Goal: Use online tool/utility: Utilize a website feature to perform a specific function

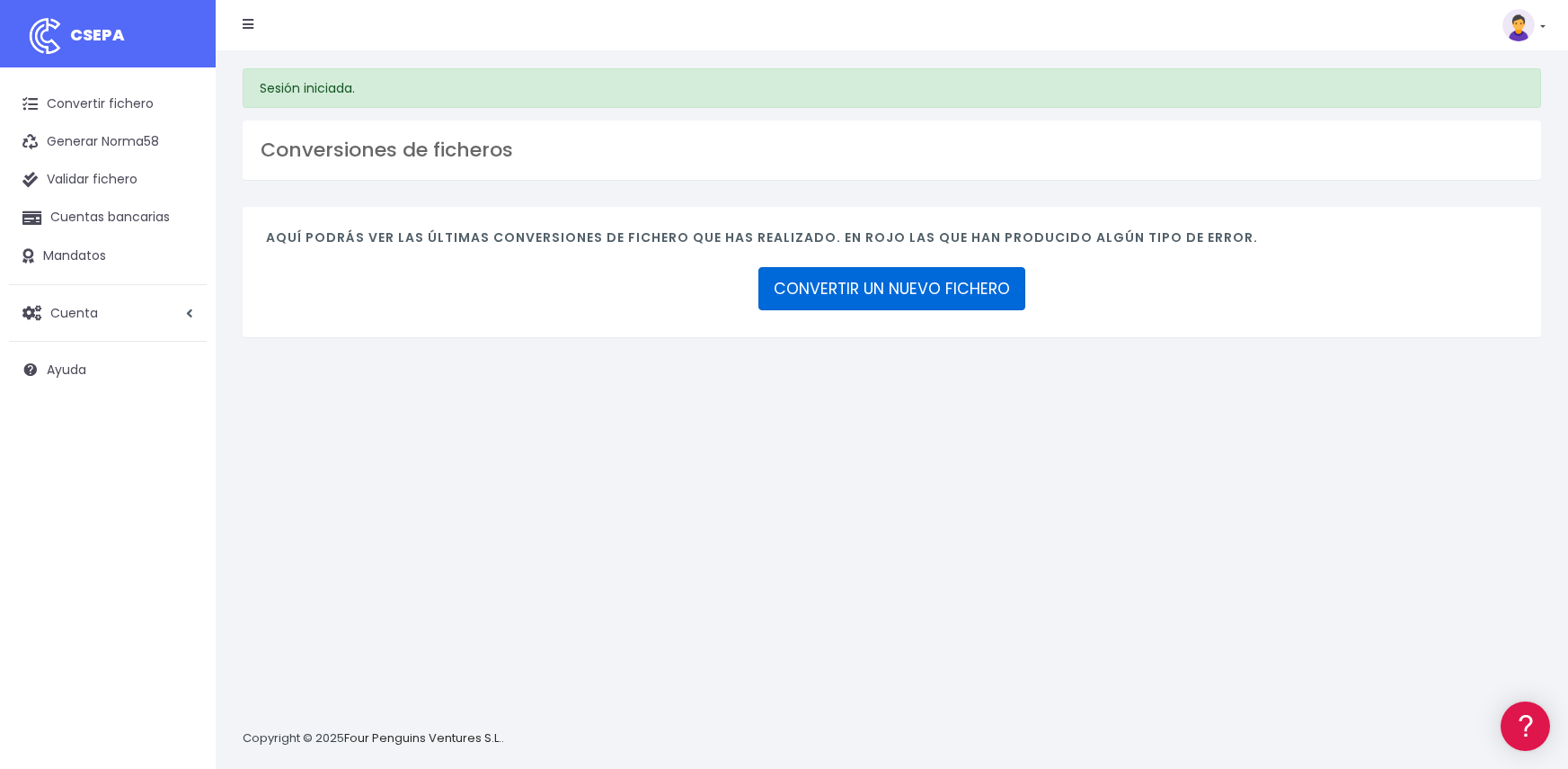
click at [796, 285] on link "CONVERTIR UN NUEVO FICHERO" at bounding box center [891, 288] width 267 height 43
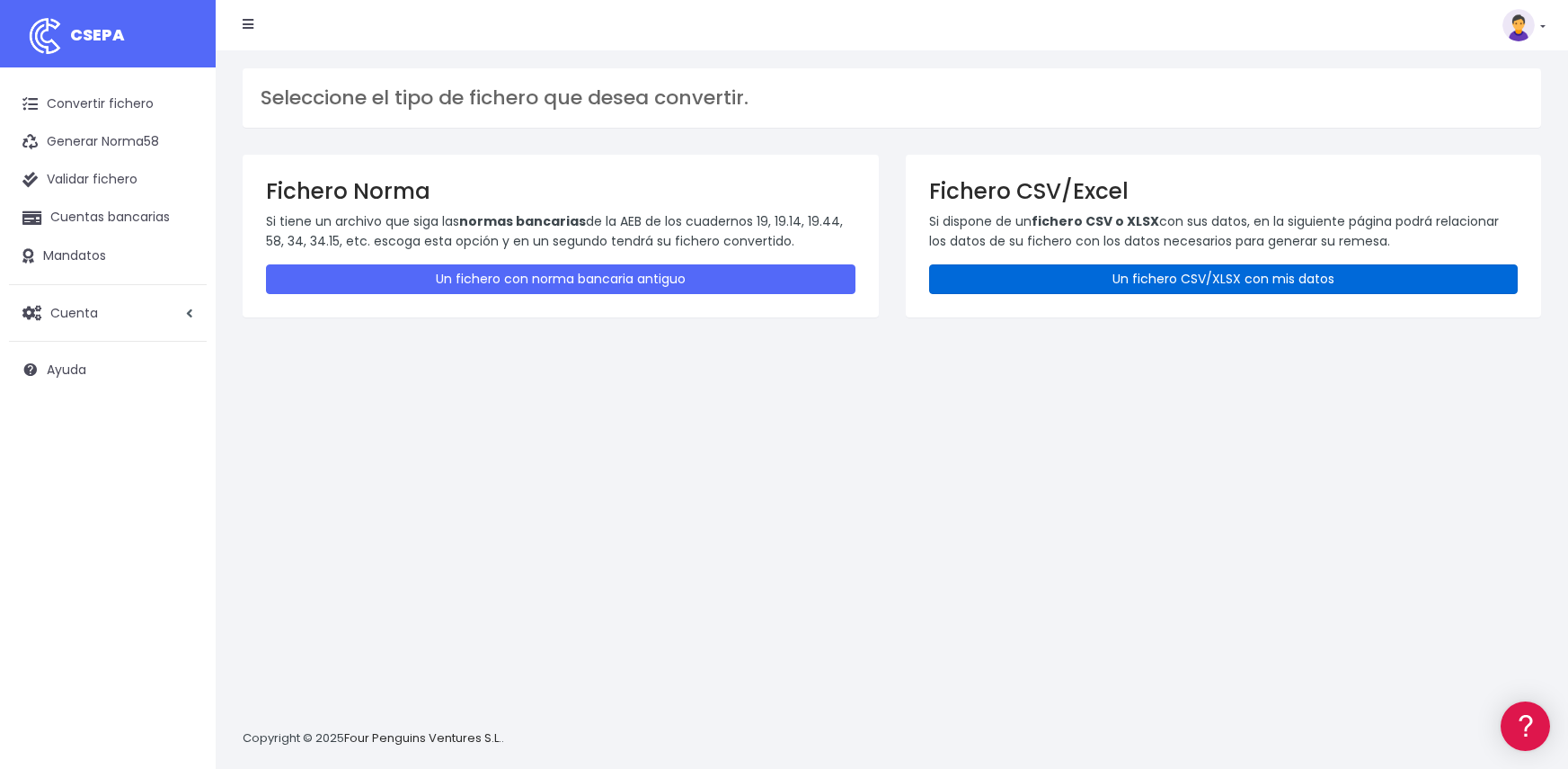
click at [1188, 277] on link "Un fichero CSV/XLSX con mis datos" at bounding box center [1224, 279] width 590 height 30
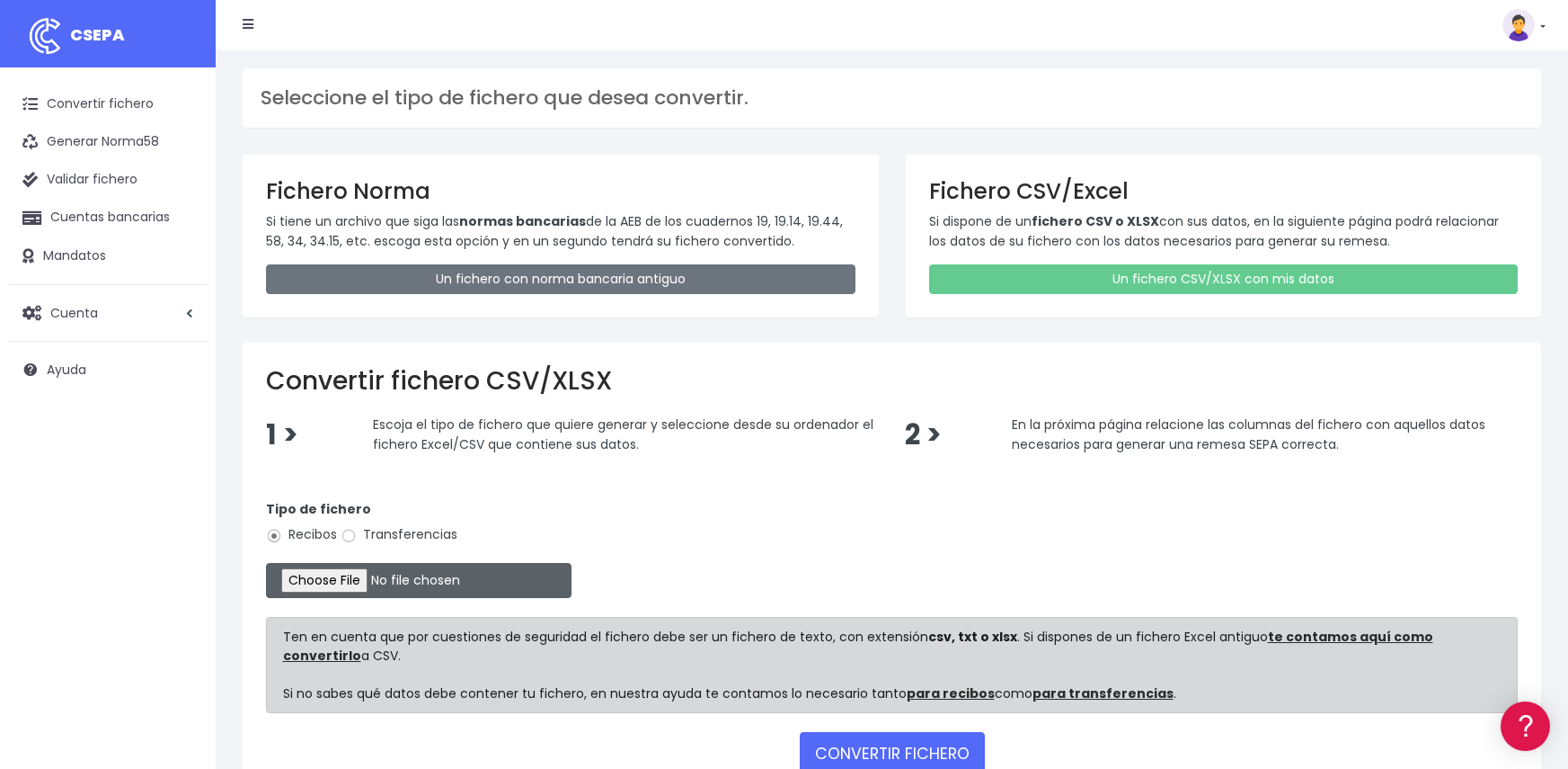
click at [342, 577] on input "file" at bounding box center [418, 580] width 305 height 35
type input "C:\fakepath\Remesa Gestion 15-09-25 .xlsx"
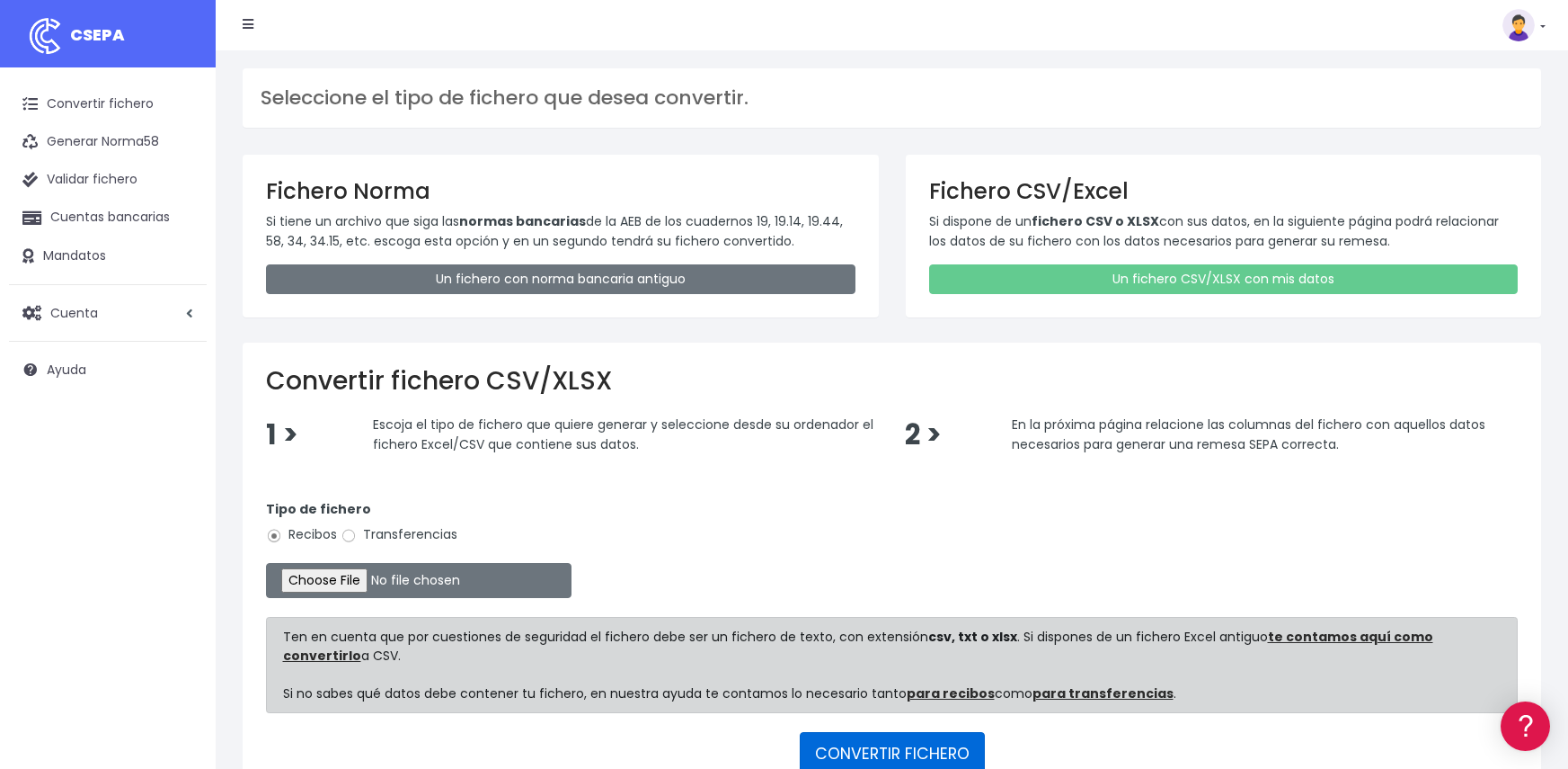
click at [933, 742] on button "CONVERTIR FICHERO" at bounding box center [892, 753] width 185 height 43
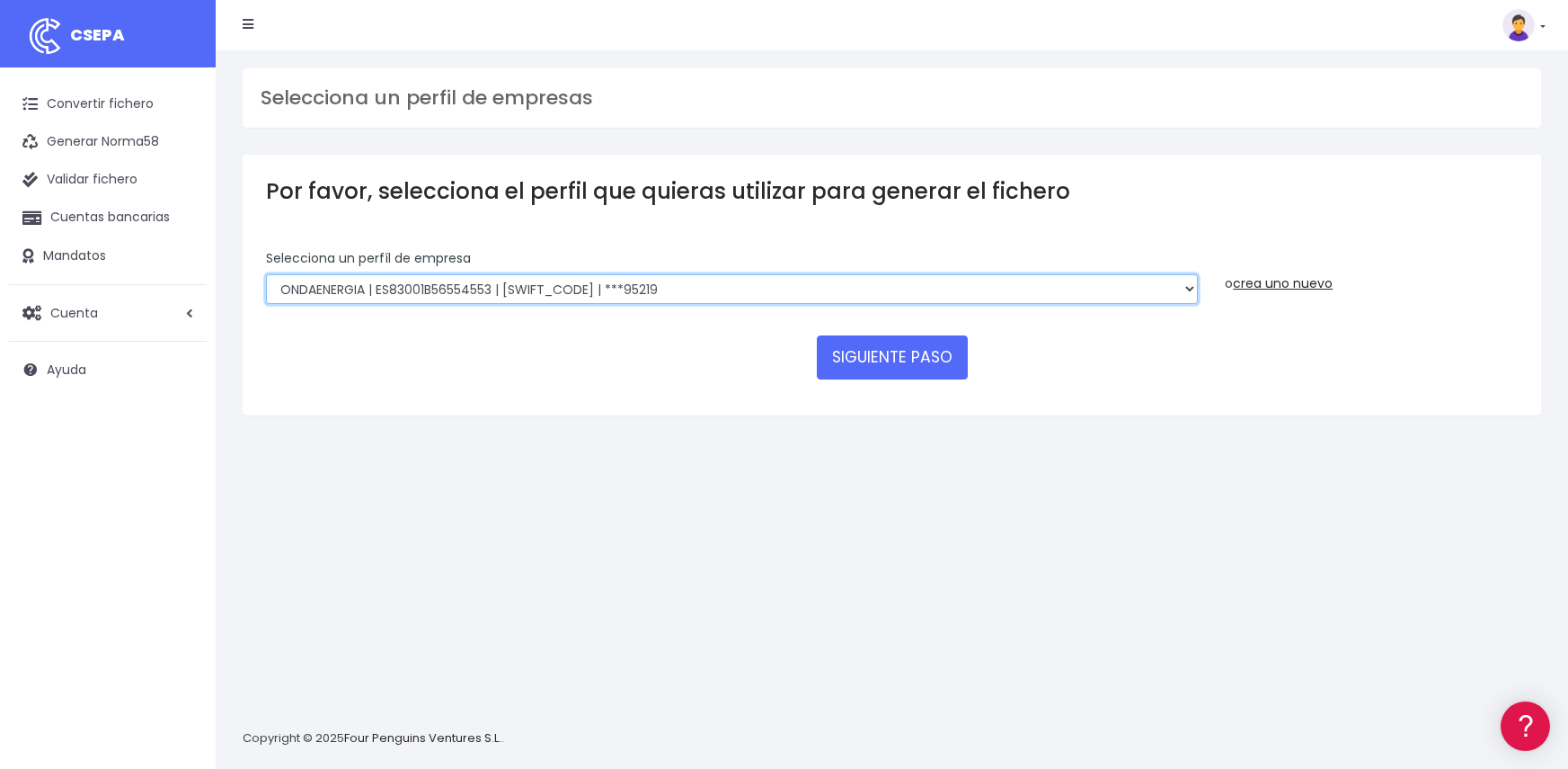
click at [713, 286] on select "ONDA ENERGIA | ES83001B56554553 | CCRIES2AXXX | ***23827 AICAVE | ES18001B19731…" at bounding box center [732, 289] width 932 height 31
select select "2848"
click at [266, 274] on select "ONDA ENERGIA | ES83001B56554553 | CCRIES2AXXX | ***23827 AICAVE | ES18001B19731…" at bounding box center [732, 289] width 932 height 31
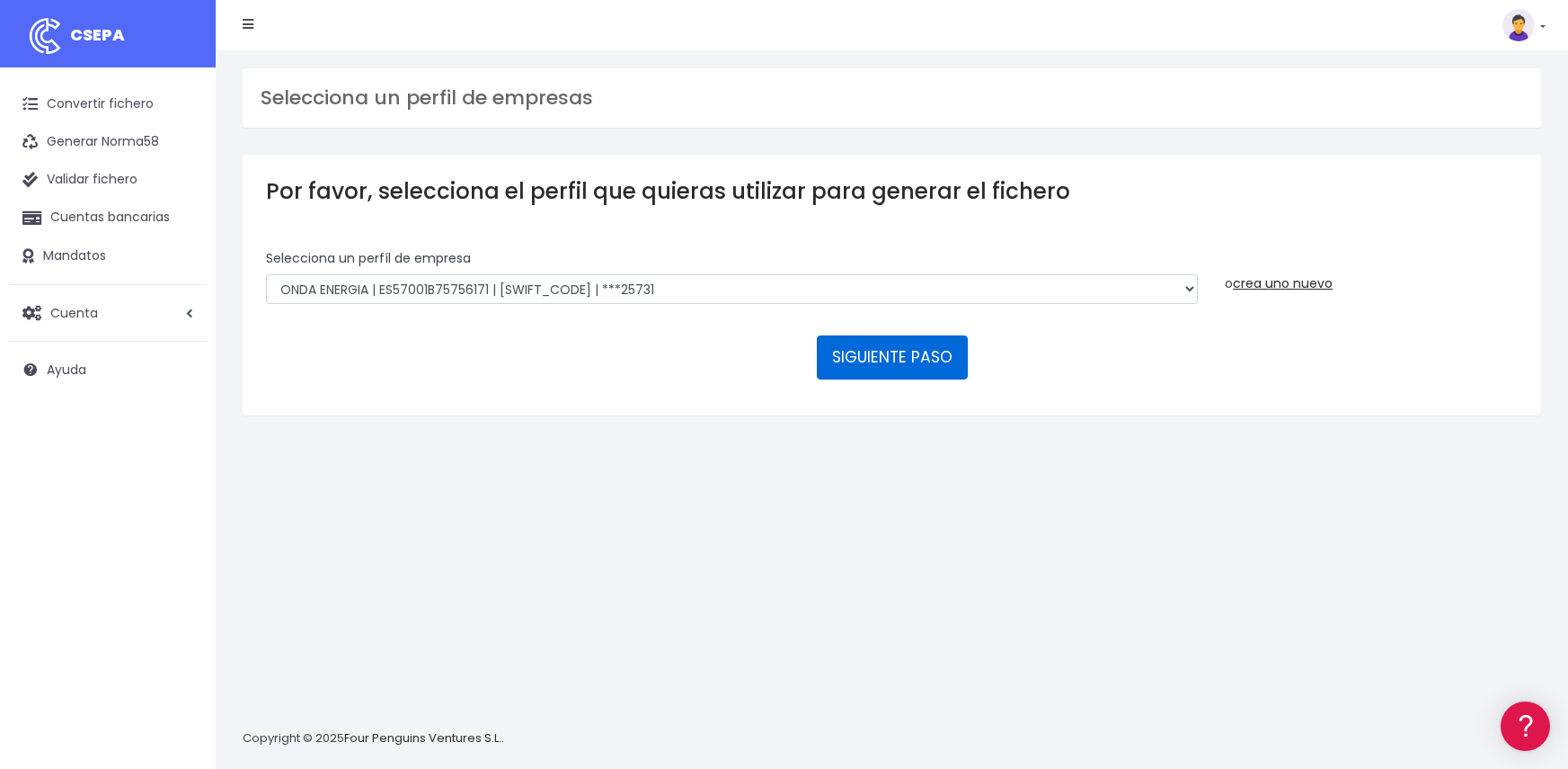
click at [911, 357] on button "SIGUIENTE PASO" at bounding box center [892, 356] width 151 height 43
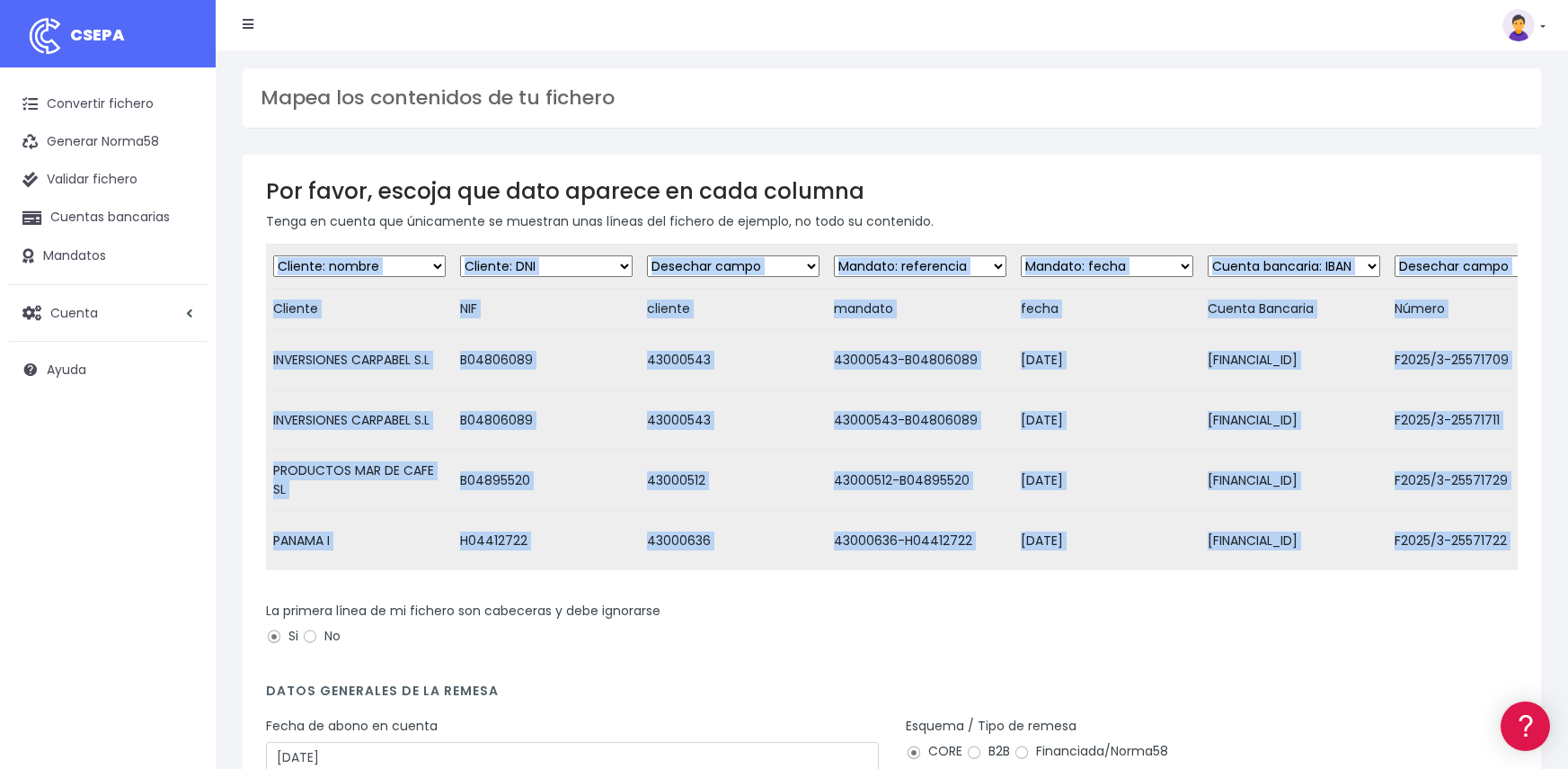
drag, startPoint x: 712, startPoint y: 596, endPoint x: 818, endPoint y: 598, distance: 106.0
click at [818, 598] on form "Desechar campo Cliente: nombre Cliente: DNI Cliente: Email Cliente: Dirección C…" at bounding box center [892, 560] width 1252 height 635
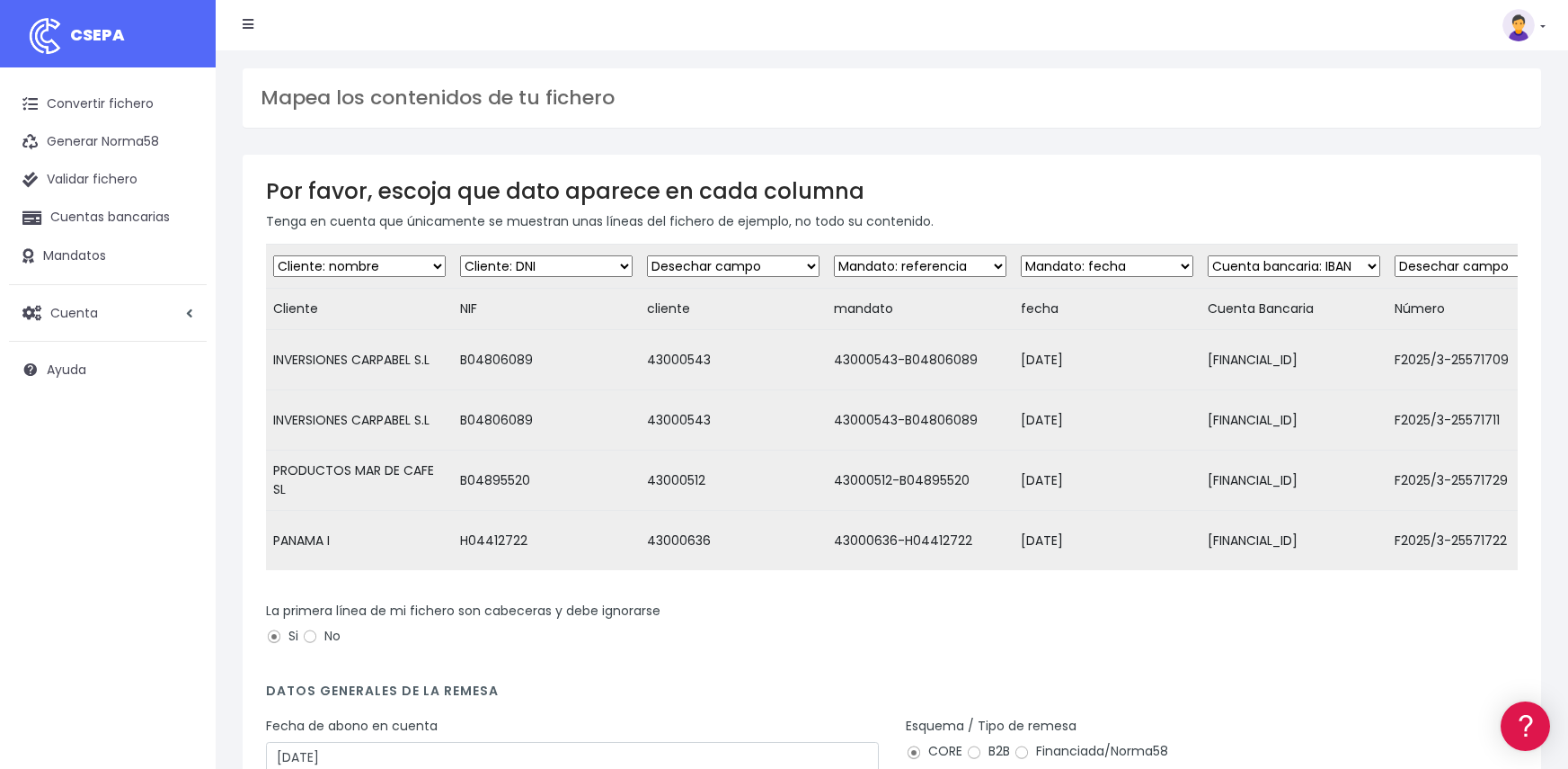
drag, startPoint x: 797, startPoint y: 655, endPoint x: 806, endPoint y: 620, distance: 36.1
click at [797, 652] on div "La primera línea de mi fichero son cabeceras y debe ignorarse Si No" at bounding box center [892, 626] width 1252 height 51
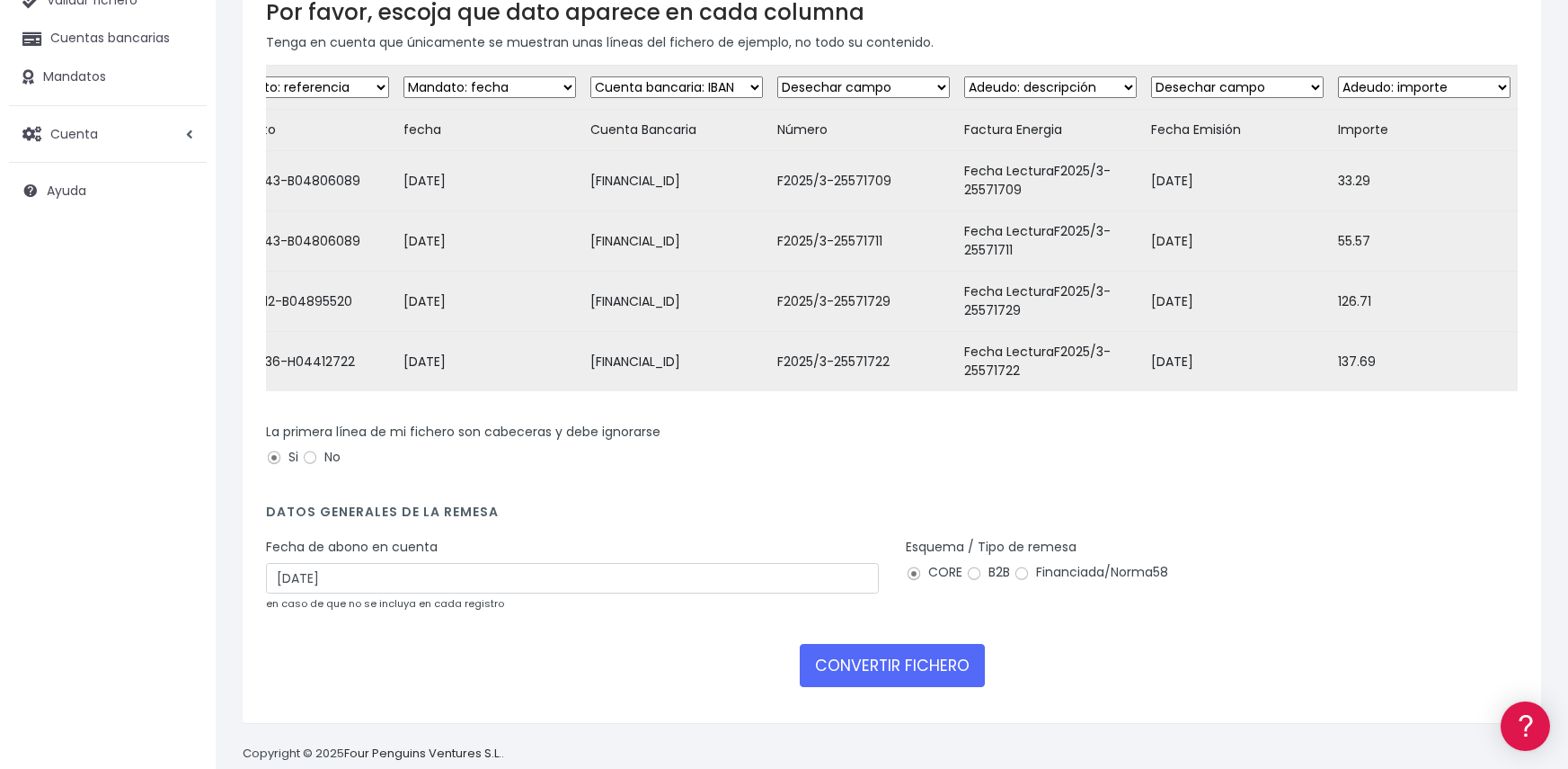
scroll to position [180, 0]
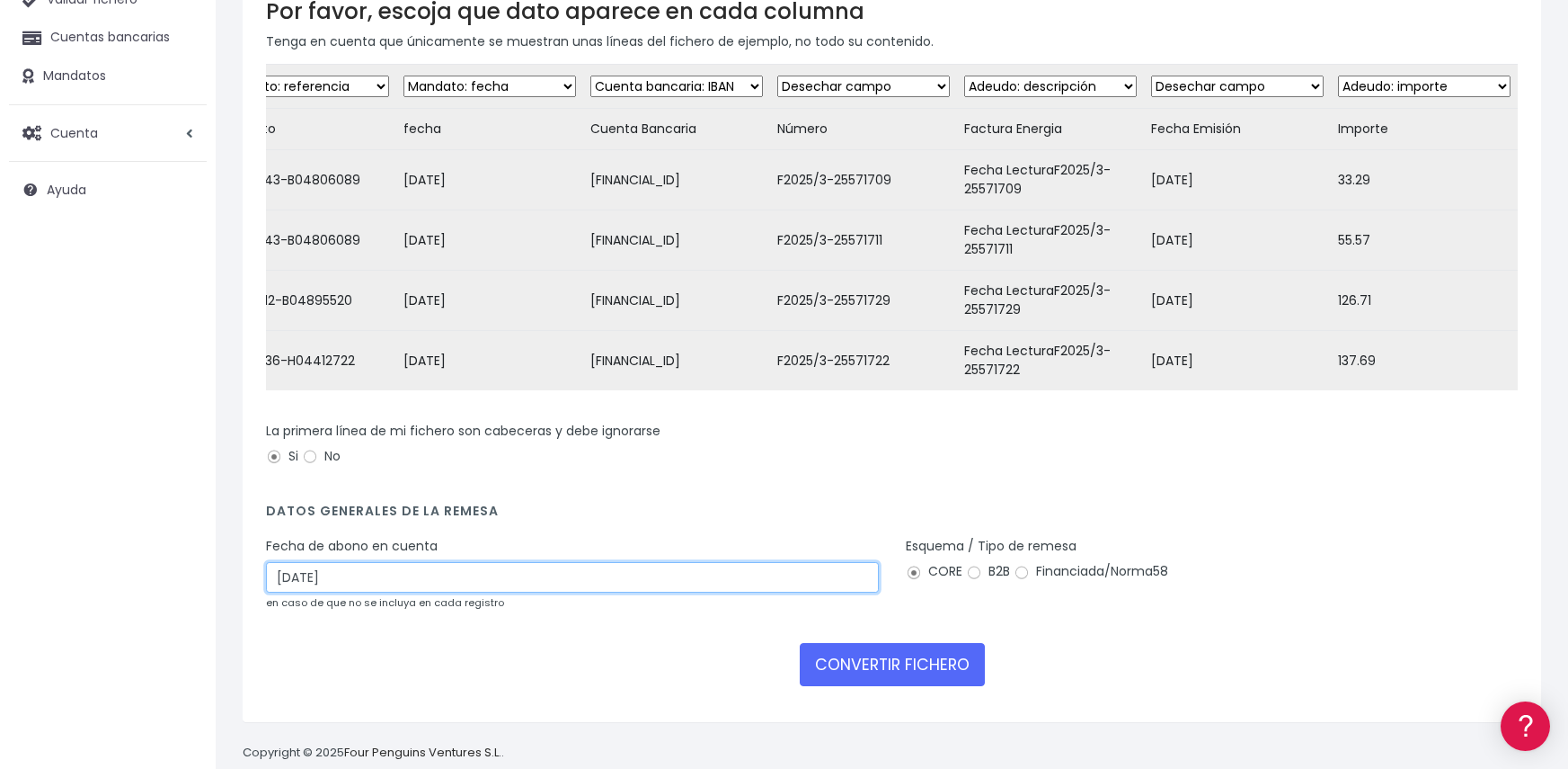
click at [457, 593] on input "17/09/2025" at bounding box center [572, 577] width 613 height 31
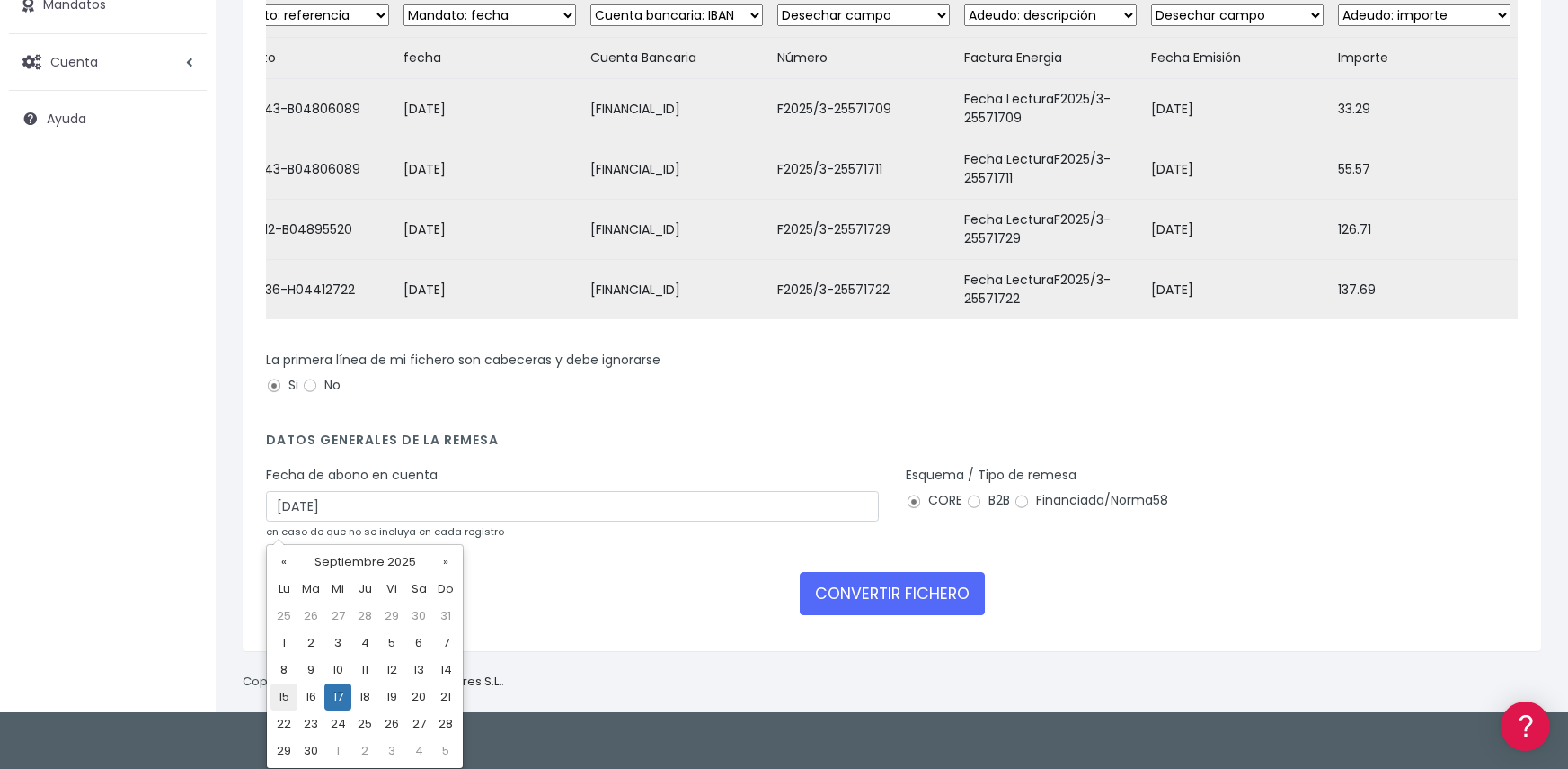
click at [286, 692] on td "15" at bounding box center [284, 697] width 27 height 27
type input "15/09/2025"
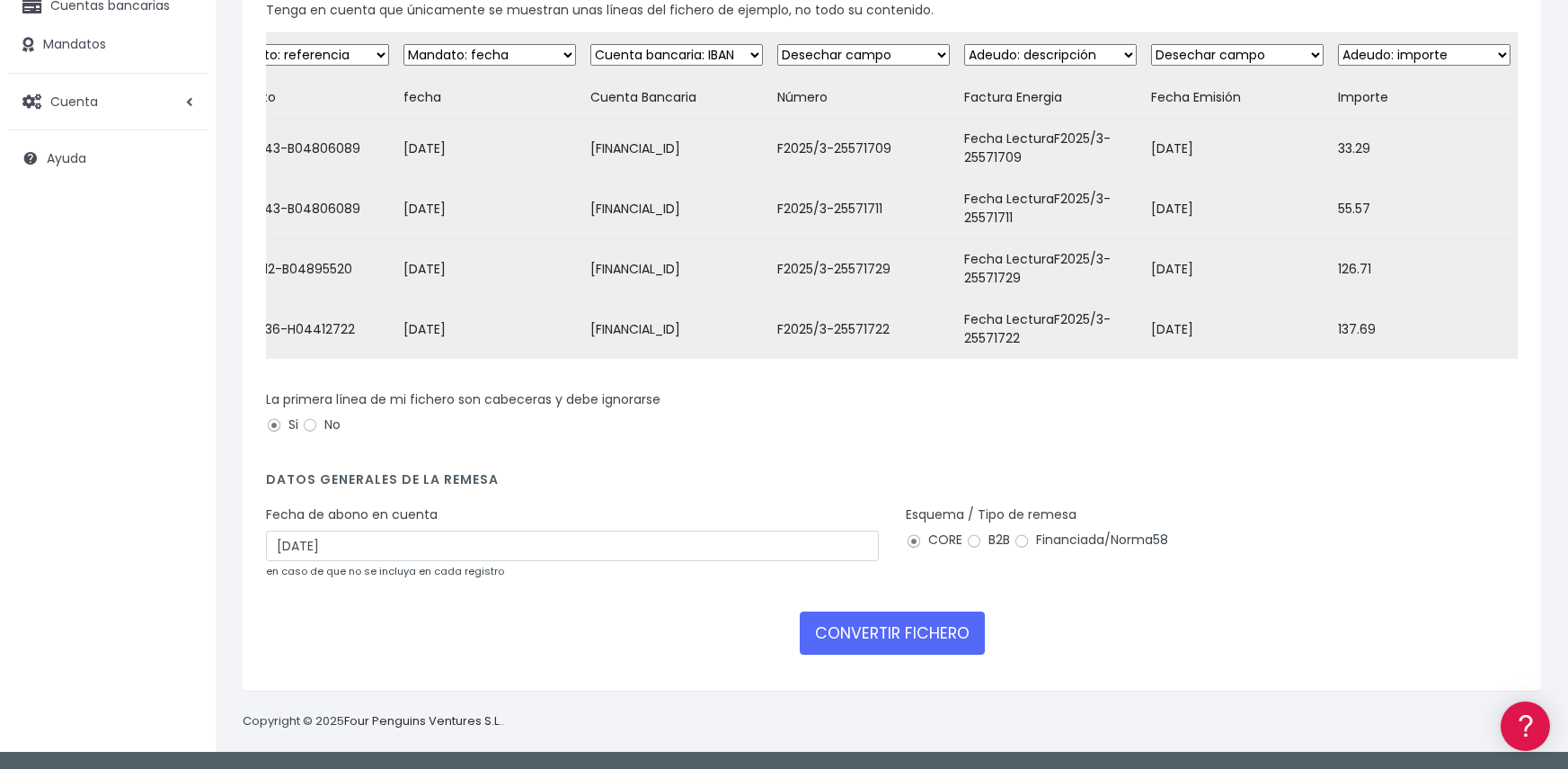
scroll to position [225, 0]
click at [921, 634] on button "CONVERTIR FICHERO" at bounding box center [892, 632] width 185 height 43
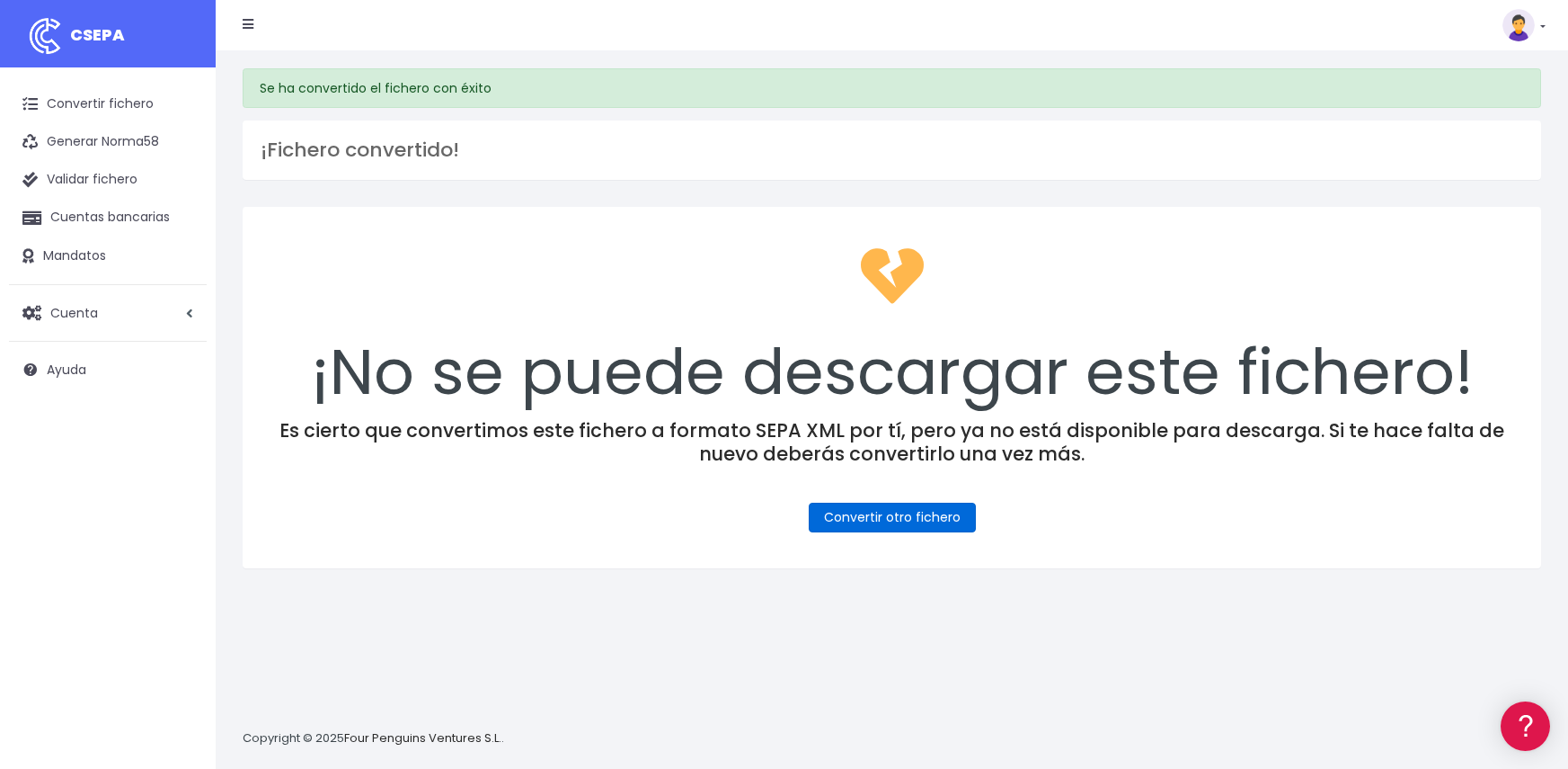
click at [913, 523] on link "Convertir otro fichero" at bounding box center [892, 517] width 168 height 30
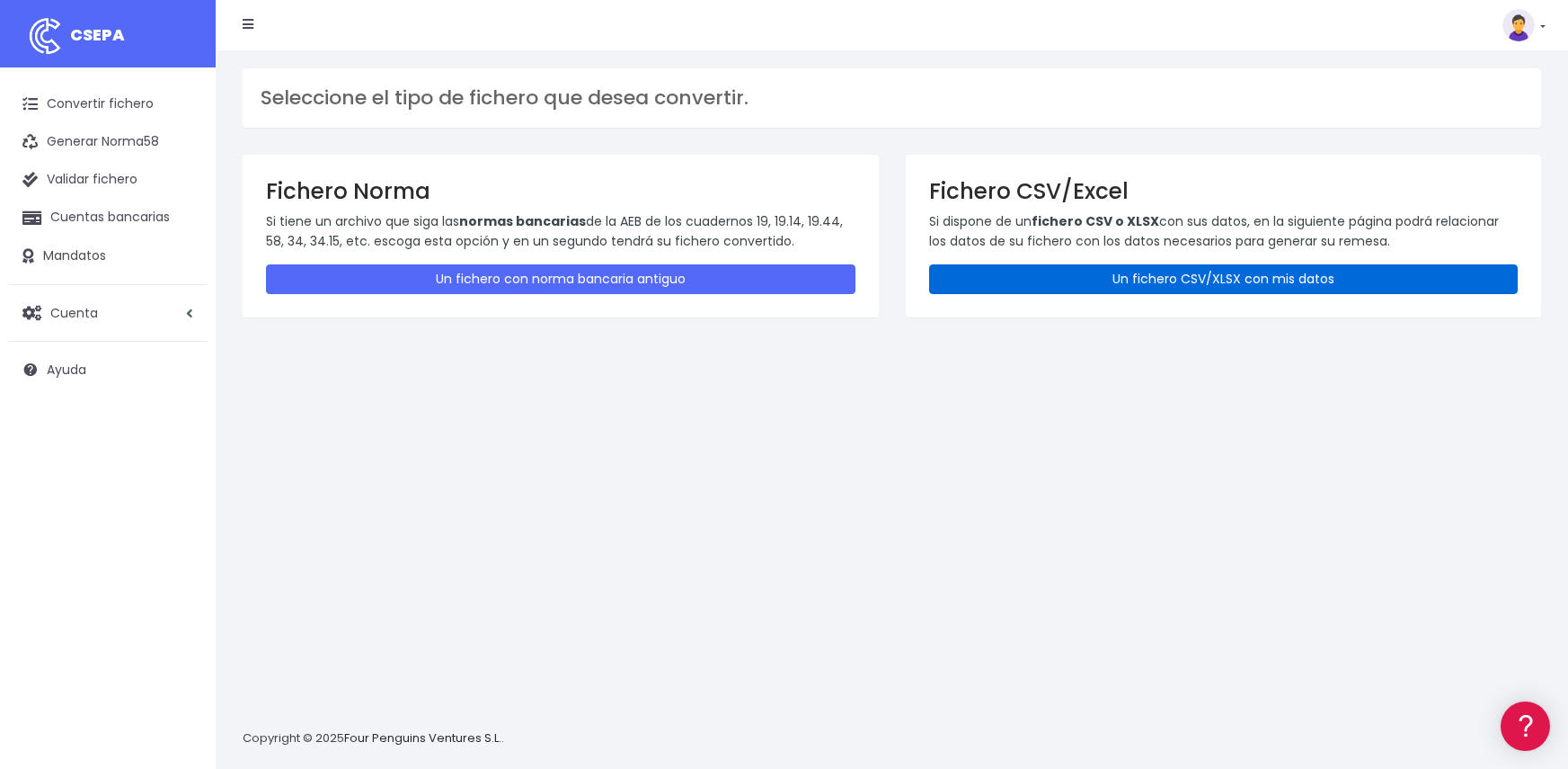
click at [1199, 288] on link "Un fichero CSV/XLSX con mis datos" at bounding box center [1224, 279] width 590 height 30
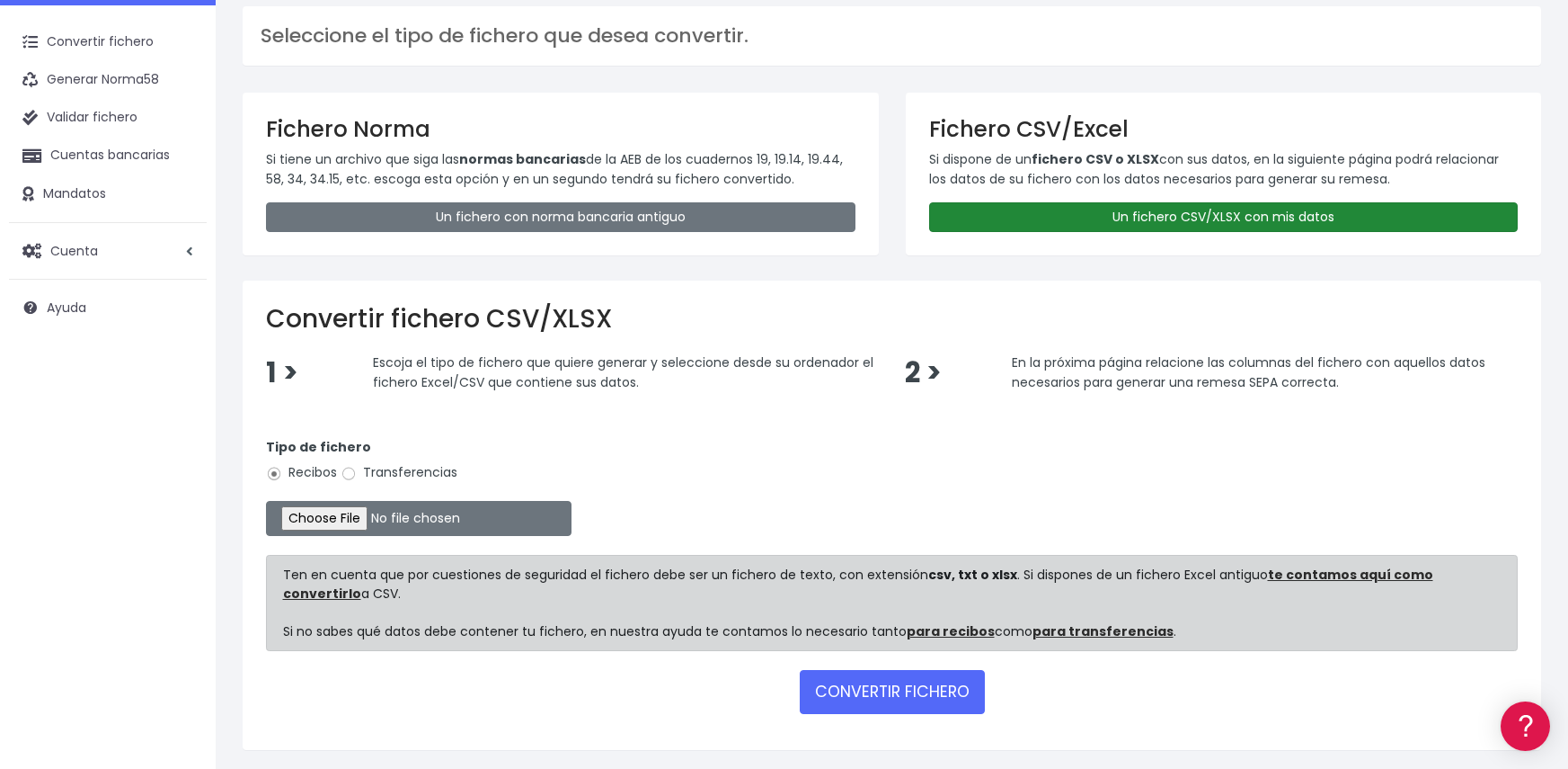
scroll to position [90, 0]
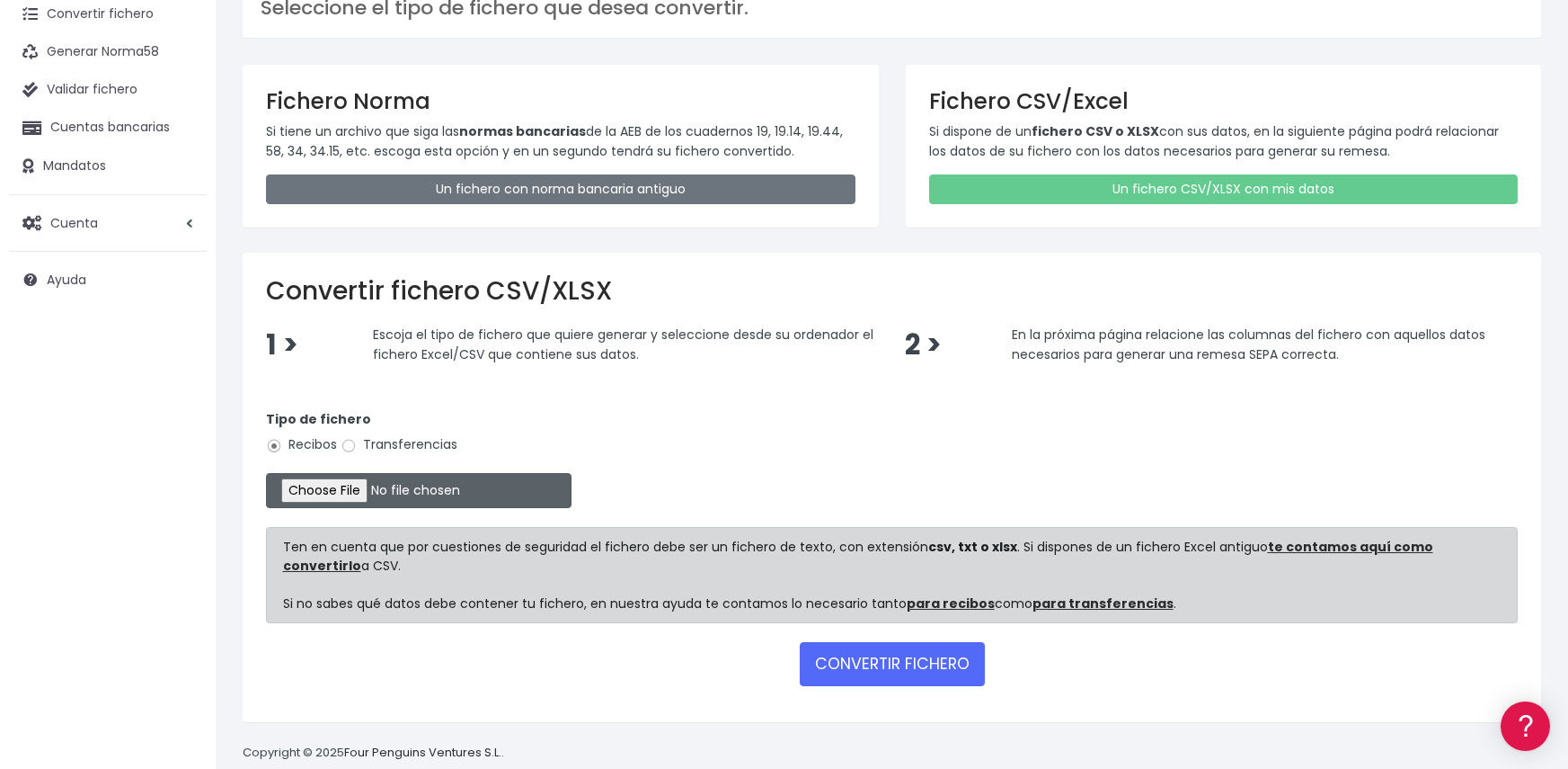
click at [332, 497] on input "file" at bounding box center [418, 490] width 305 height 35
type input "C:\fakepath\Remesa Gestion 15-09-25 .xlsx"
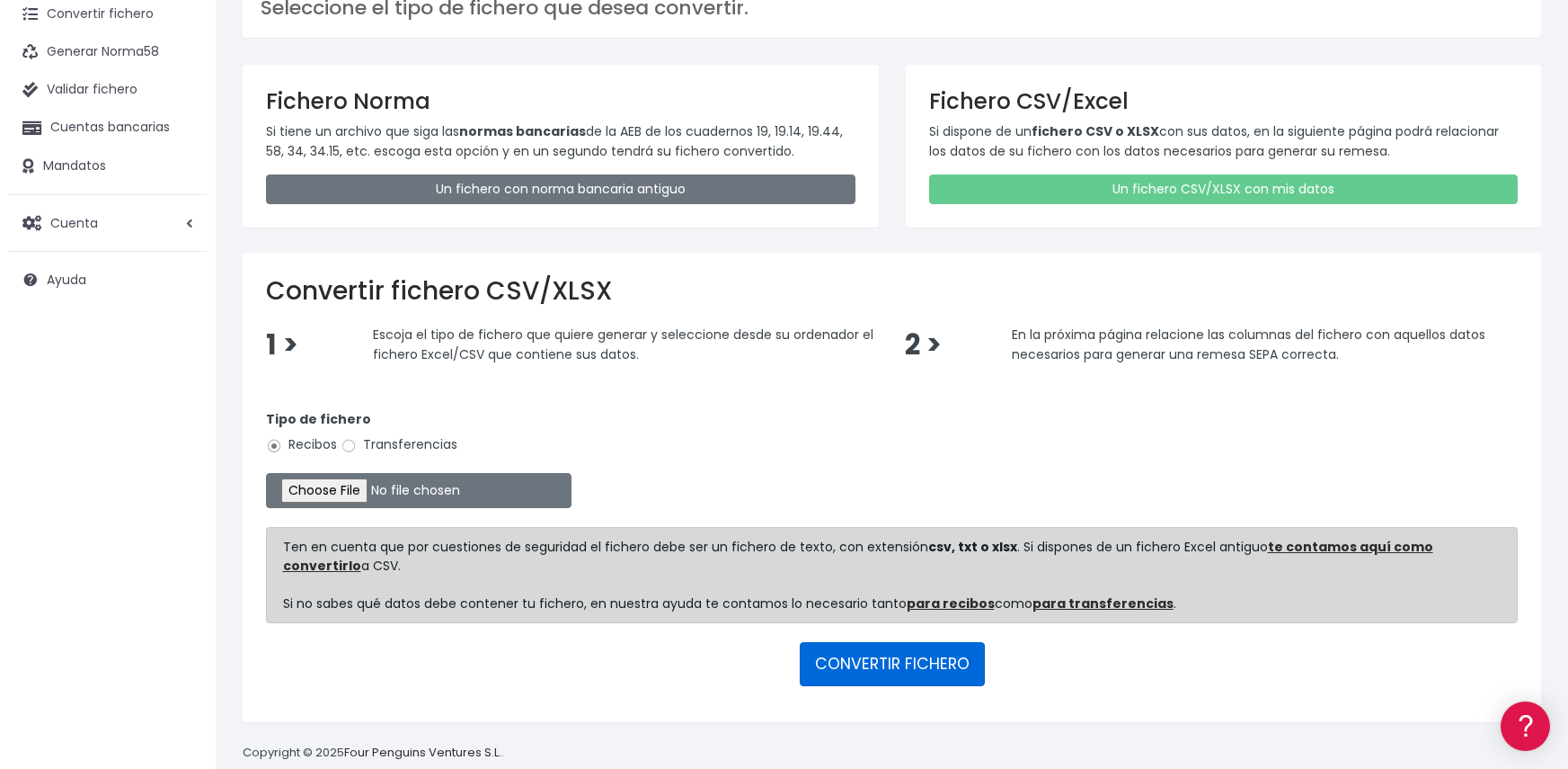
drag, startPoint x: 944, startPoint y: 666, endPoint x: 829, endPoint y: 486, distance: 213.6
click at [943, 666] on button "CONVERTIR FICHERO" at bounding box center [892, 663] width 185 height 43
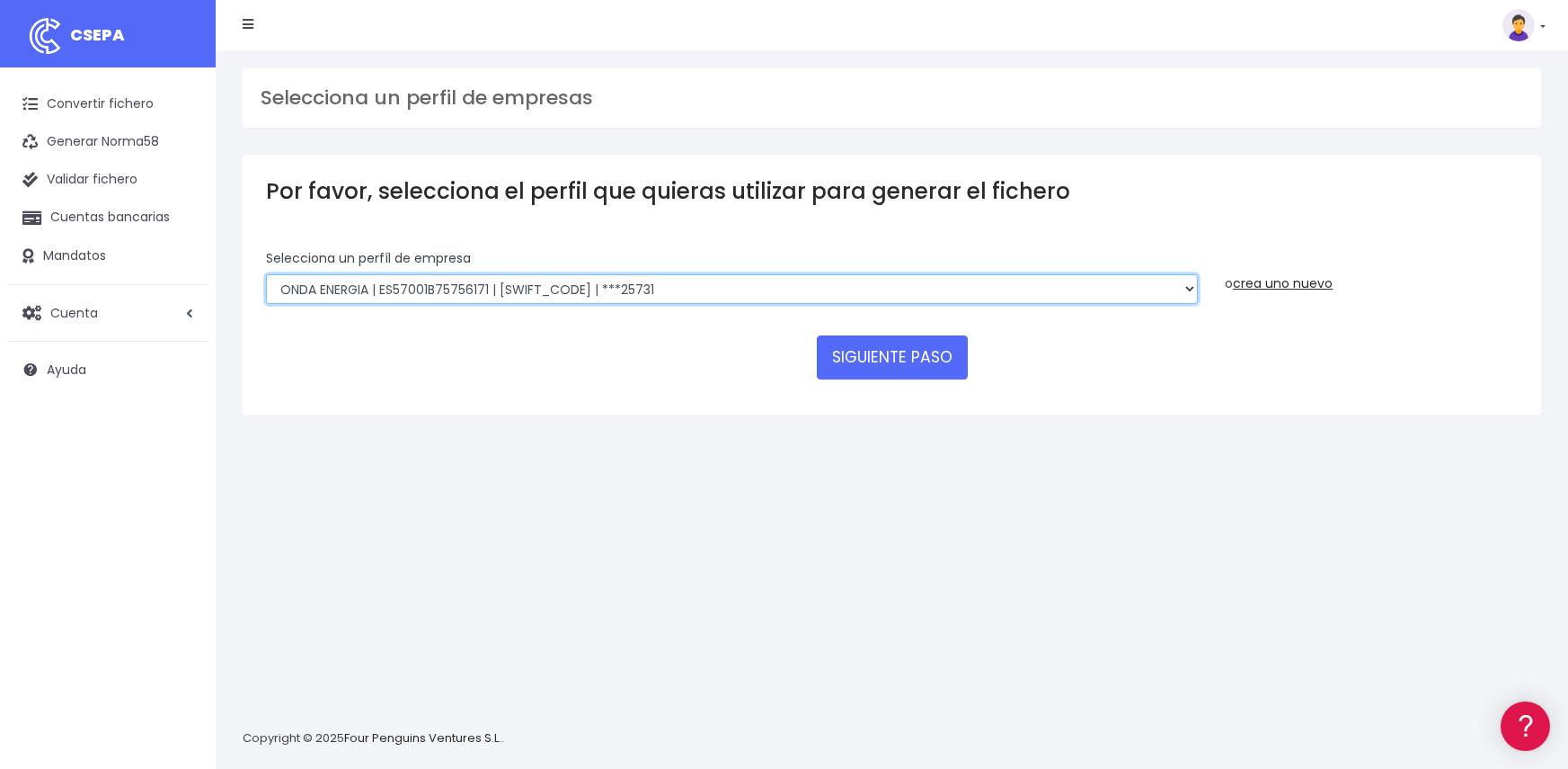
click at [949, 289] on select "ONDA ENERGIA | ES83001B56554553 | [SWIFT_CODE] | ***23827 AICAVE | ES18001B1973…" at bounding box center [732, 289] width 932 height 31
click at [942, 295] on select "ONDA ENERGIA | ES83001B56554553 | [SWIFT_CODE] | ***23827 AICAVE | ES18001B1973…" at bounding box center [732, 289] width 932 height 31
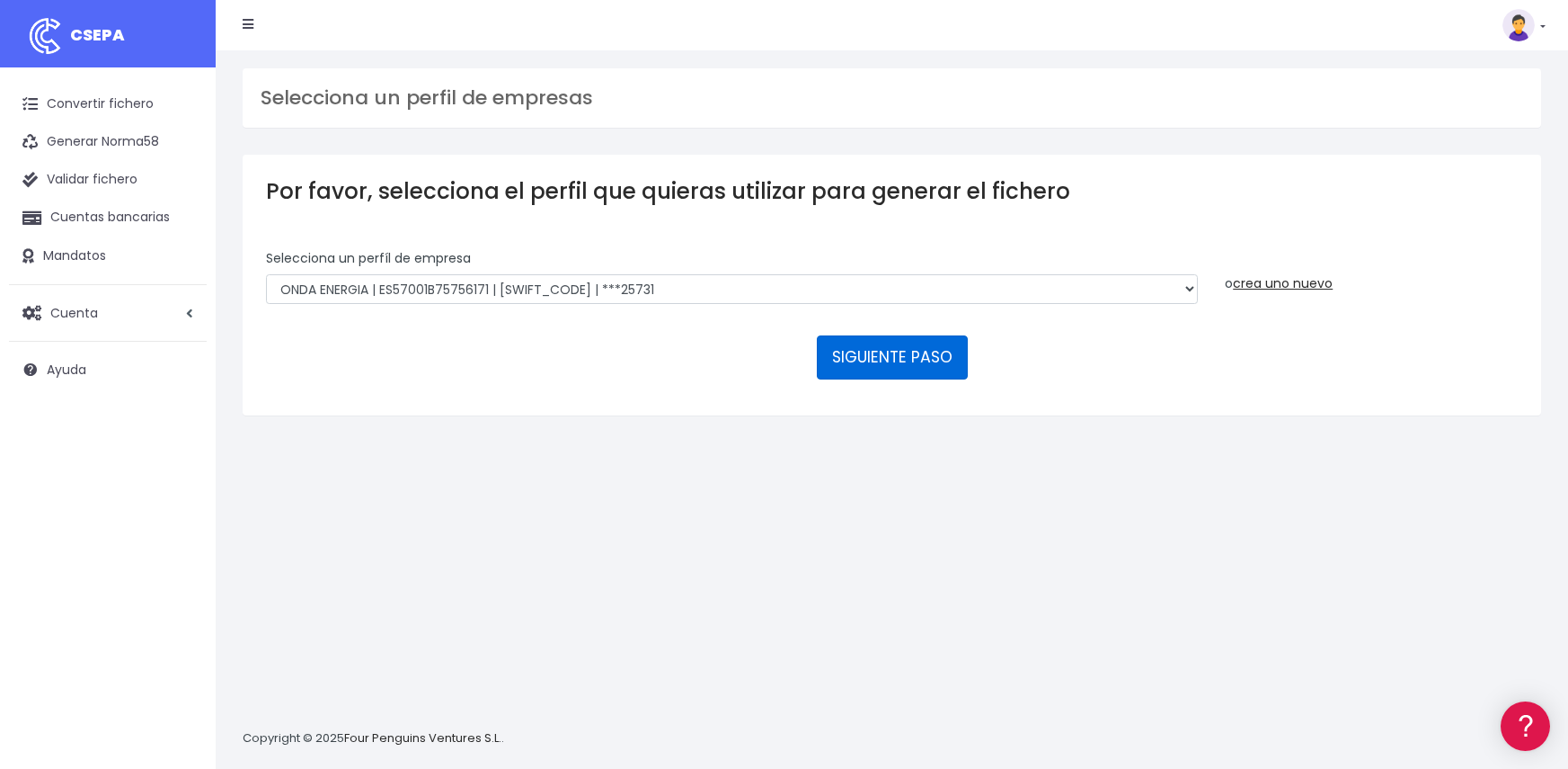
click at [897, 375] on button "SIGUIENTE PASO" at bounding box center [892, 356] width 151 height 43
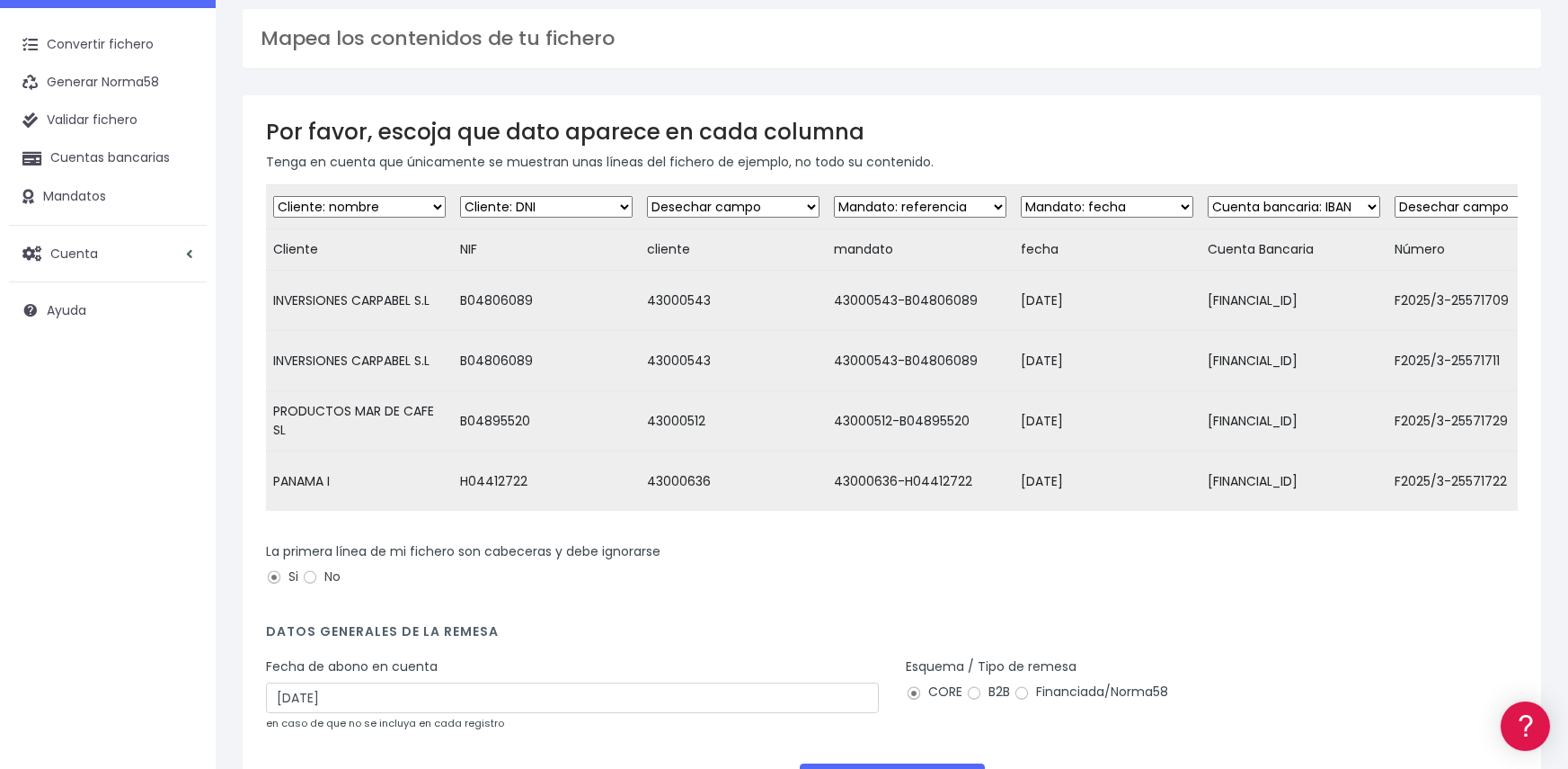
scroll to position [90, 0]
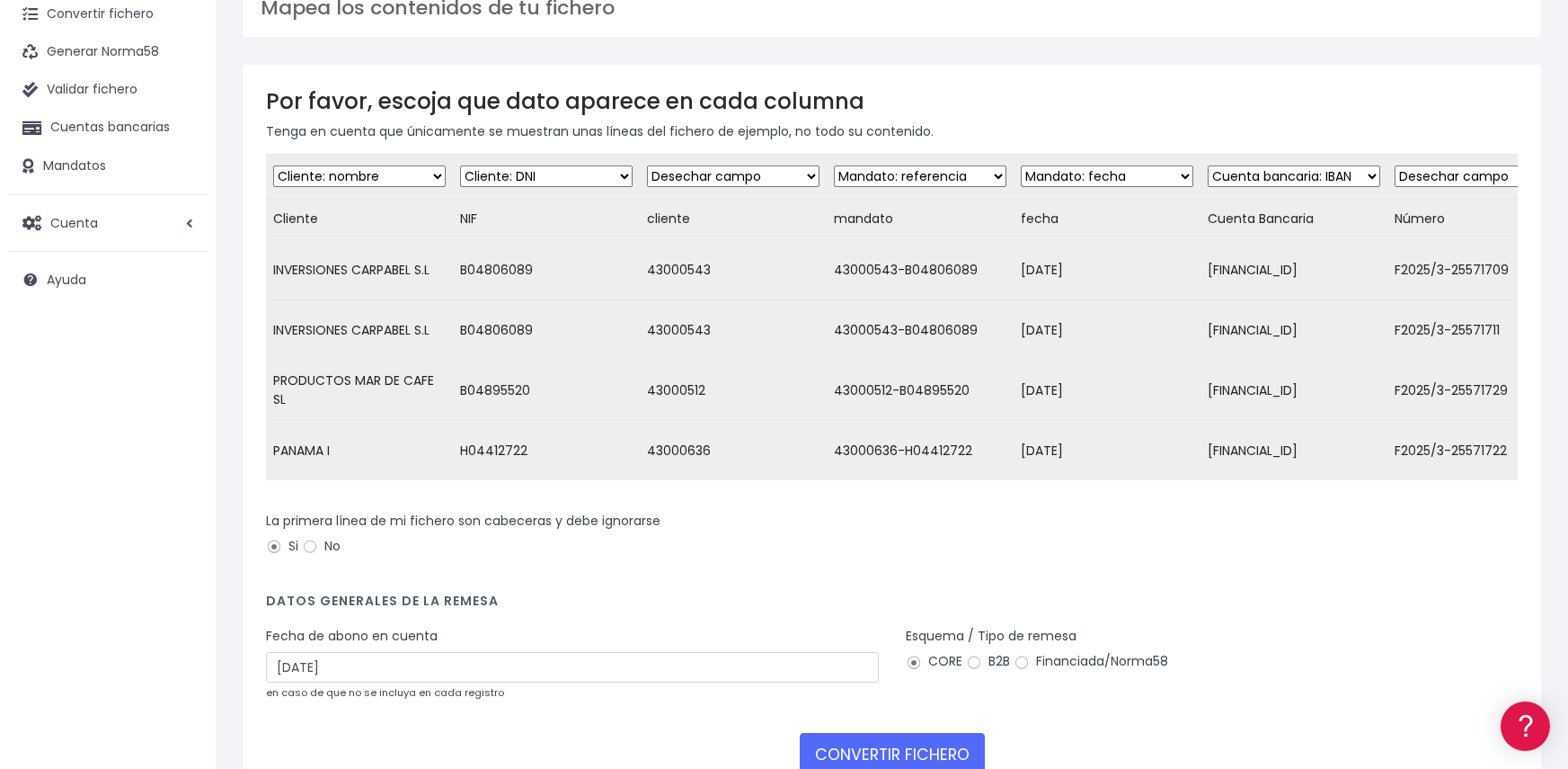
drag, startPoint x: 875, startPoint y: 492, endPoint x: 973, endPoint y: 504, distance: 98.7
click at [973, 493] on div "Desechar campo Cliente: nombre Cliente: DNI Cliente: Email Cliente: Dirección C…" at bounding box center [892, 324] width 1252 height 339
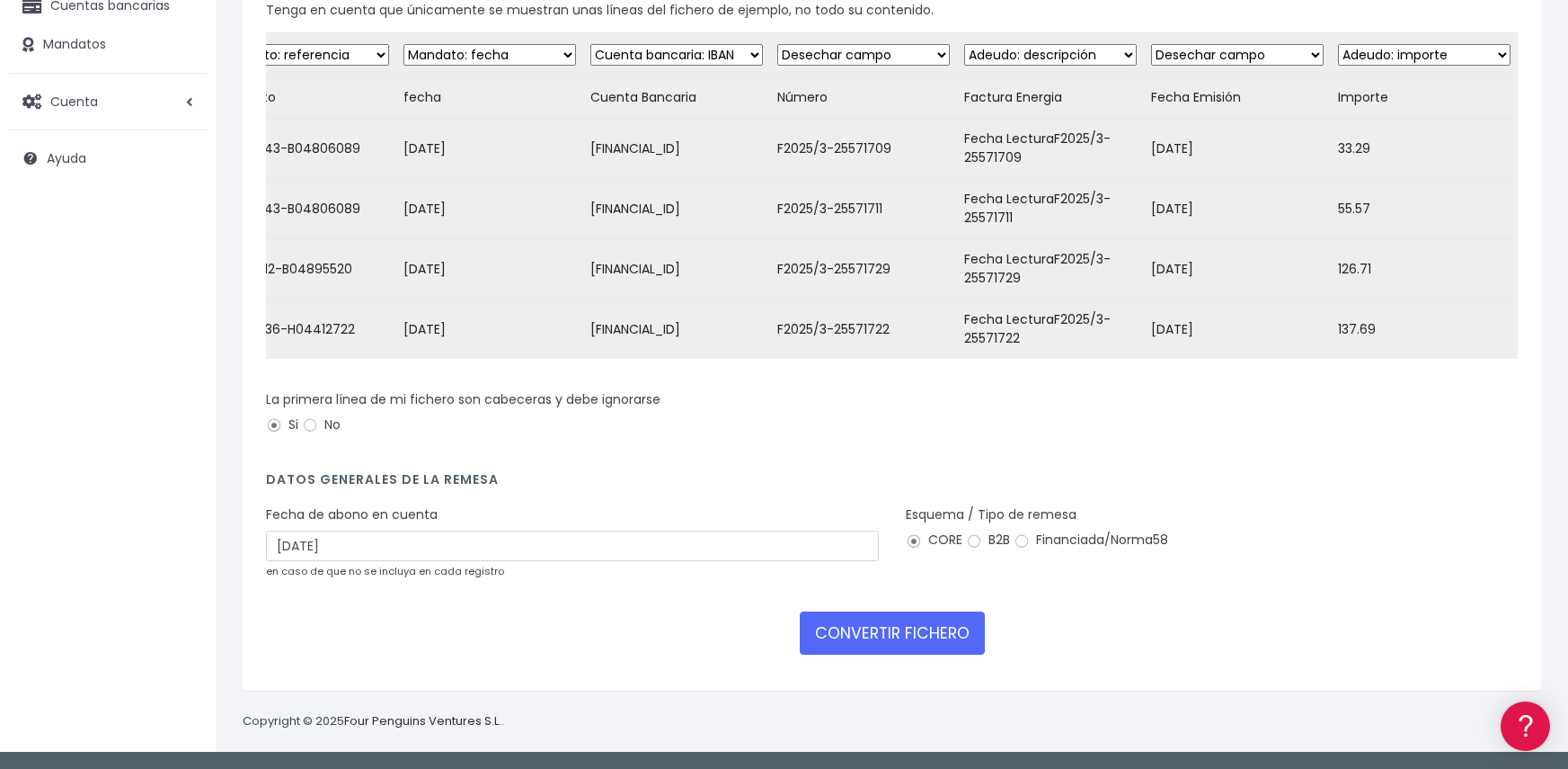
scroll to position [225, 0]
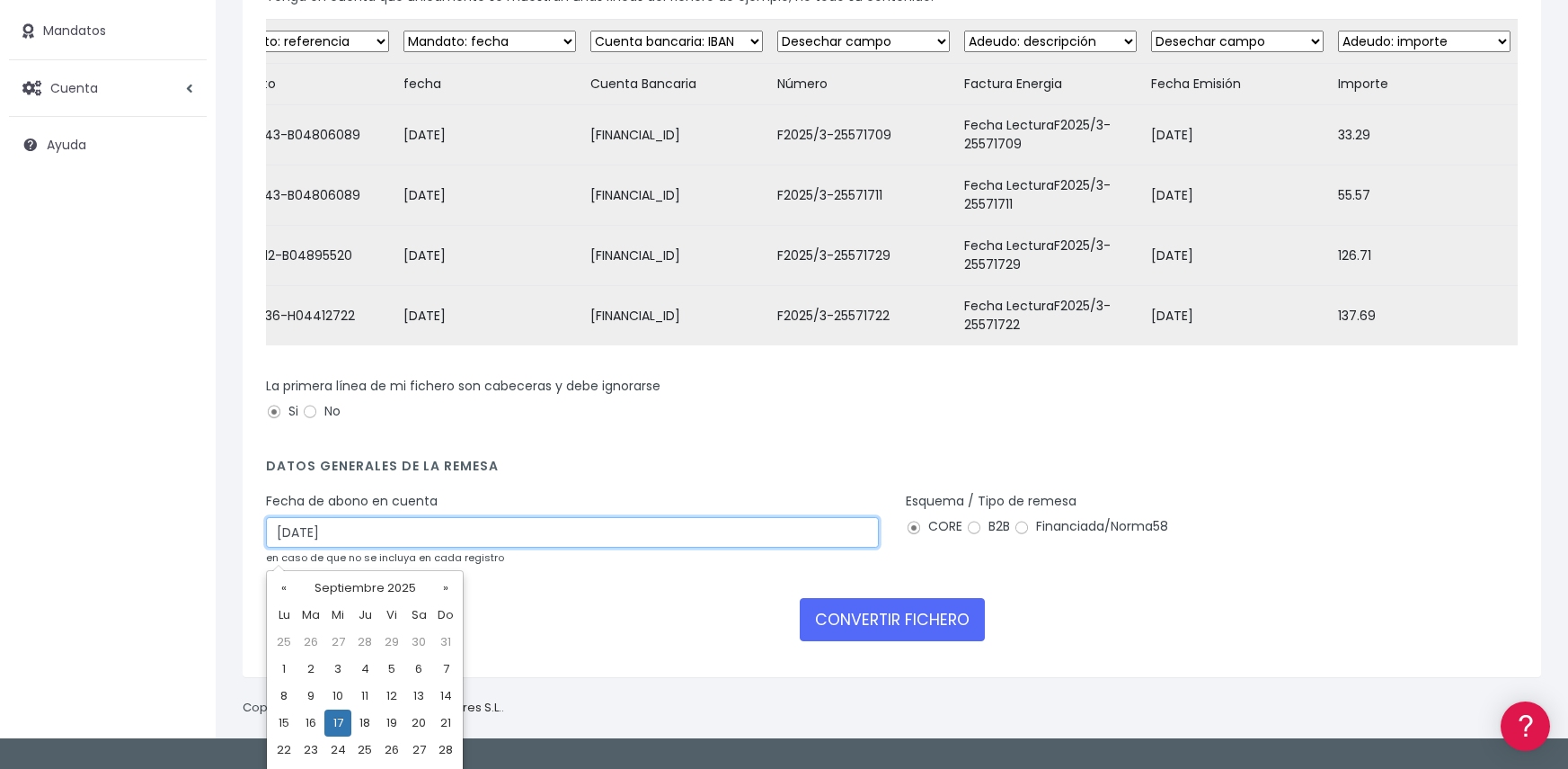
click at [390, 540] on input "17/09/2025" at bounding box center [572, 532] width 613 height 31
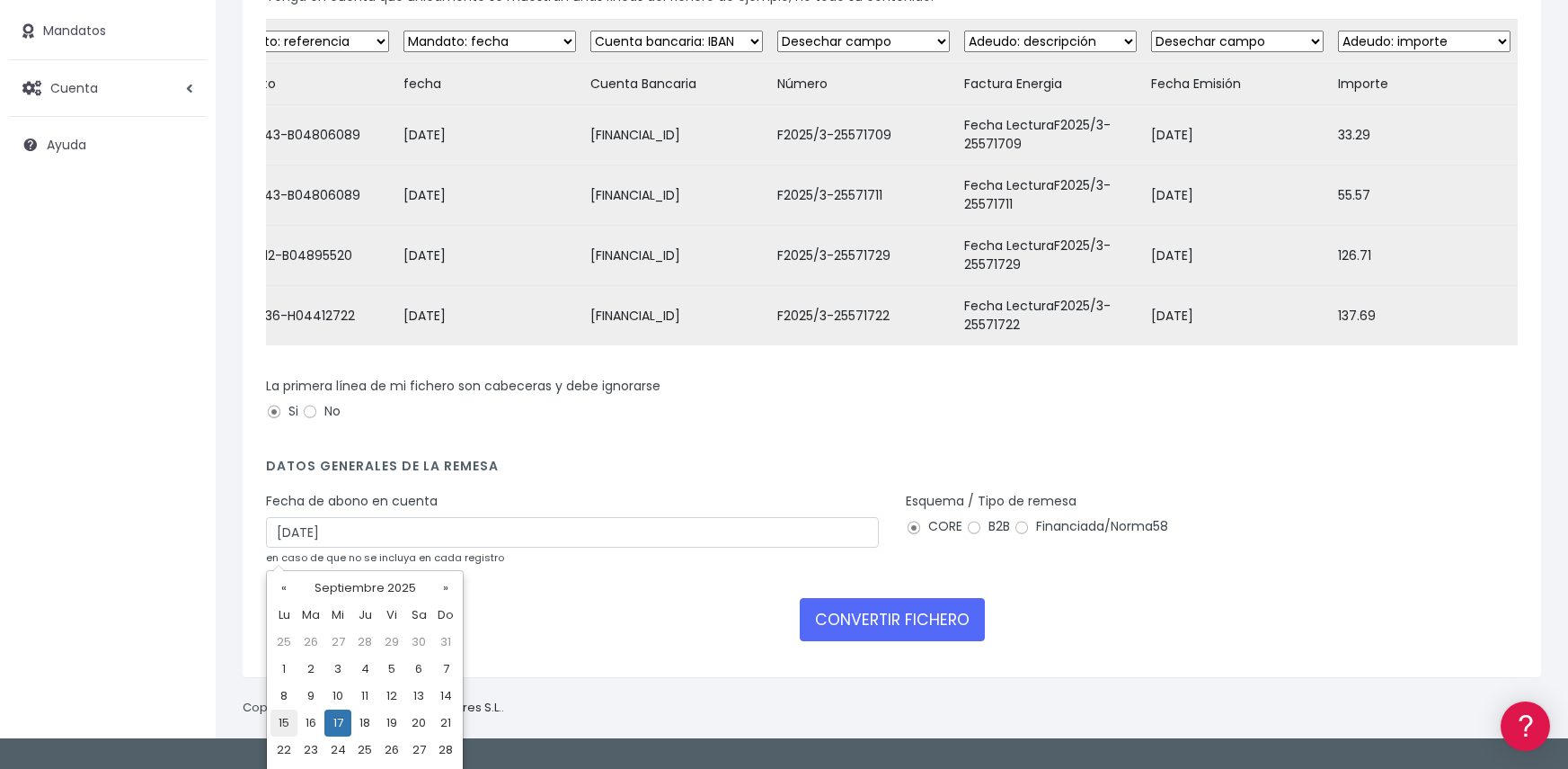
click at [287, 719] on td "15" at bounding box center [284, 723] width 27 height 27
type input "15/09/2025"
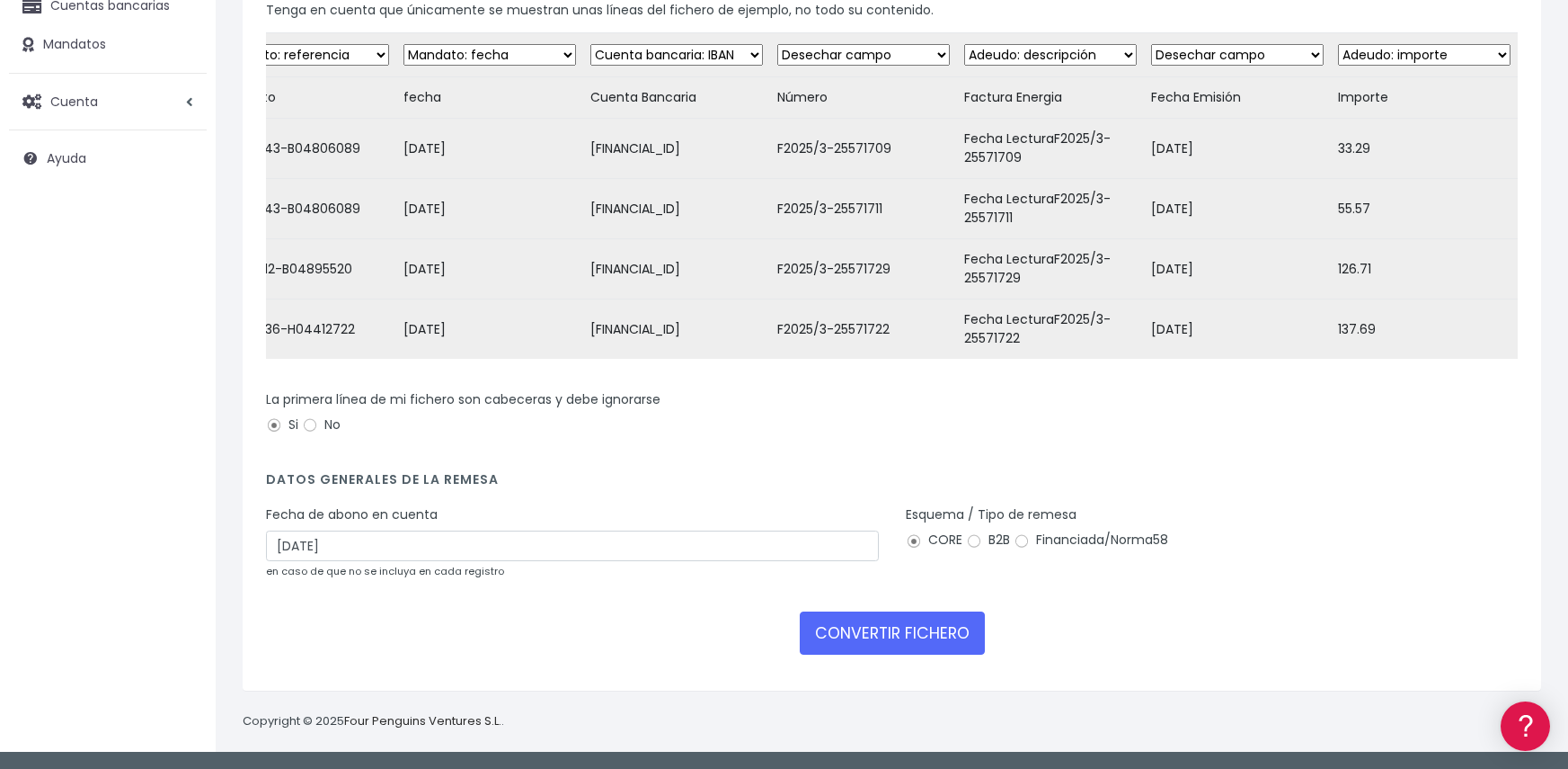
click at [594, 607] on form "Desechar campo Cliente: nombre Cliente: DNI Cliente: Email Cliente: Dirección C…" at bounding box center [892, 350] width 1252 height 635
click at [872, 637] on button "CONVERTIR FICHERO" at bounding box center [892, 632] width 185 height 43
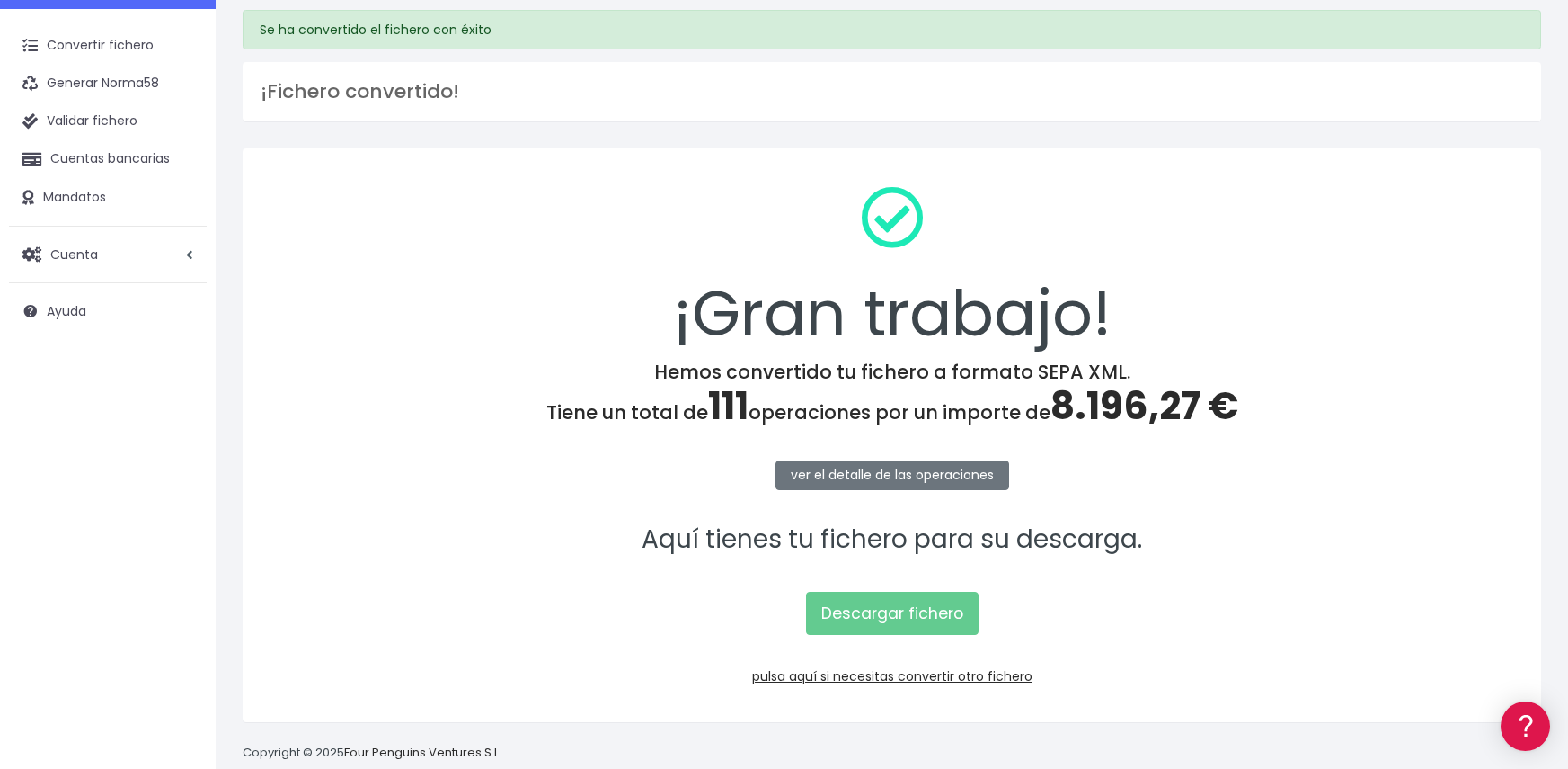
scroll to position [90, 0]
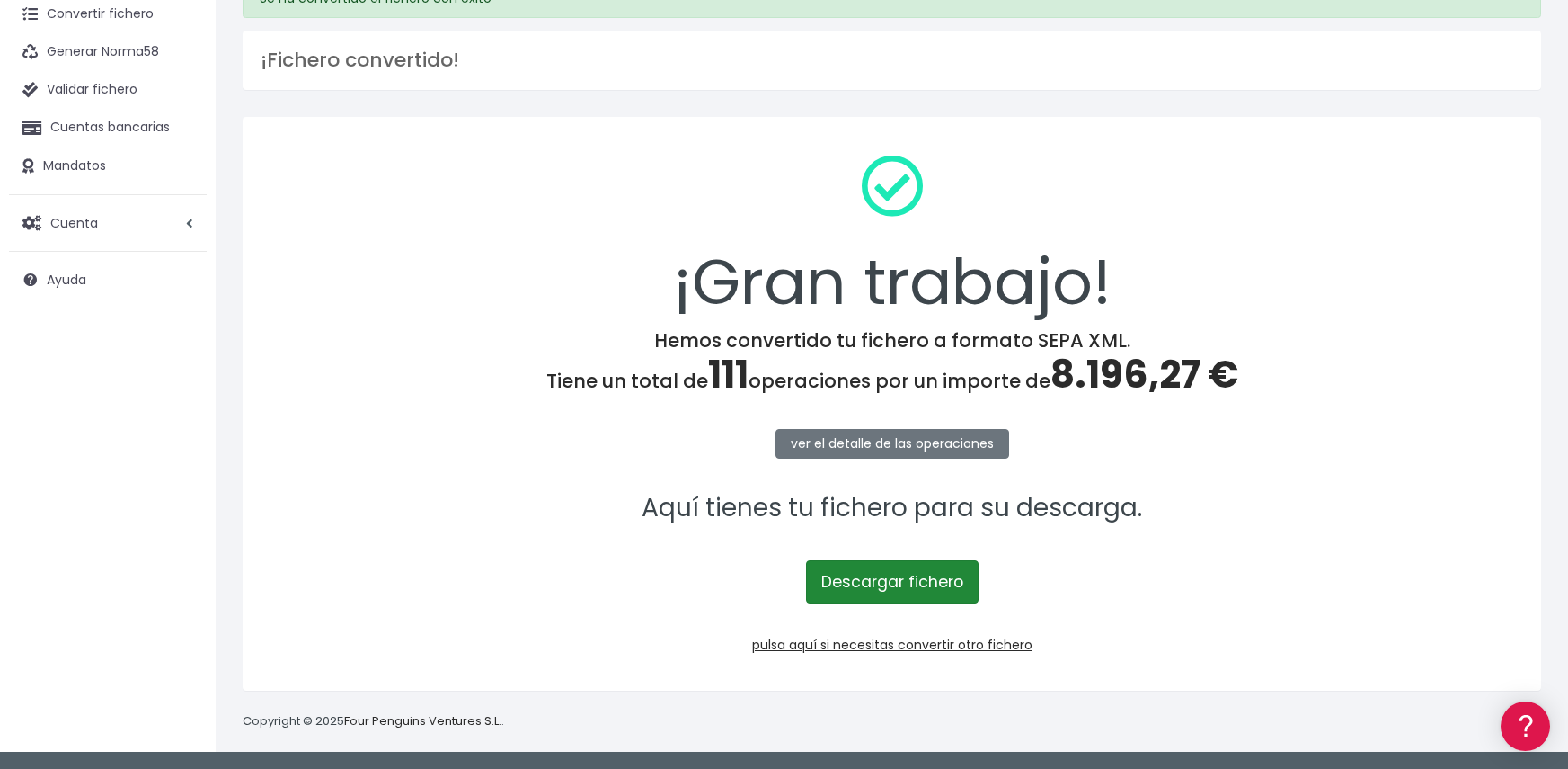
click at [885, 581] on link "Descargar fichero" at bounding box center [892, 581] width 172 height 43
click at [881, 646] on link "pulsa aquí si necesitas convertir otro fichero" at bounding box center [892, 645] width 280 height 18
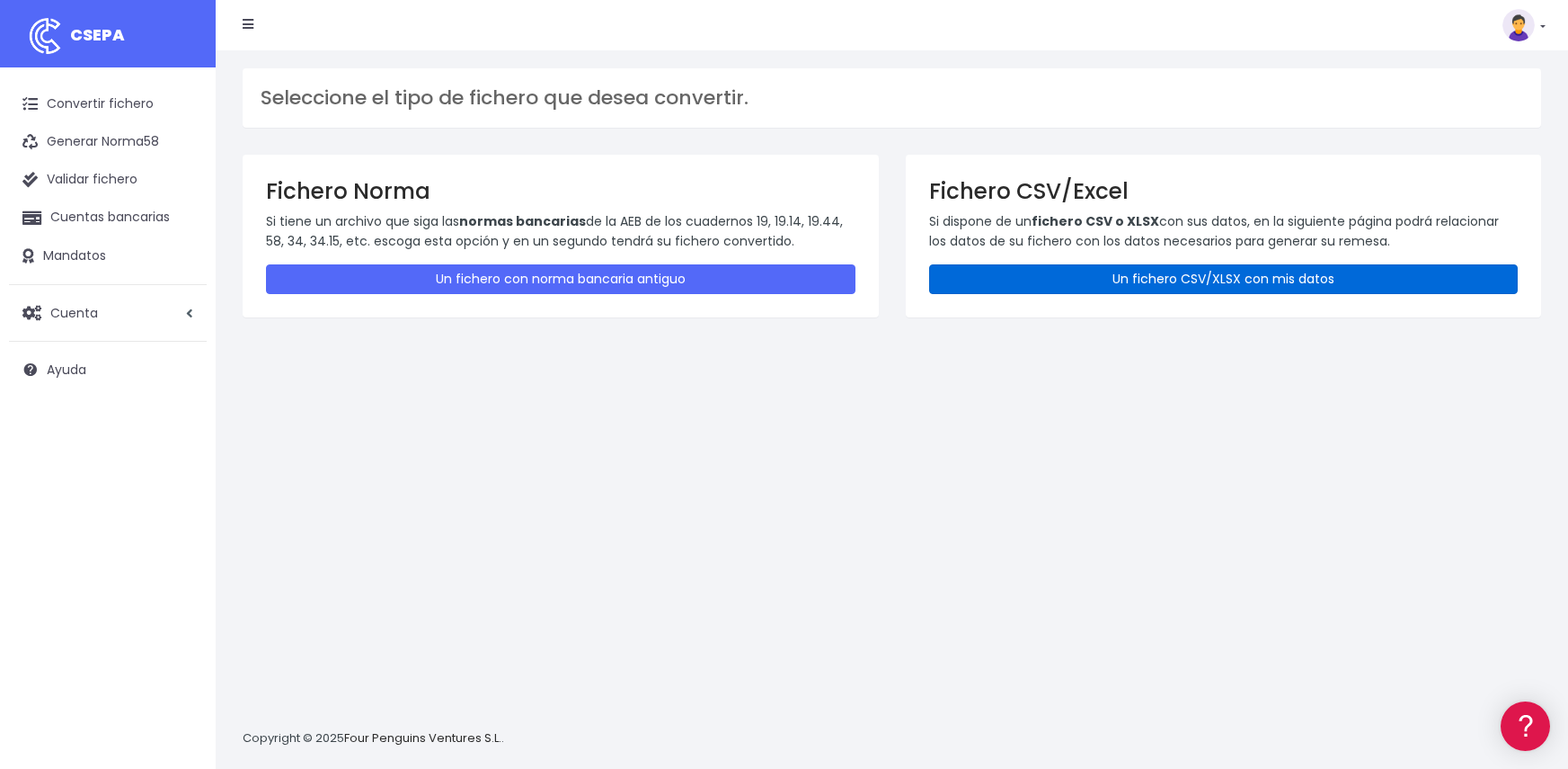
click at [1220, 282] on link "Un fichero CSV/XLSX con mis datos" at bounding box center [1224, 279] width 590 height 30
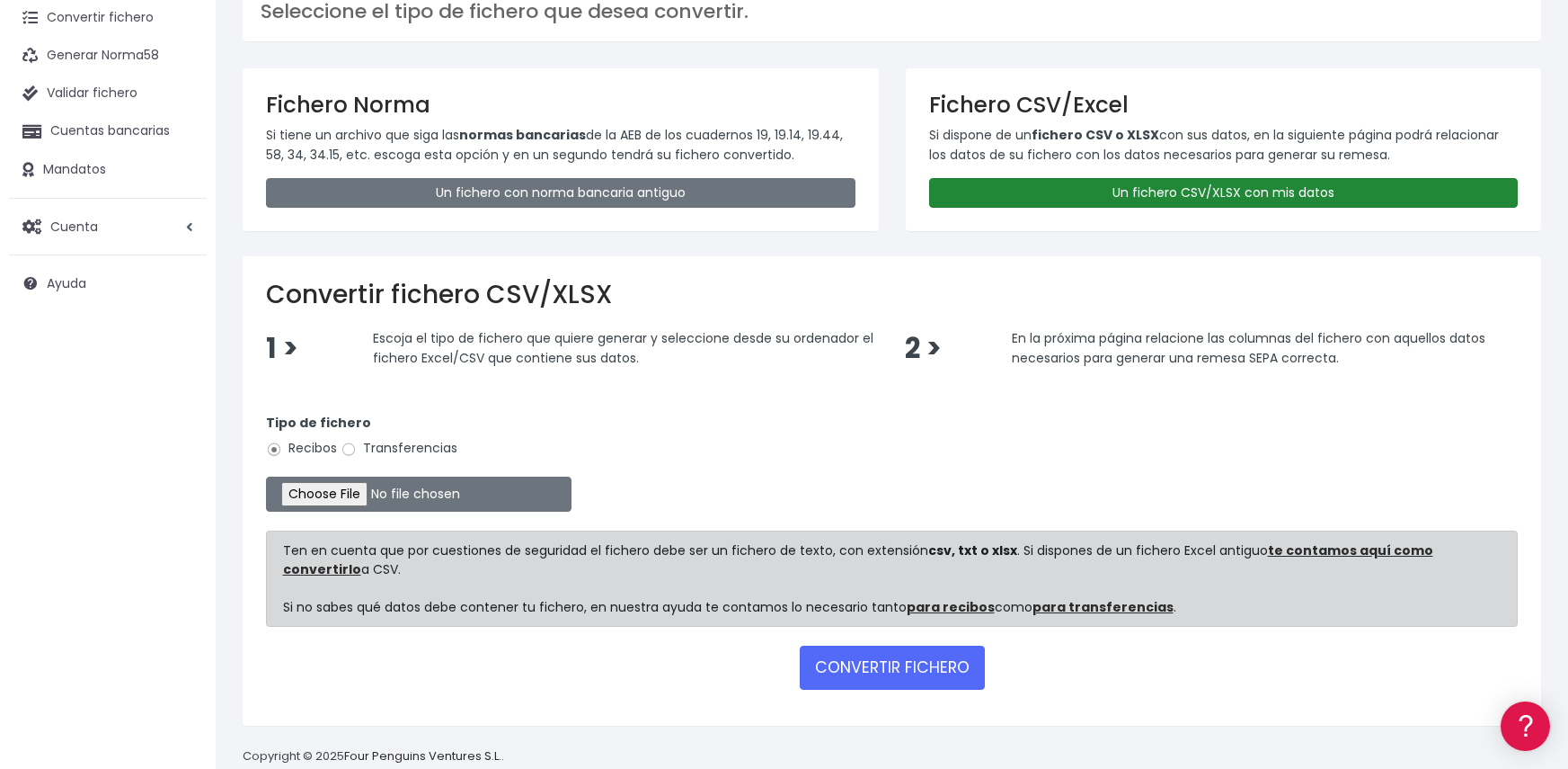
scroll to position [90, 0]
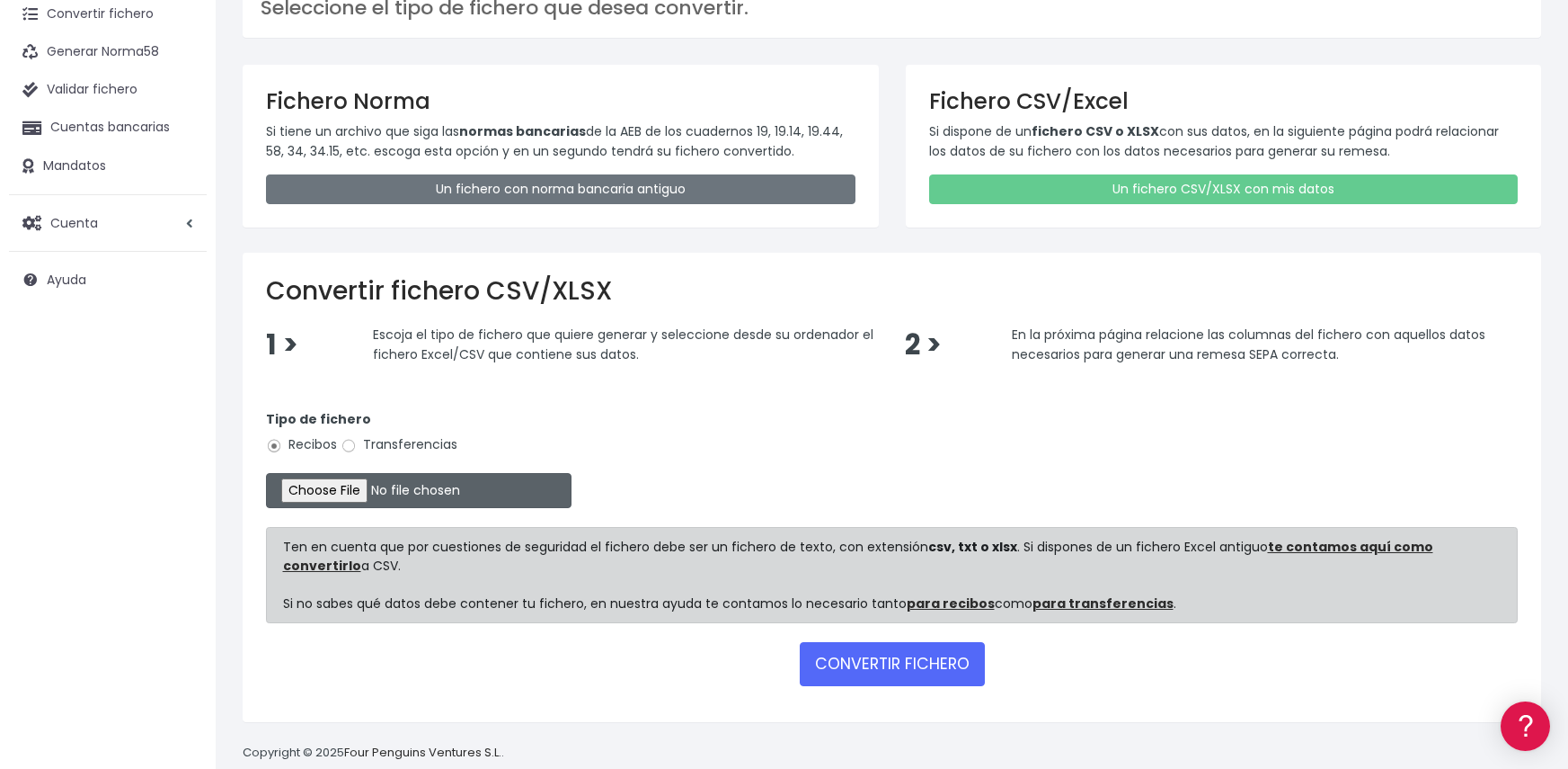
click at [307, 496] on input "file" at bounding box center [418, 490] width 305 height 35
type input "C:\fakepath\Remesa Jocarfe 15-09-25.xlsx"
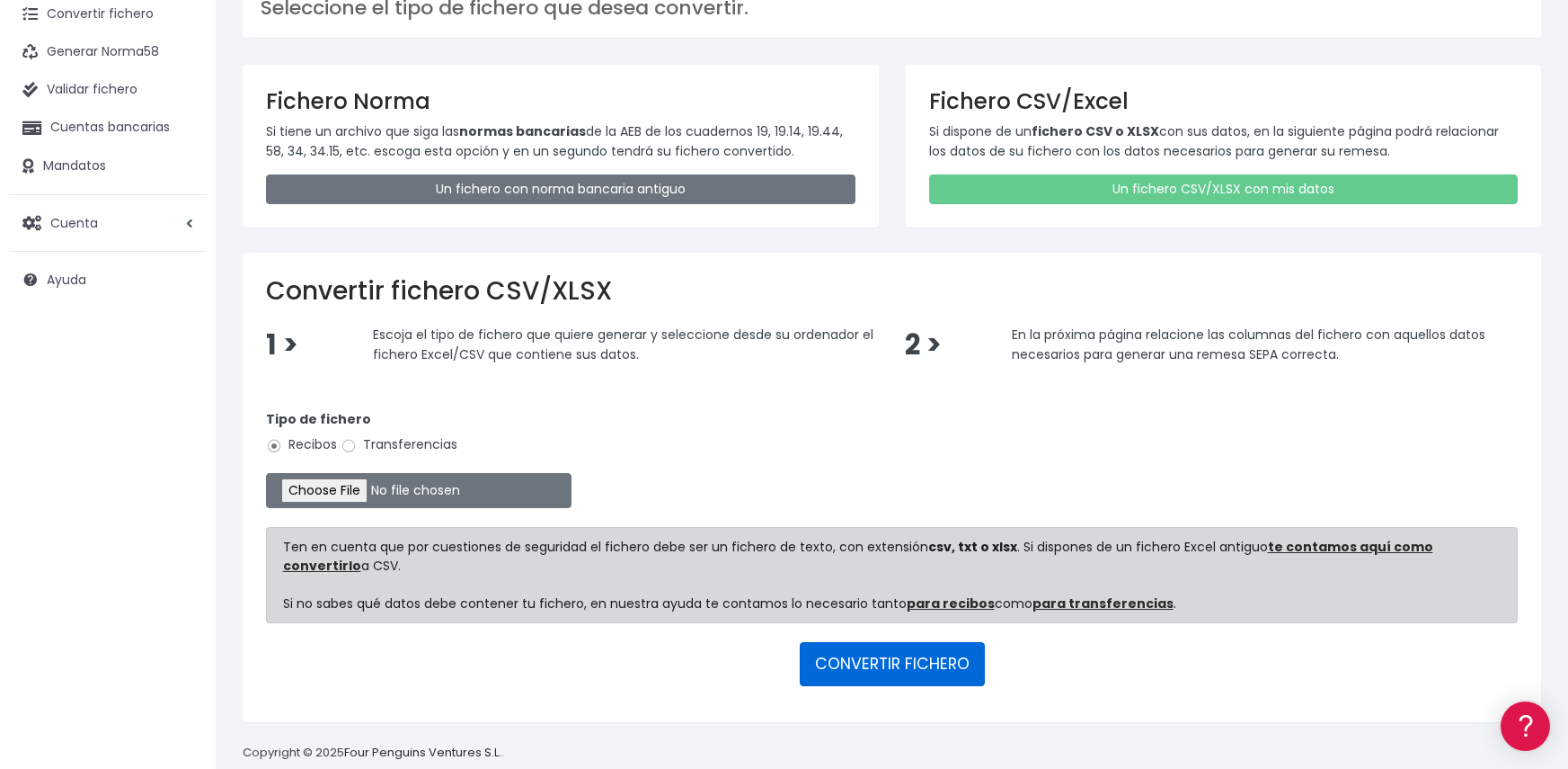
drag, startPoint x: 891, startPoint y: 667, endPoint x: 895, endPoint y: 595, distance: 72.1
click at [892, 667] on button "CONVERTIR FICHERO" at bounding box center [892, 663] width 185 height 43
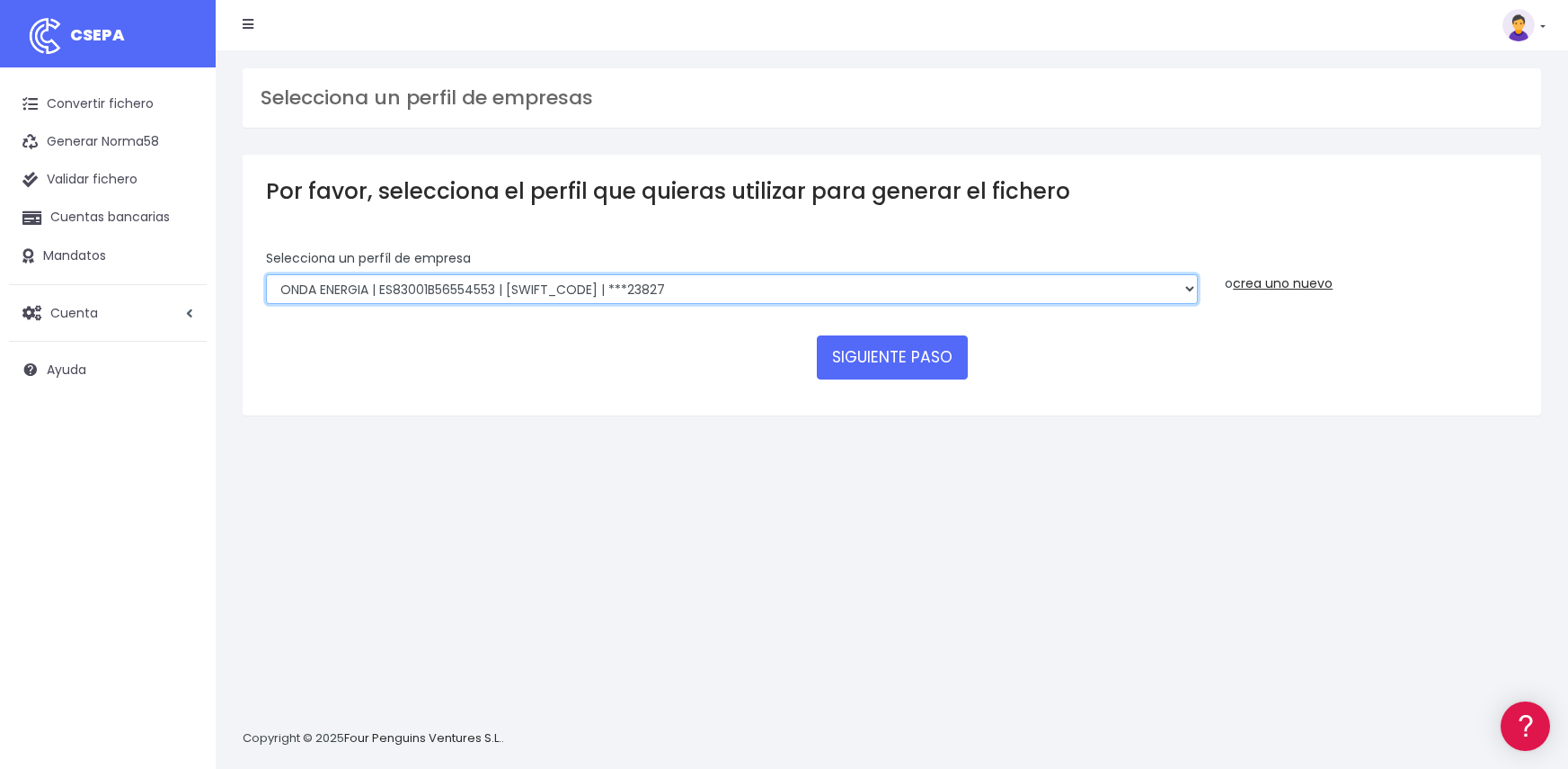
click at [787, 297] on select "ONDA ENERGIA | ES83001B56554553 | CCRIES2AXXX | ***23827 AICAVE | ES18001B19731…" at bounding box center [732, 289] width 932 height 31
click at [266, 274] on select "ONDA ENERGIA | ES83001B56554553 | CCRIES2AXXX | ***23827 AICAVE | ES18001B19731…" at bounding box center [732, 289] width 932 height 31
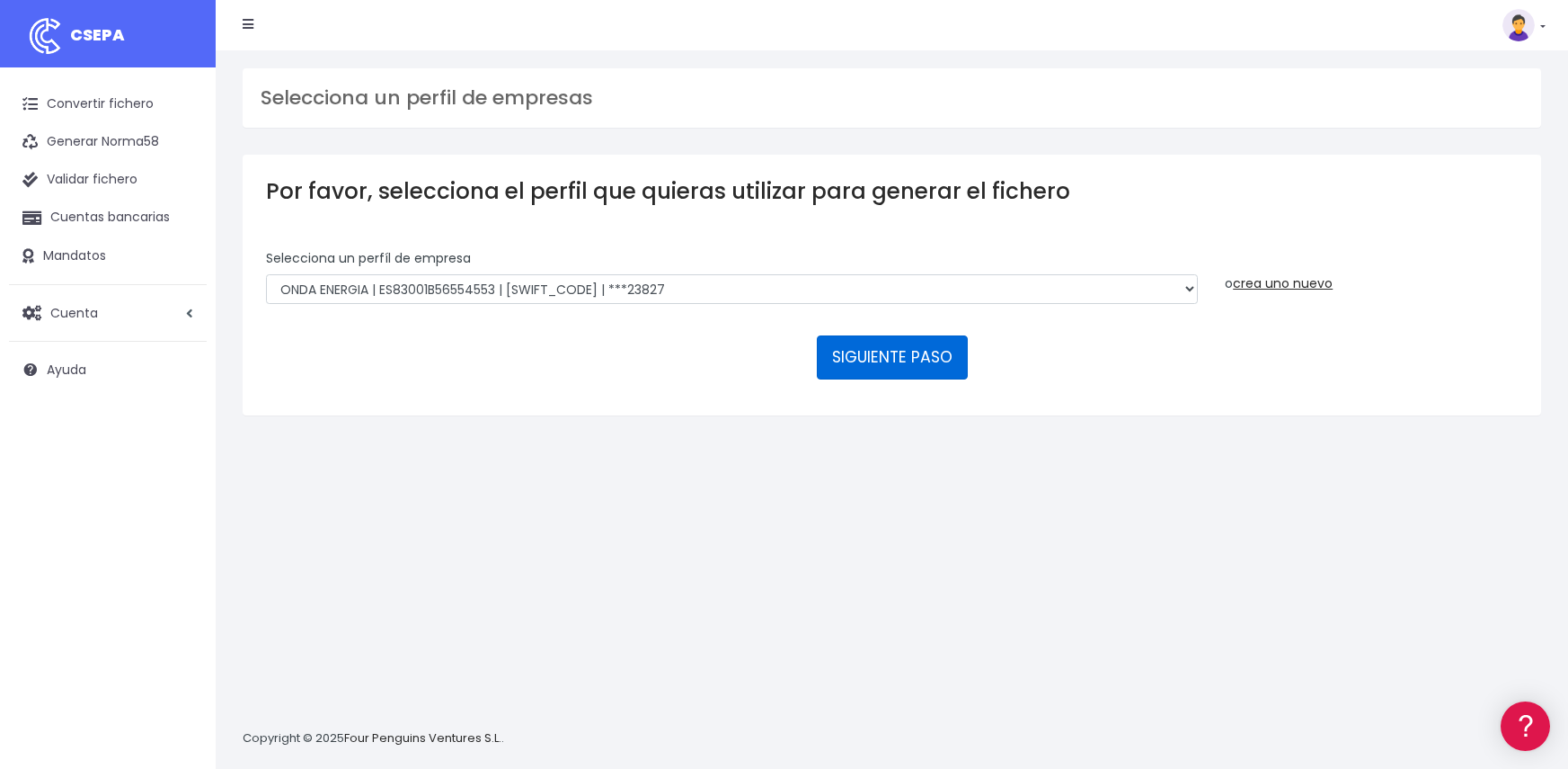
click at [947, 351] on button "SIGUIENTE PASO" at bounding box center [892, 356] width 151 height 43
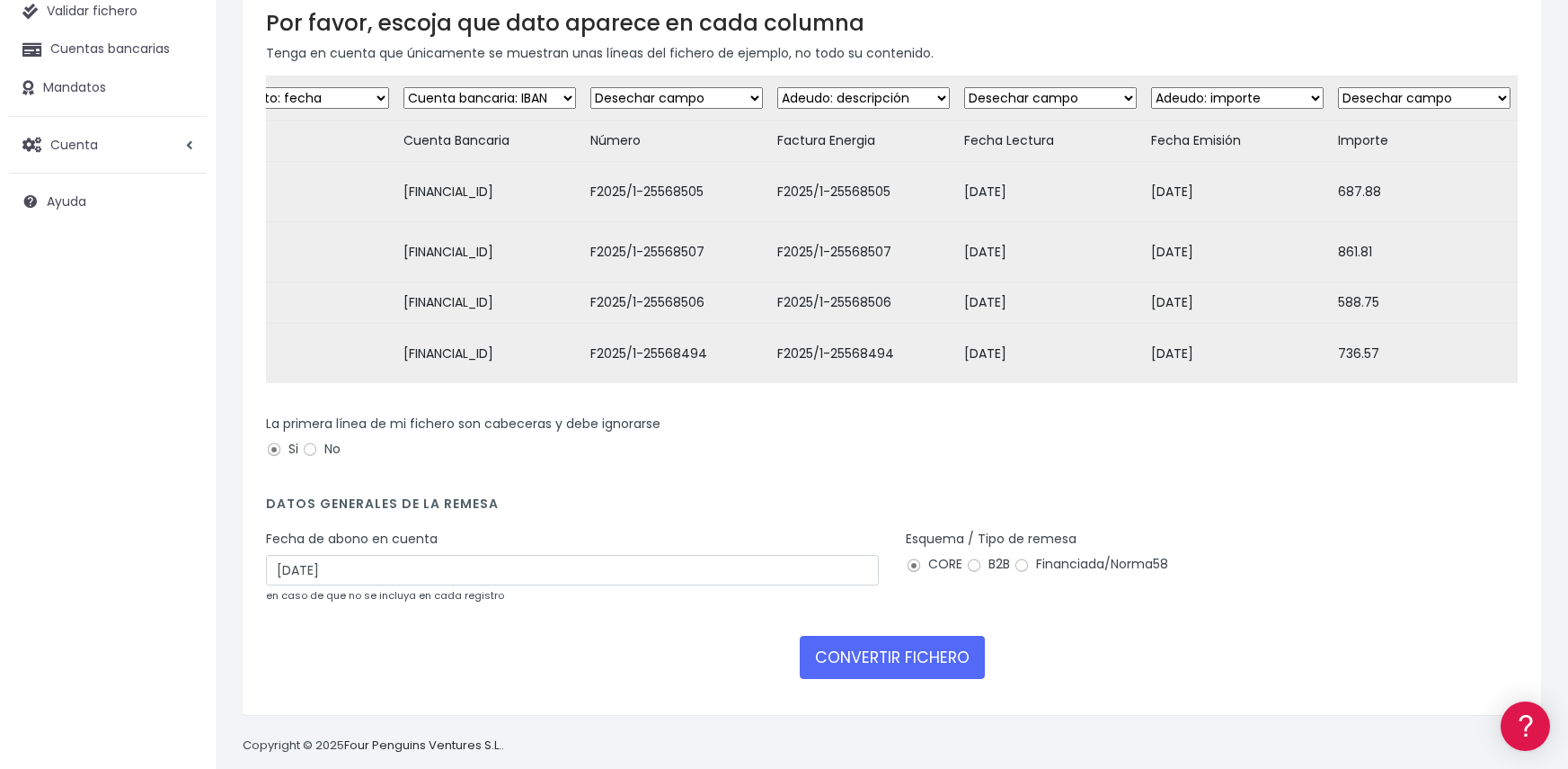
scroll to position [206, 0]
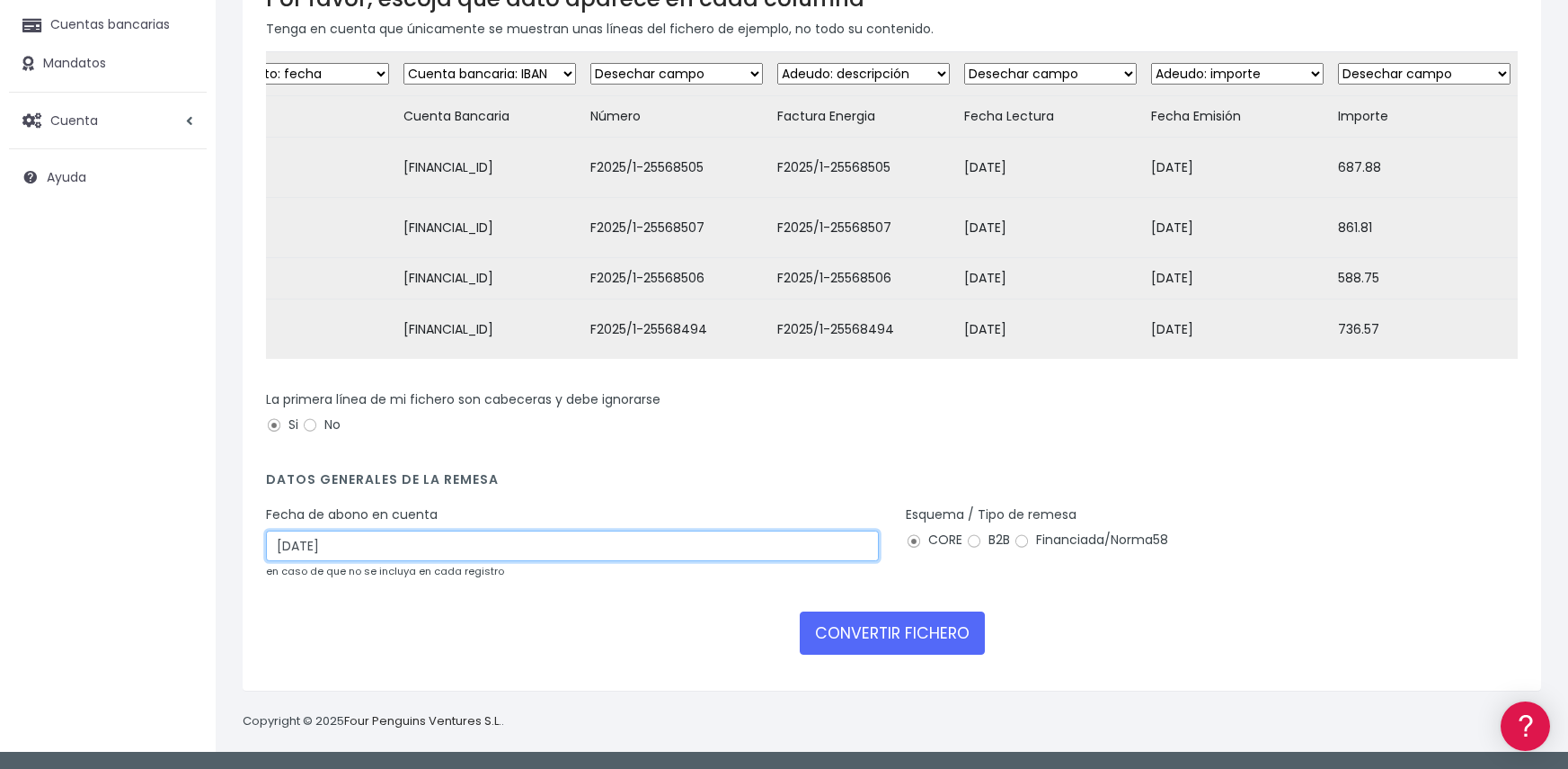
click at [608, 548] on input "17/09/2025" at bounding box center [572, 546] width 613 height 31
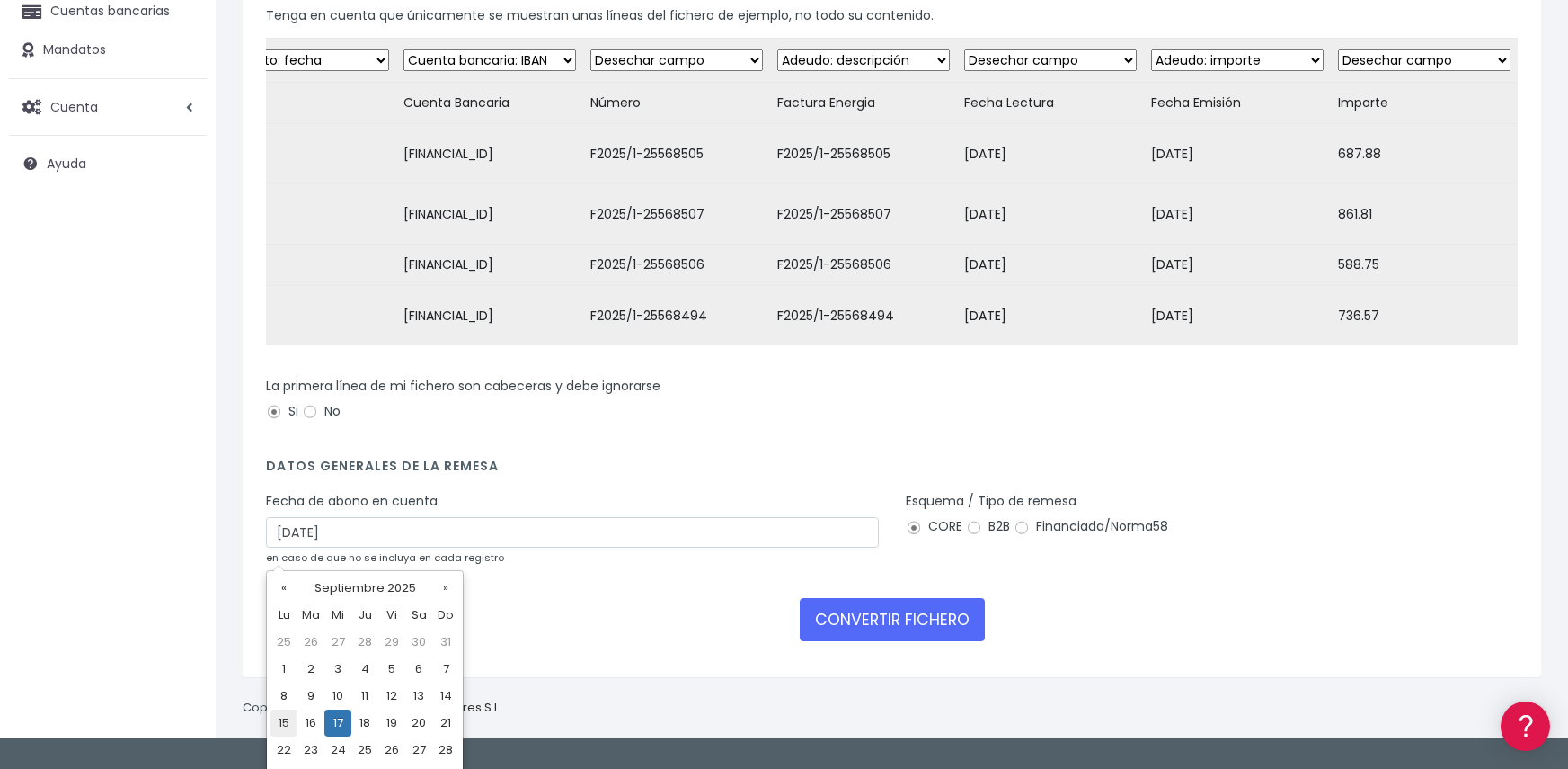
click at [283, 724] on td "15" at bounding box center [284, 723] width 27 height 27
type input "15/09/2025"
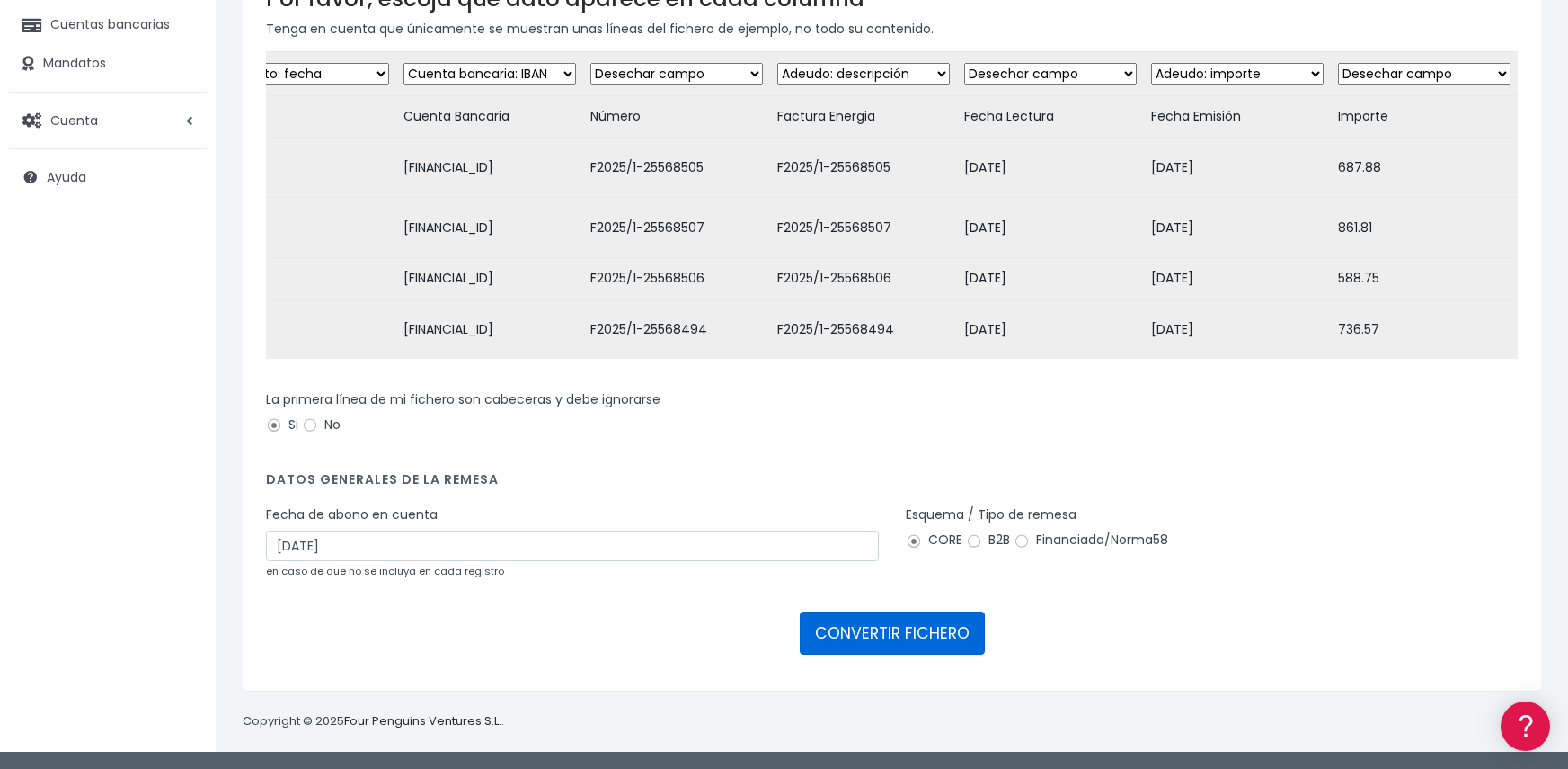
click at [934, 630] on button "CONVERTIR FICHERO" at bounding box center [892, 632] width 185 height 43
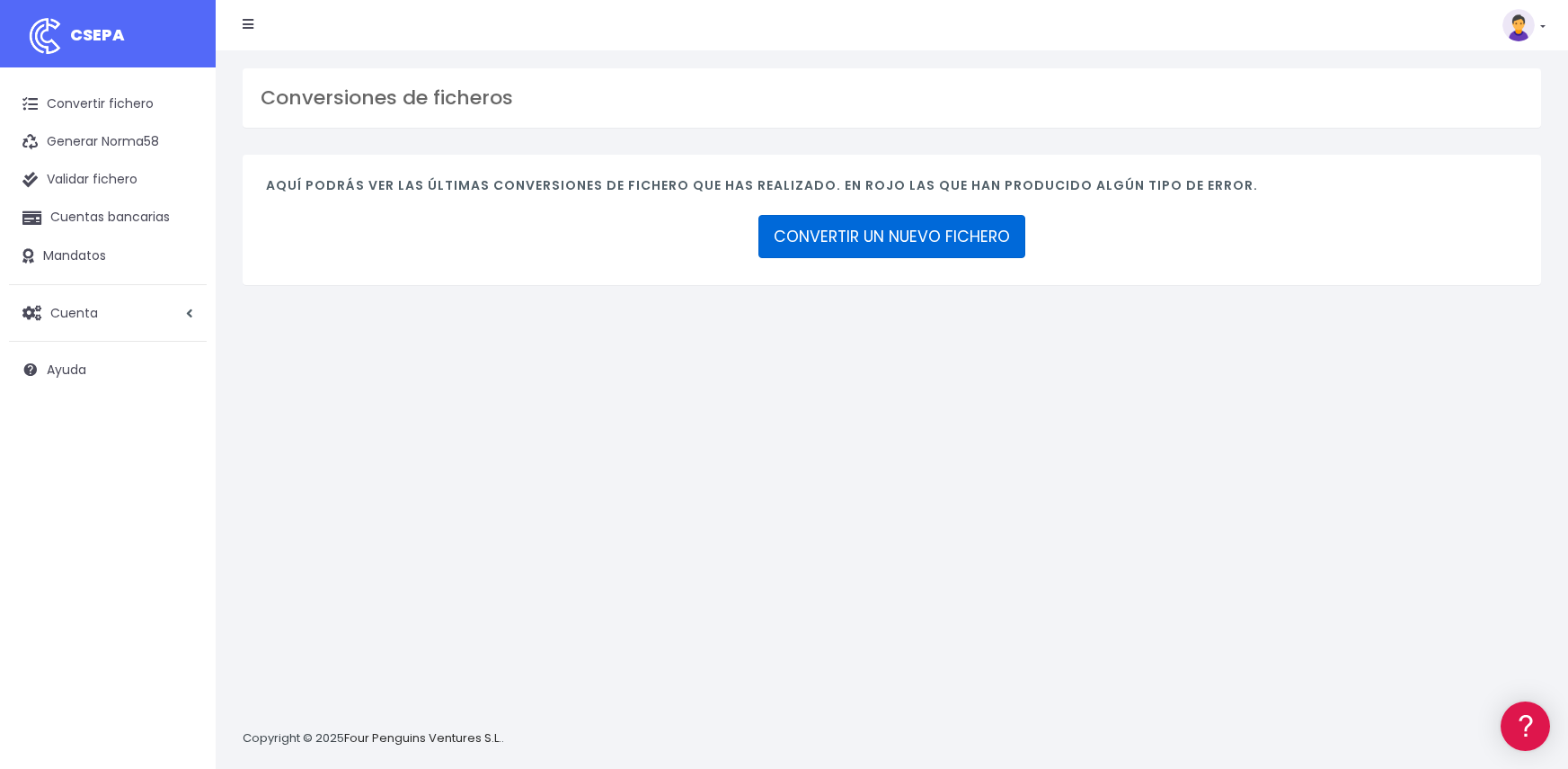
click at [847, 234] on link "CONVERTIR UN NUEVO FICHERO" at bounding box center [891, 236] width 267 height 43
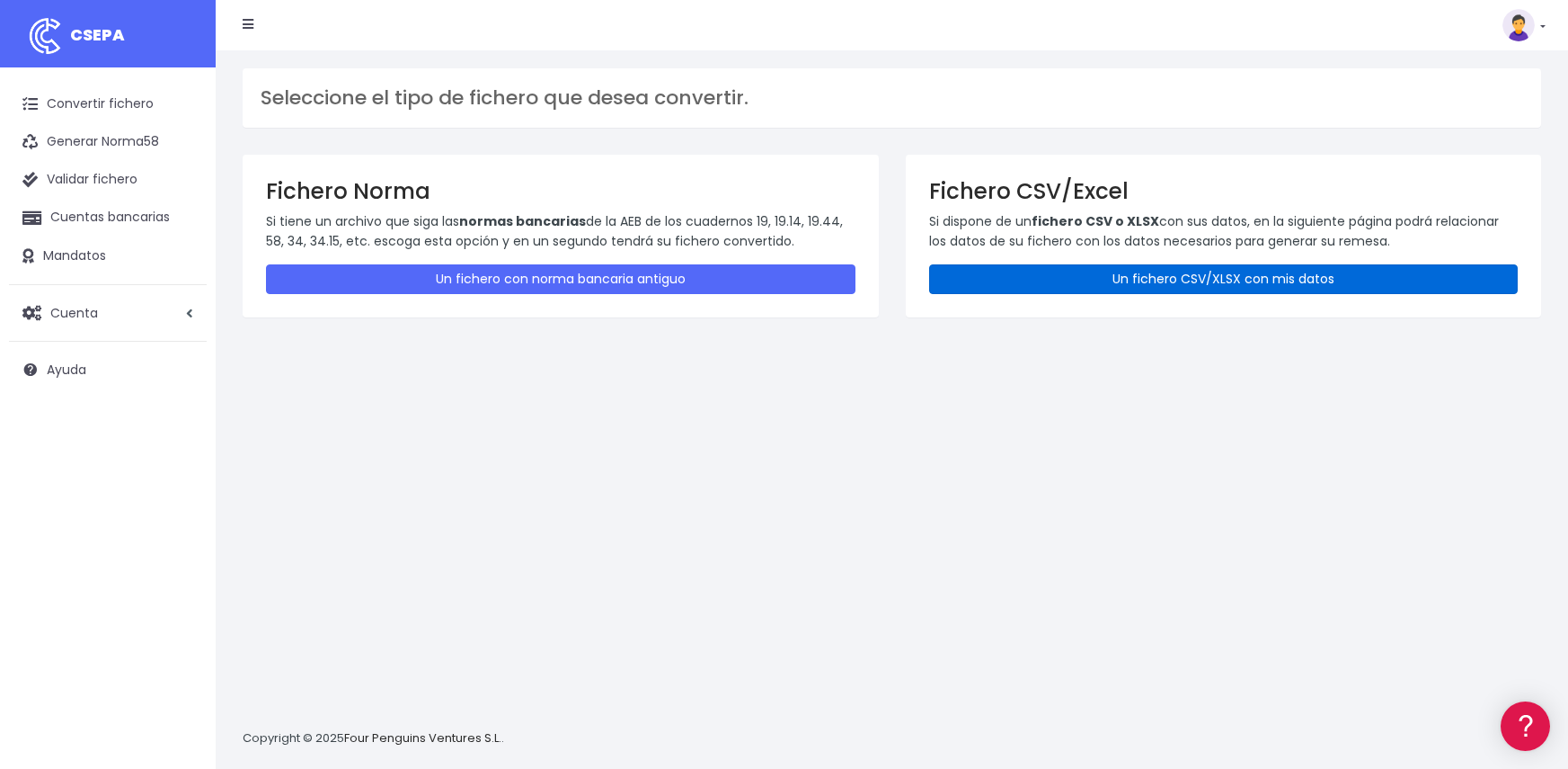
drag, startPoint x: 1119, startPoint y: 287, endPoint x: 1109, endPoint y: 299, distance: 15.6
click at [1119, 286] on link "Un fichero CSV/XLSX con mis datos" at bounding box center [1224, 279] width 590 height 30
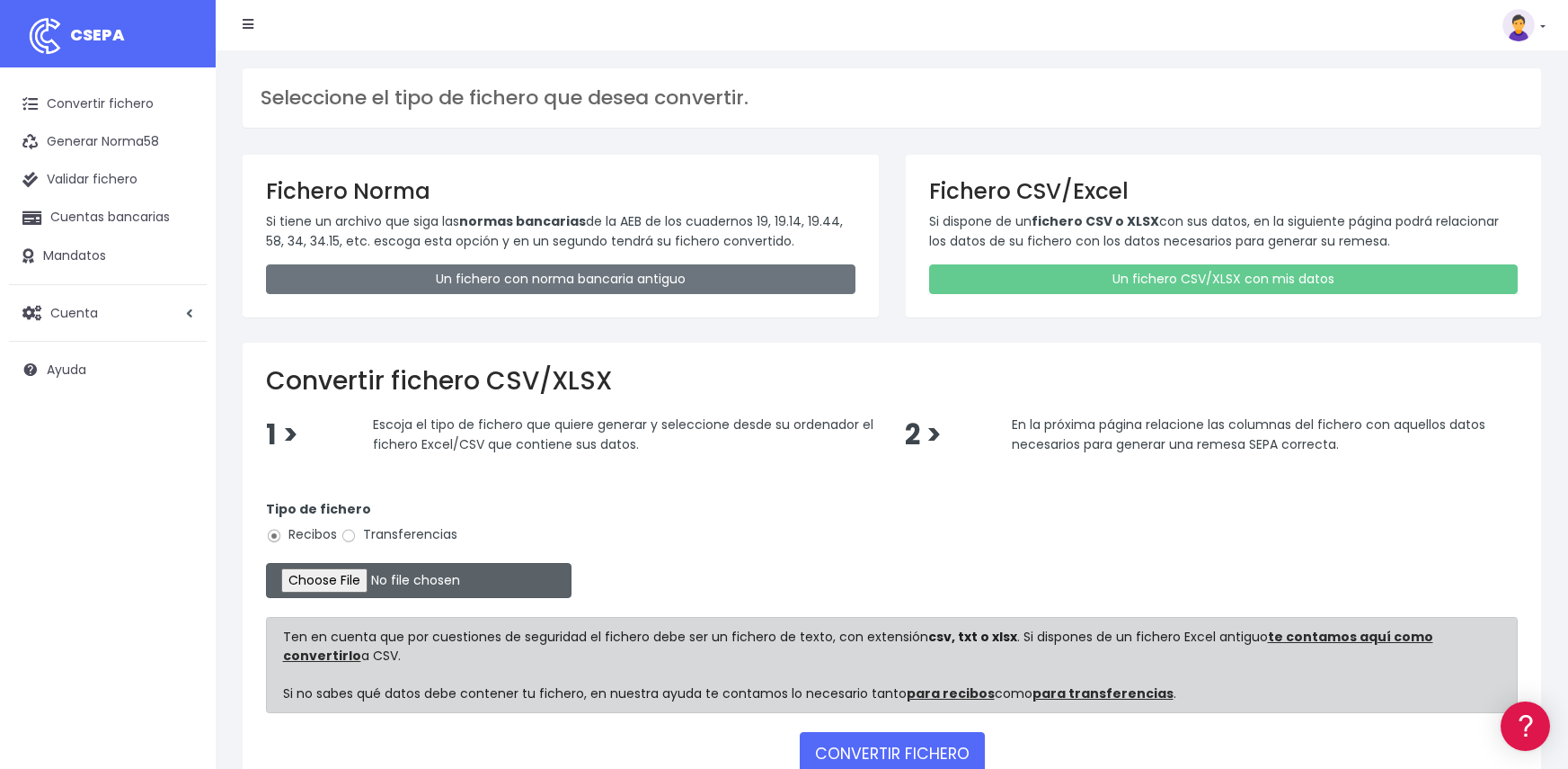
click at [350, 577] on input "file" at bounding box center [418, 580] width 305 height 35
type input "C:\fakepath\Remesa Jocarfe [DATE].xlsx"
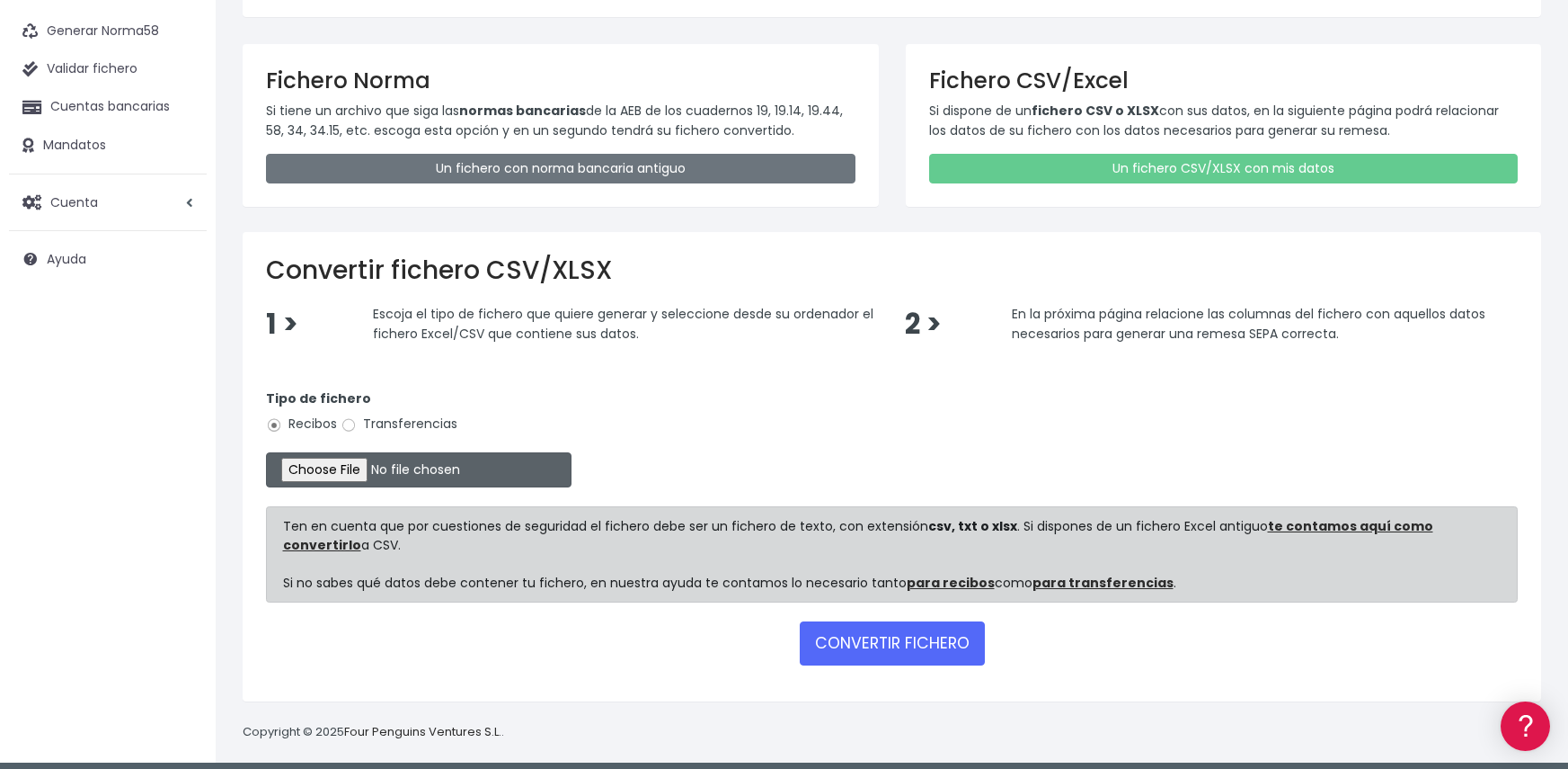
scroll to position [122, 0]
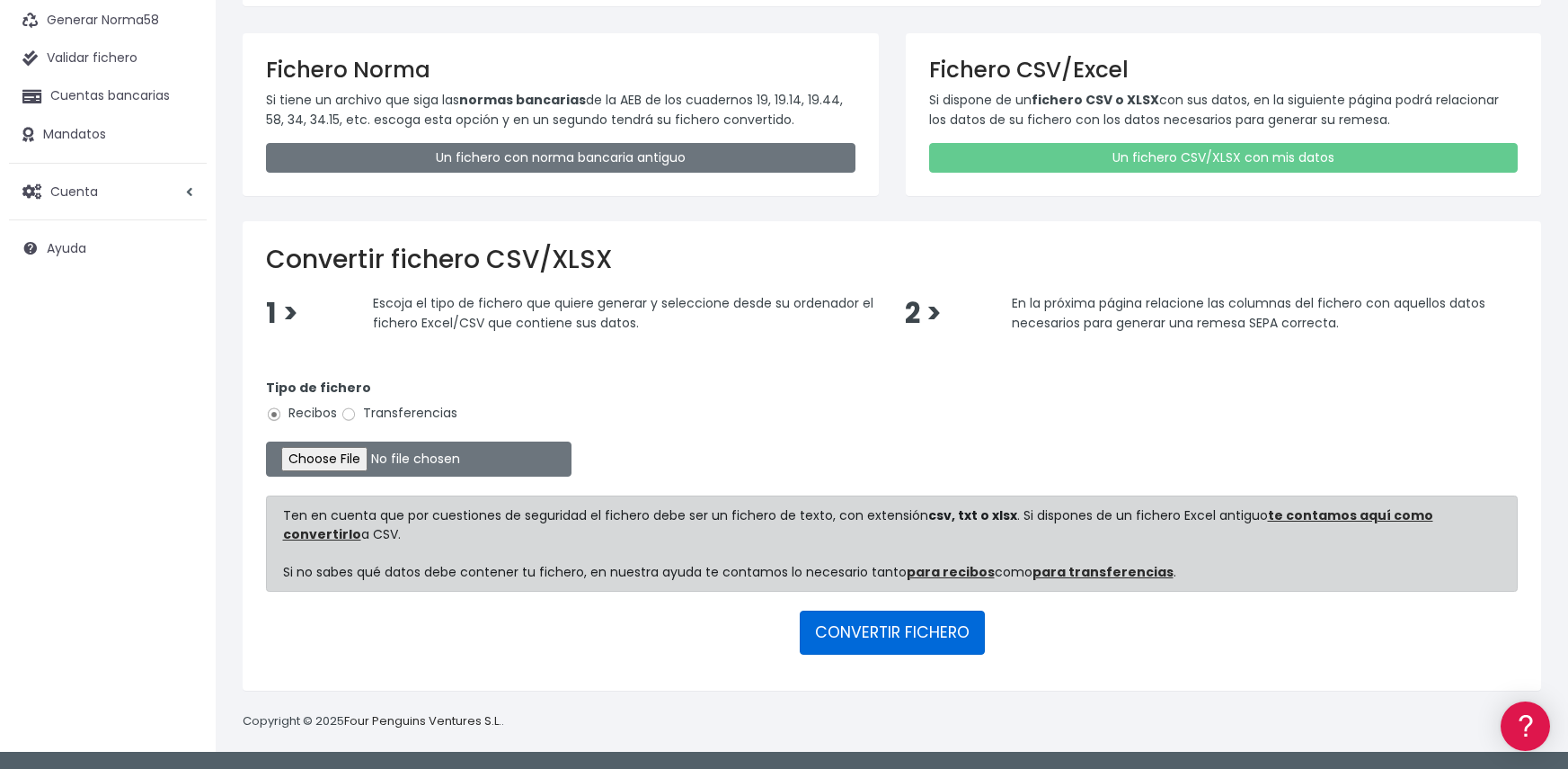
drag, startPoint x: 891, startPoint y: 634, endPoint x: 887, endPoint y: 589, distance: 45.2
click at [891, 633] on button "CONVERTIR FICHERO" at bounding box center [892, 632] width 185 height 43
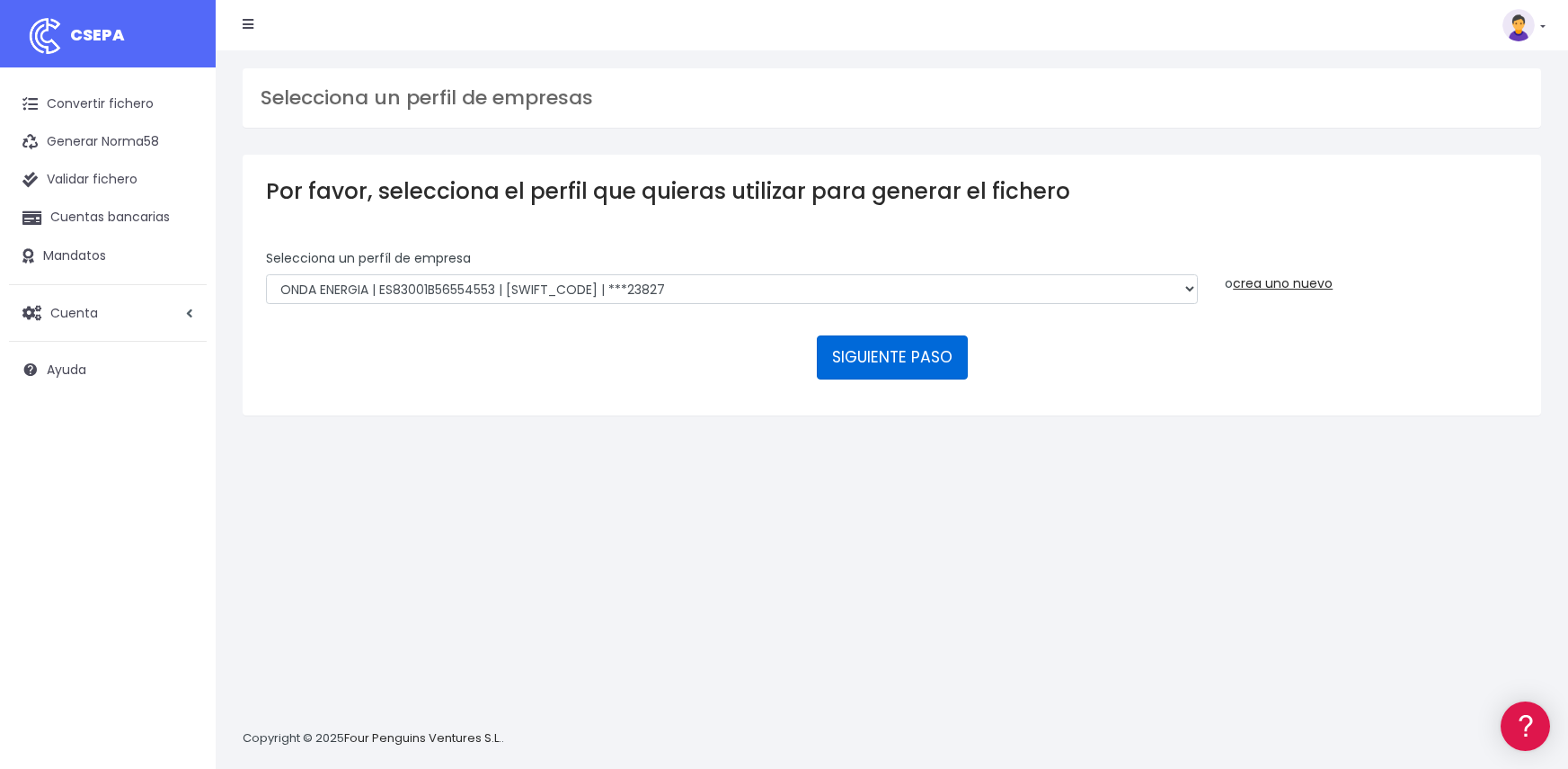
click at [905, 358] on button "SIGUIENTE PASO" at bounding box center [892, 356] width 151 height 43
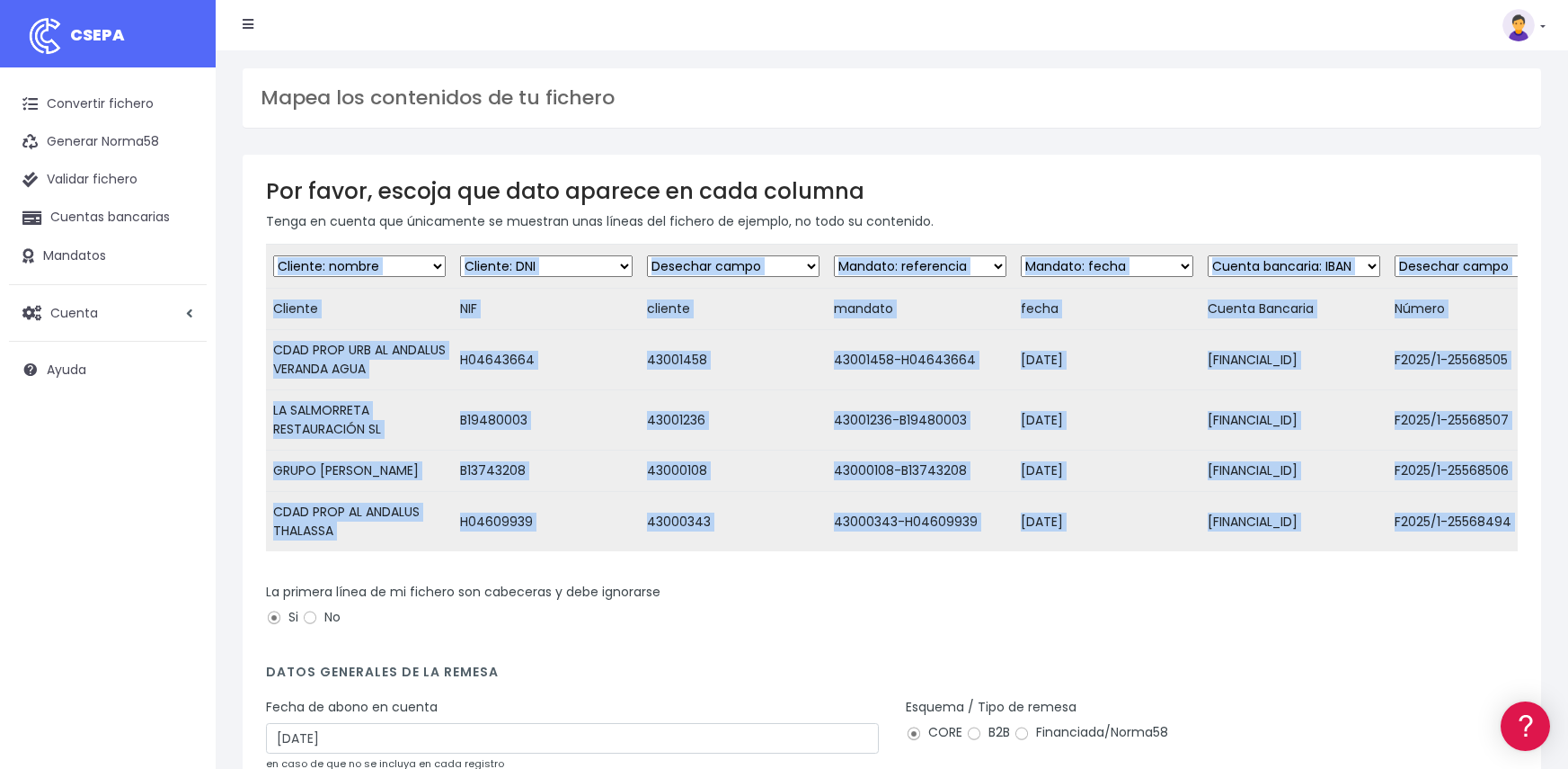
drag, startPoint x: 721, startPoint y: 577, endPoint x: 832, endPoint y: 578, distance: 111.0
click at [832, 578] on form "Desechar campo Cliente: nombre Cliente: DNI Cliente: Email Cliente: Dirección C…" at bounding box center [892, 551] width 1252 height 616
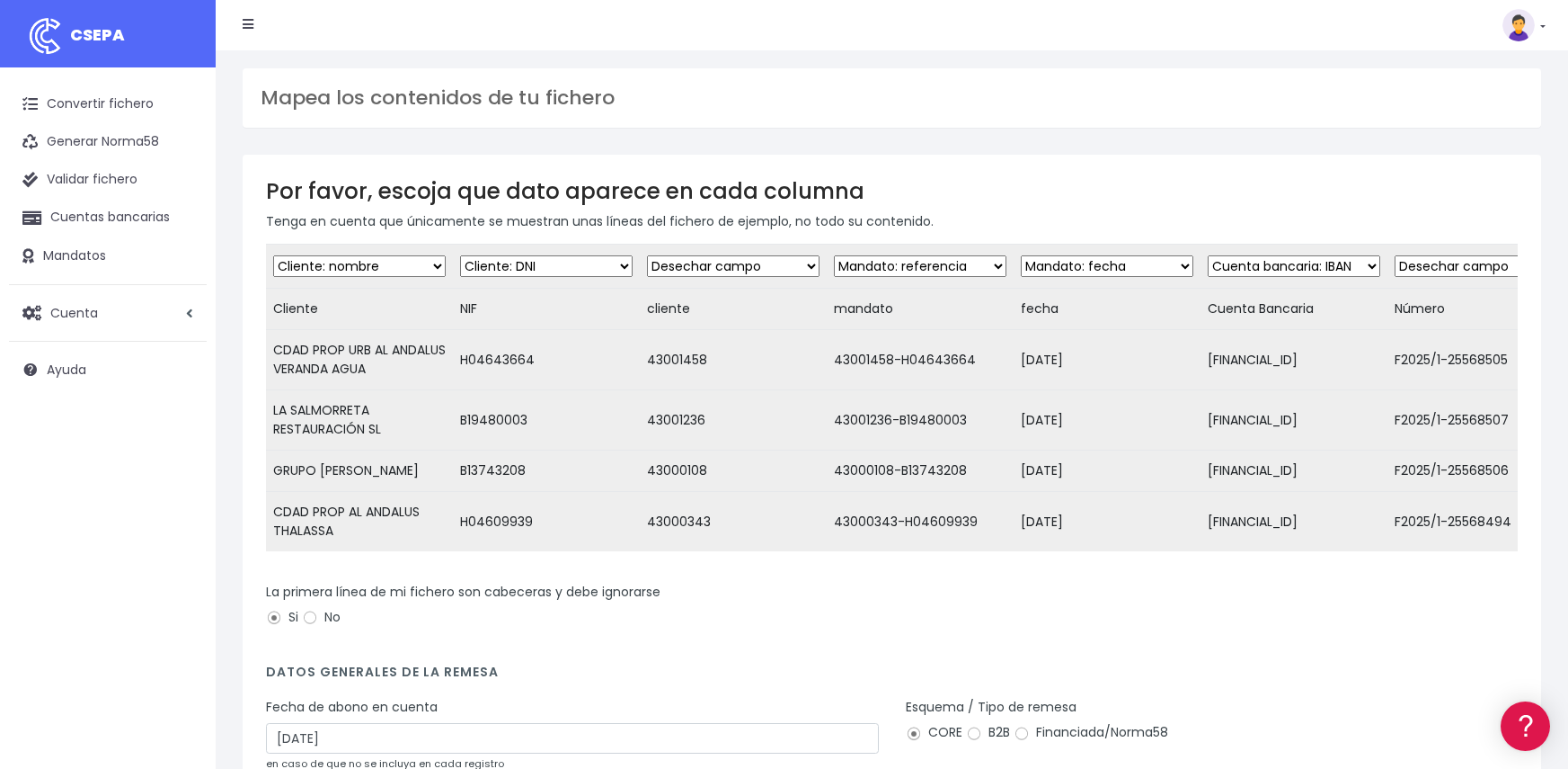
click at [706, 633] on div "La primera línea de mi fichero son cabeceras y debe ignorarse Si No" at bounding box center [892, 607] width 1252 height 51
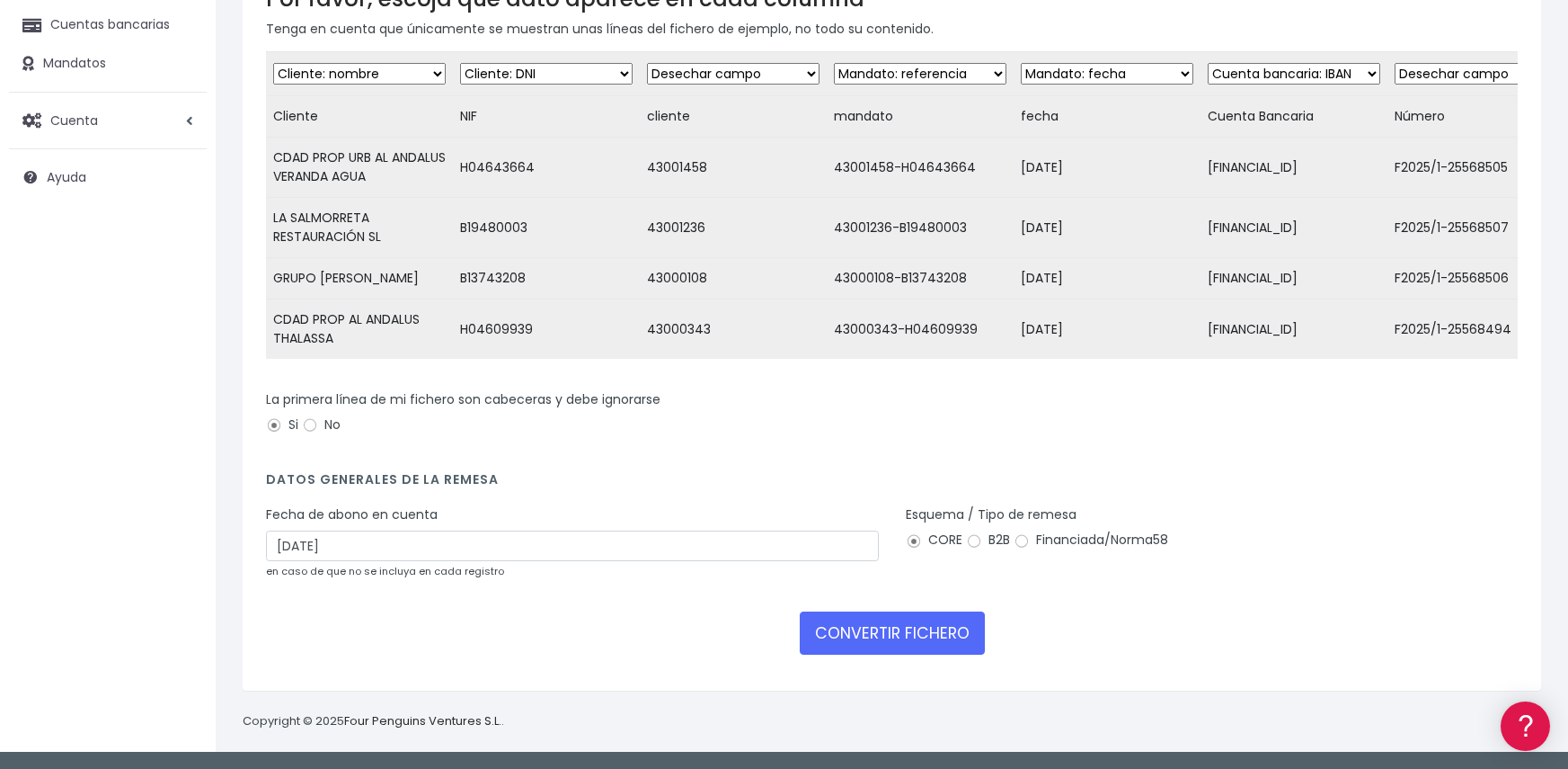
scroll to position [206, 0]
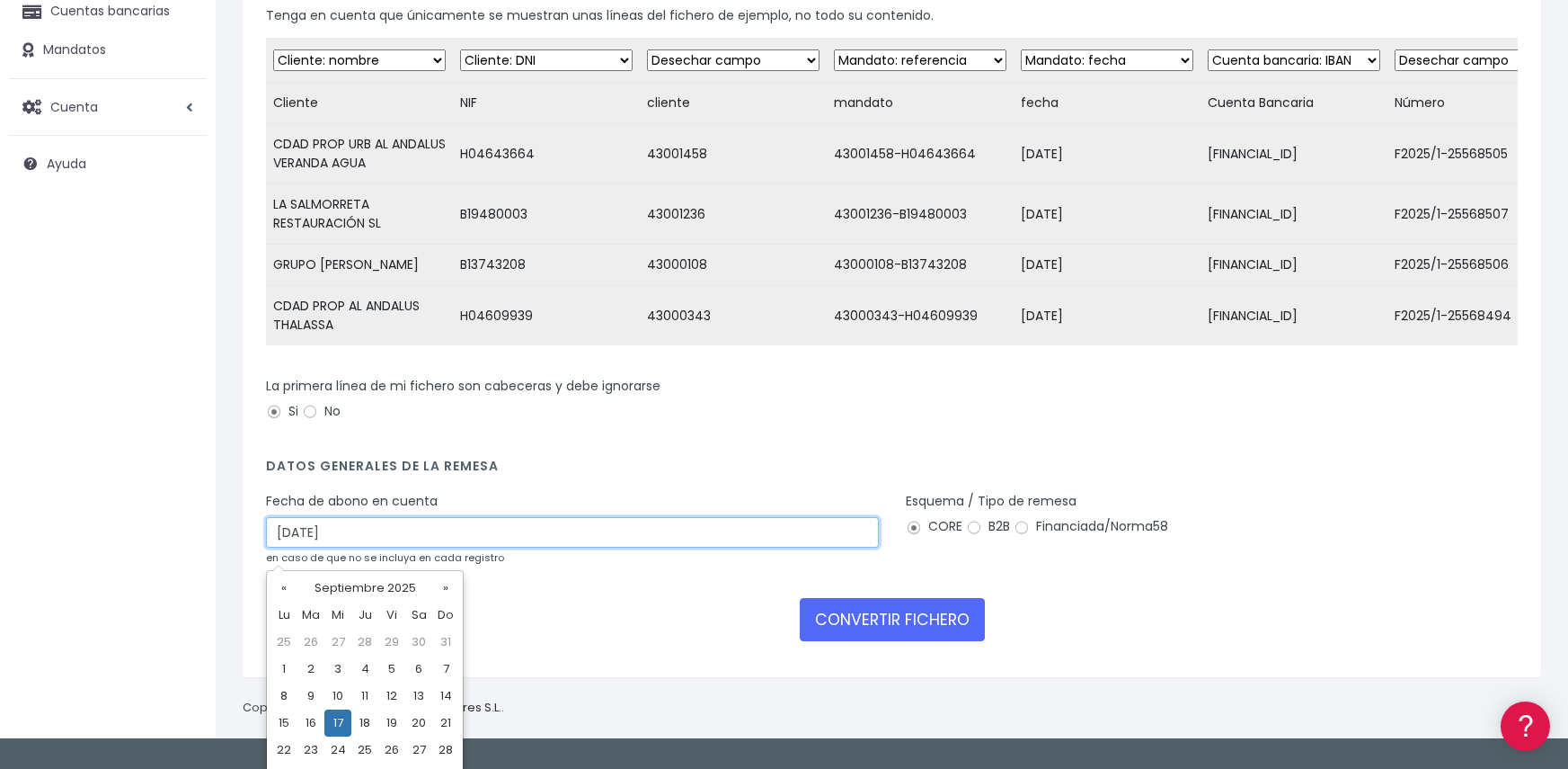
click at [478, 542] on input "17/09/2025" at bounding box center [572, 532] width 613 height 31
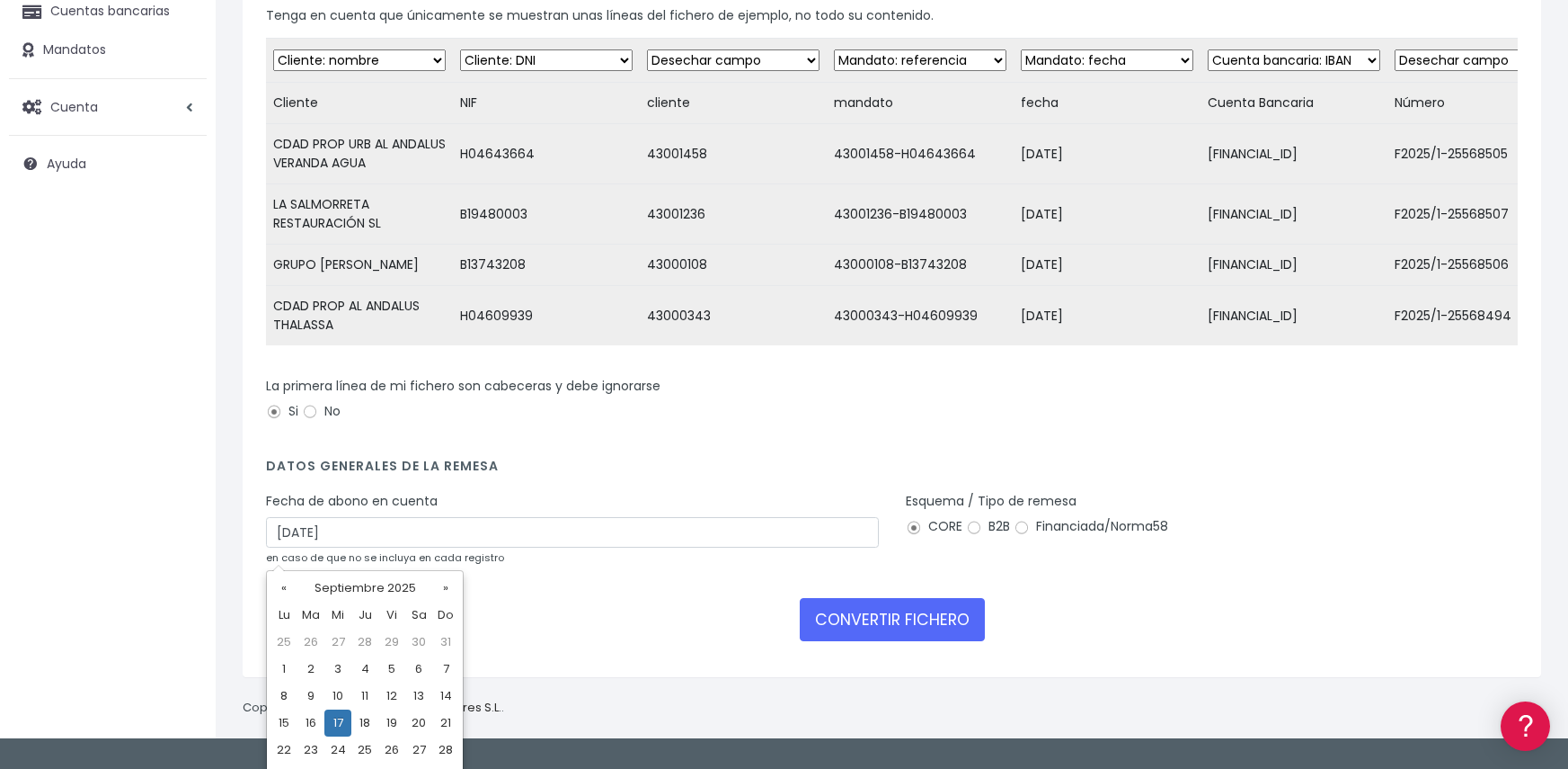
click at [282, 727] on td "15" at bounding box center [284, 723] width 27 height 27
type input "15/09/2025"
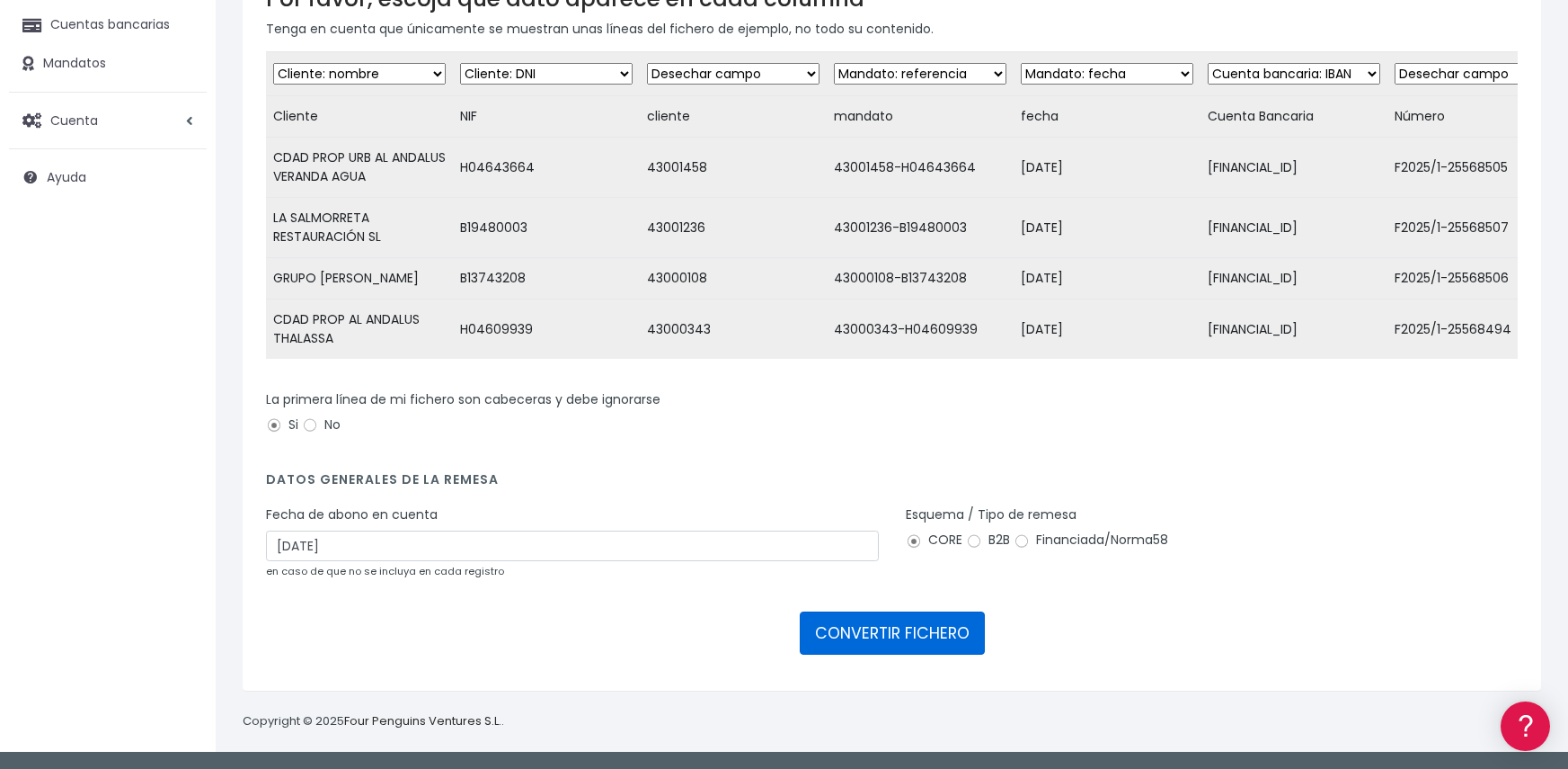
click at [869, 642] on button "CONVERTIR FICHERO" at bounding box center [892, 632] width 185 height 43
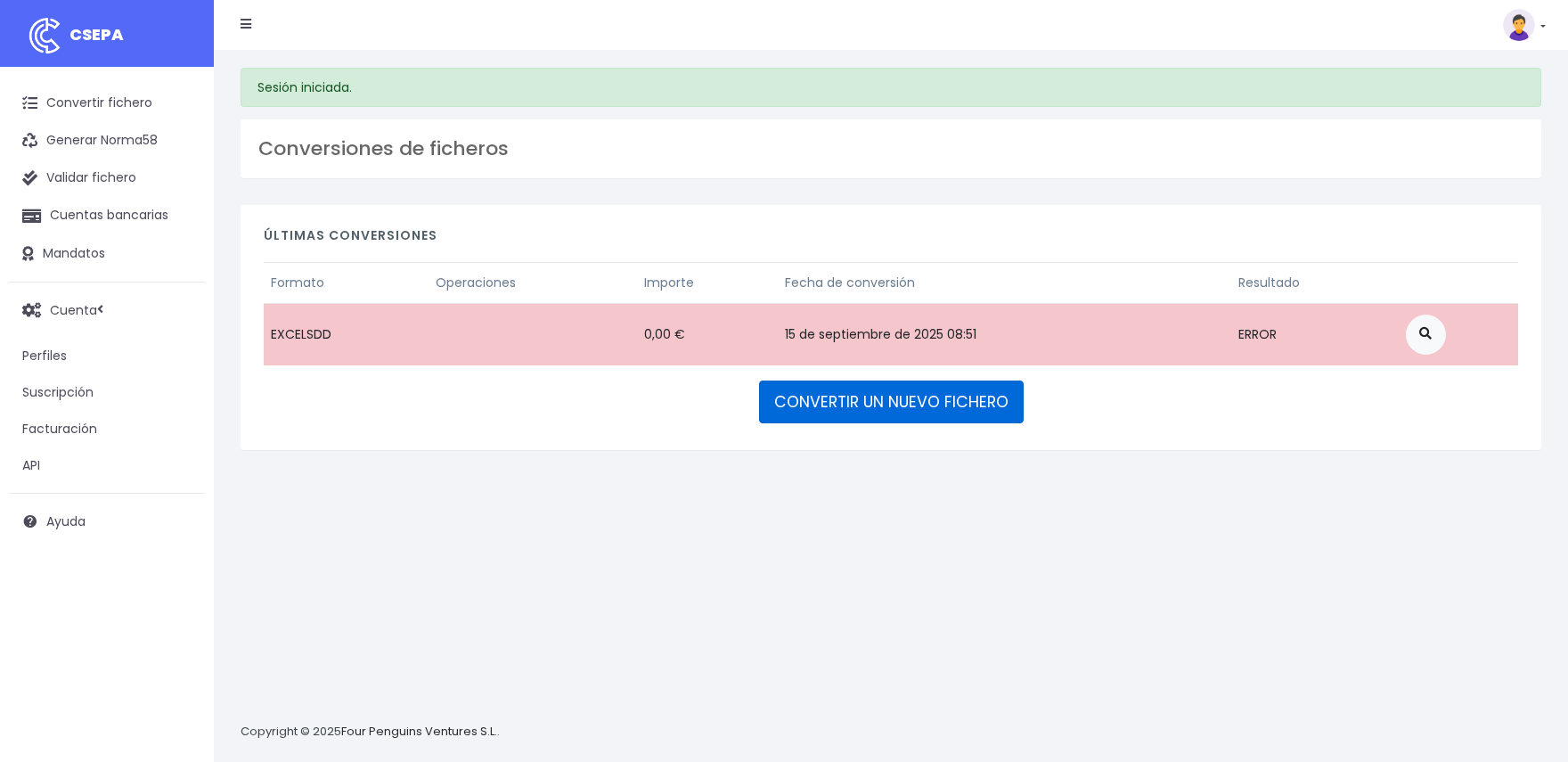
click at [922, 408] on link "CONVERTIR UN NUEVO FICHERO" at bounding box center [891, 401] width 265 height 43
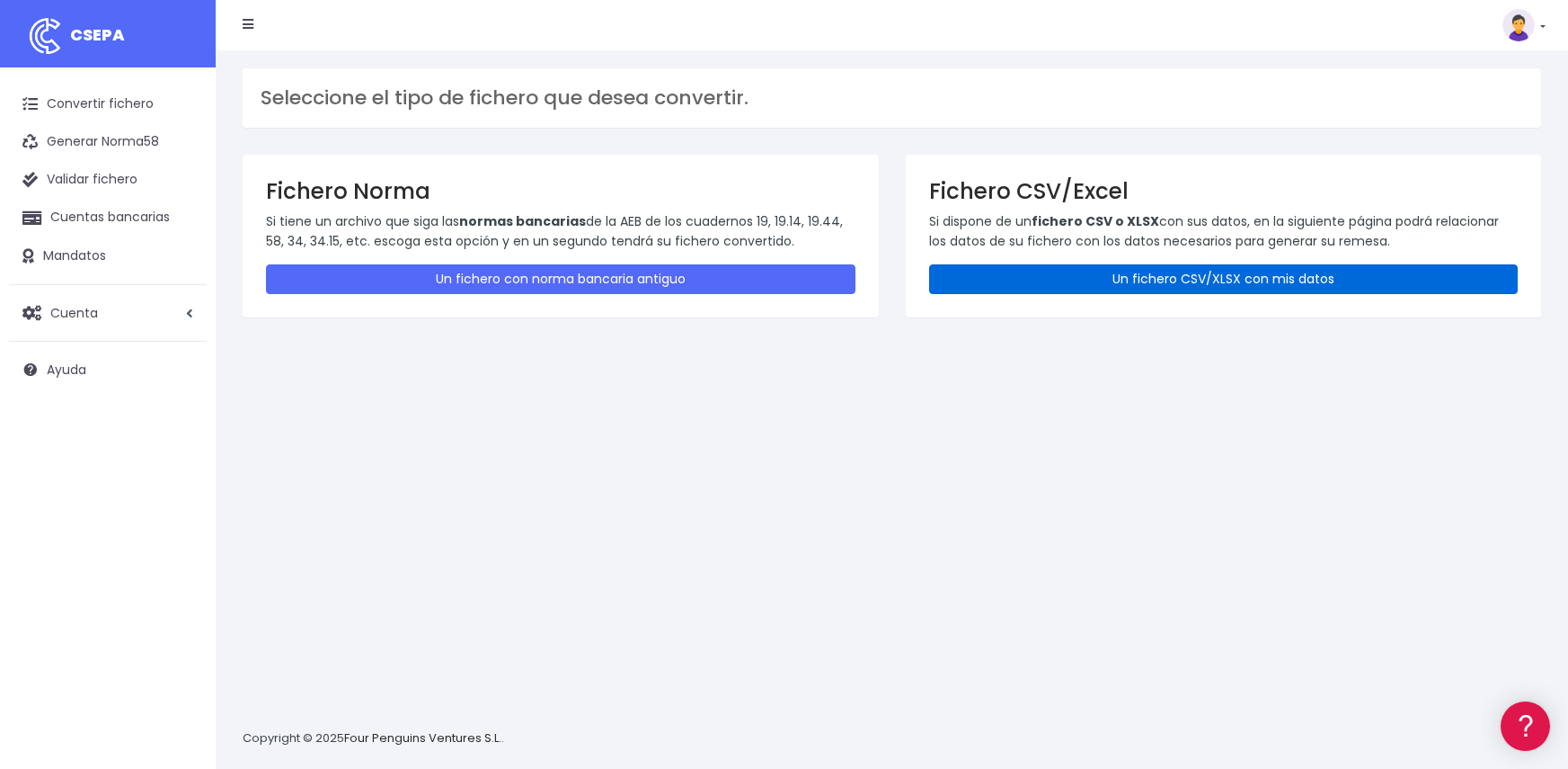
click at [1243, 283] on link "Un fichero CSV/XLSX con mis datos" at bounding box center [1224, 279] width 590 height 30
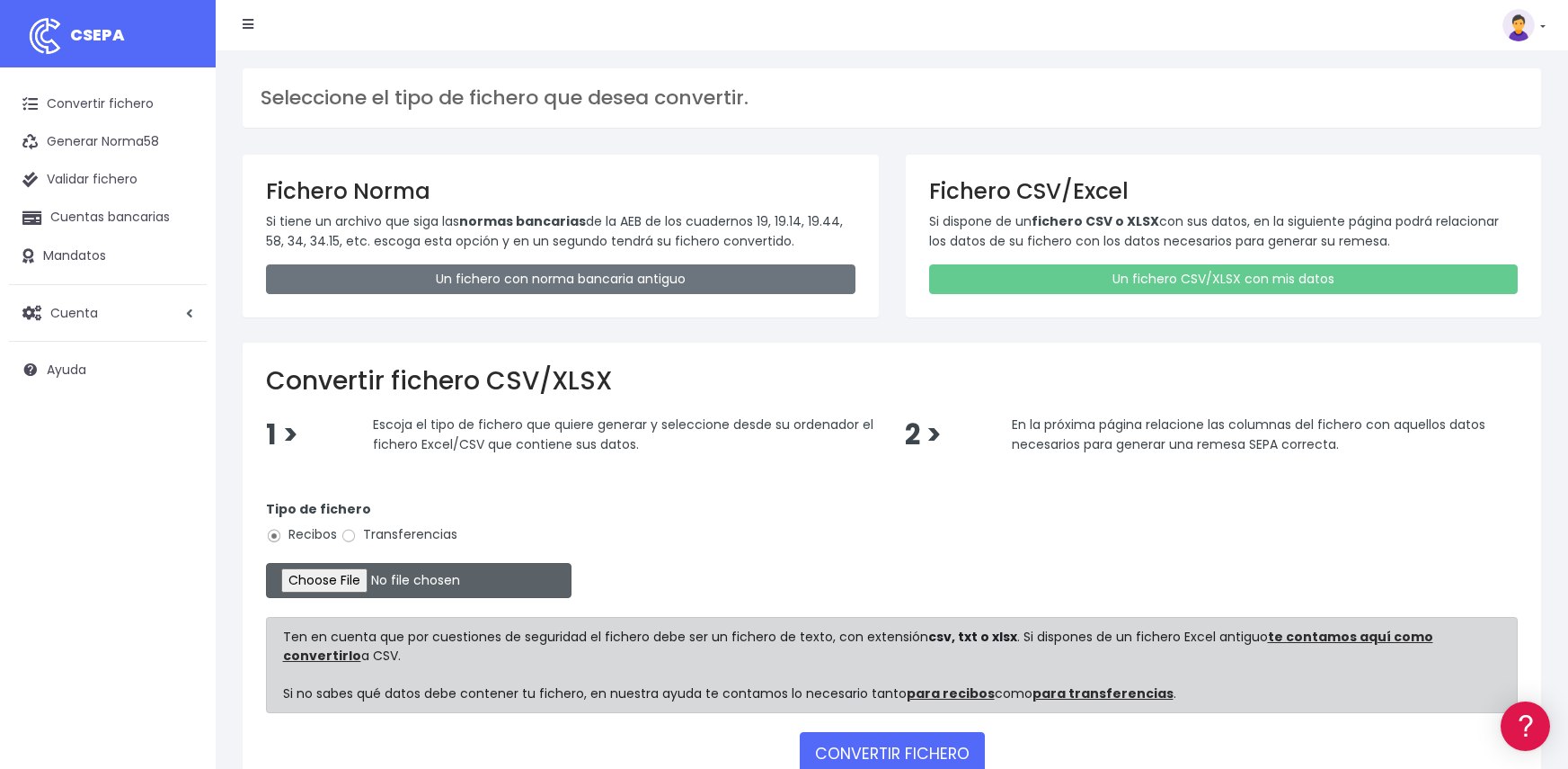
drag, startPoint x: 412, startPoint y: 561, endPoint x: 368, endPoint y: 570, distance: 44.9
click at [404, 566] on form "Tipo de fichero Recibos Transferencias Ten en cuenta que por cuestiones de segu…" at bounding box center [892, 634] width 1252 height 306
click at [368, 570] on input "file" at bounding box center [418, 580] width 305 height 35
type input "C:\fakepath\Remesa Jocarfe 15-09-25.xlsx"
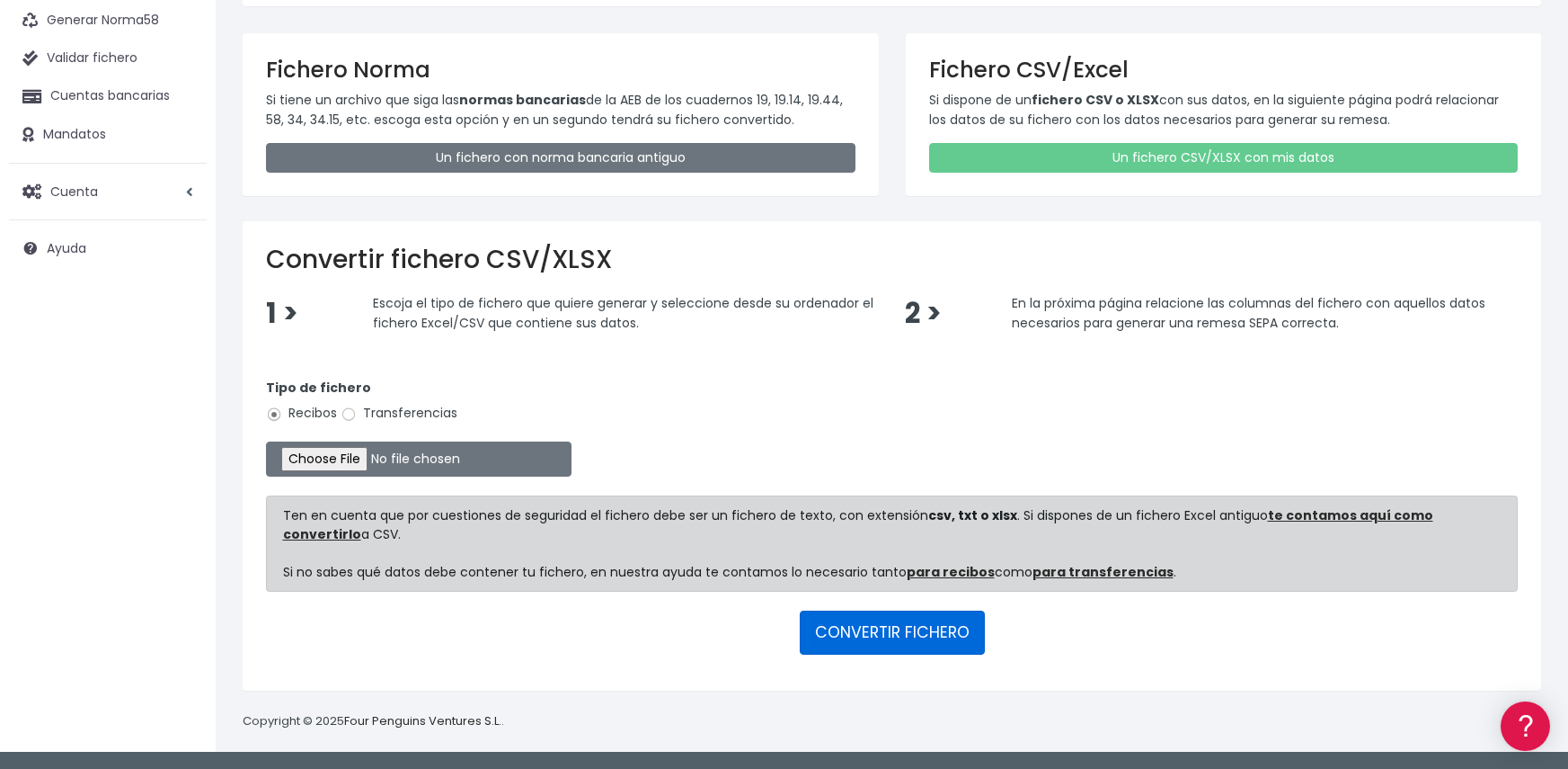
click at [856, 638] on button "CONVERTIR FICHERO" at bounding box center [892, 632] width 185 height 43
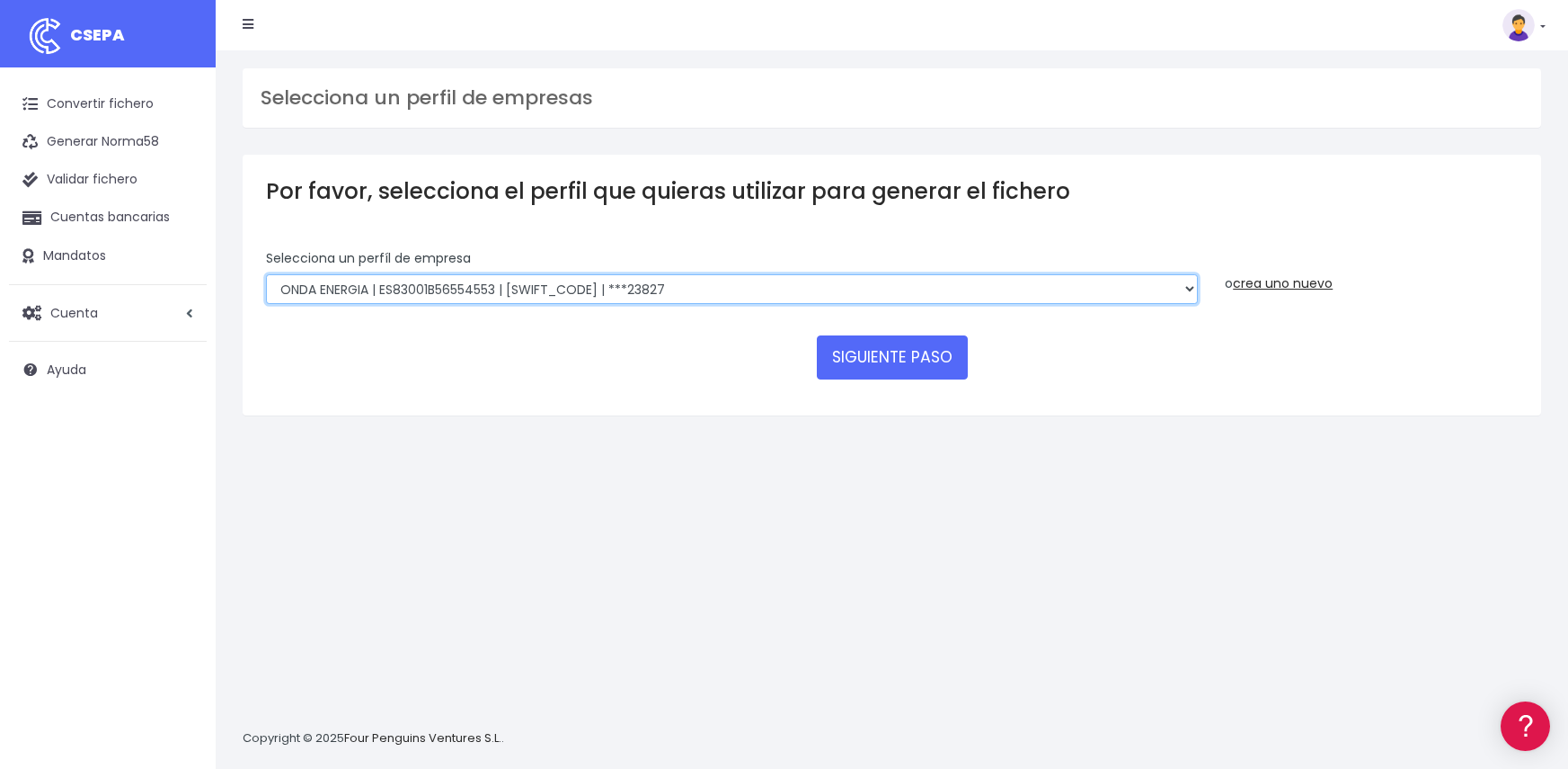
click at [1154, 290] on select "ONDA ENERGIA | ES83001B56554553 | [SWIFT_CODE] | ***23827 AICAVE | ES18001B1973…" at bounding box center [732, 289] width 932 height 31
click at [266, 274] on select "ONDA ENERGIA | ES83001B56554553 | [SWIFT_CODE] | ***23827 AICAVE | ES18001B1973…" at bounding box center [732, 289] width 932 height 31
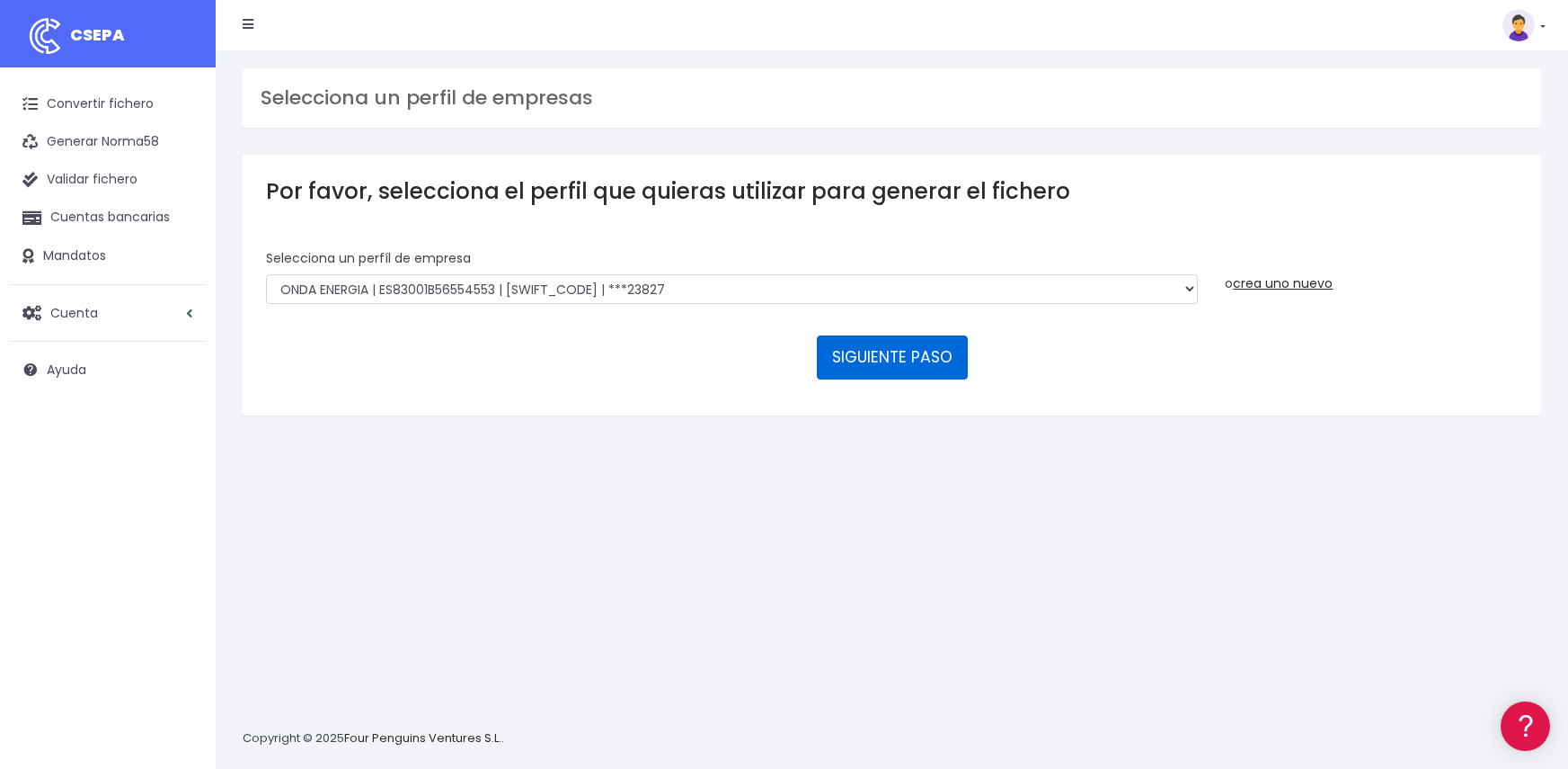
click at [897, 367] on button "SIGUIENTE PASO" at bounding box center [892, 356] width 151 height 43
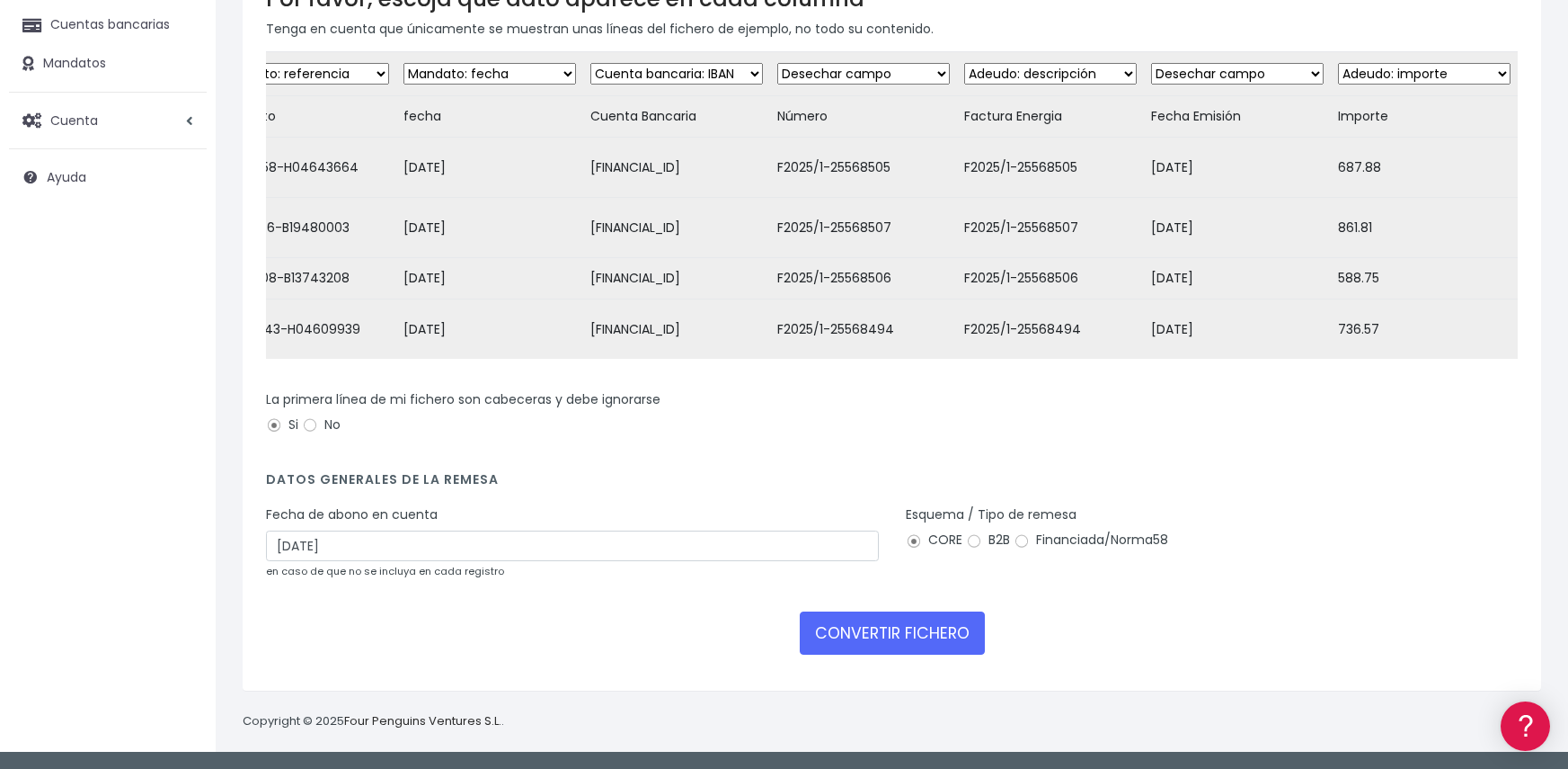
scroll to position [206, 0]
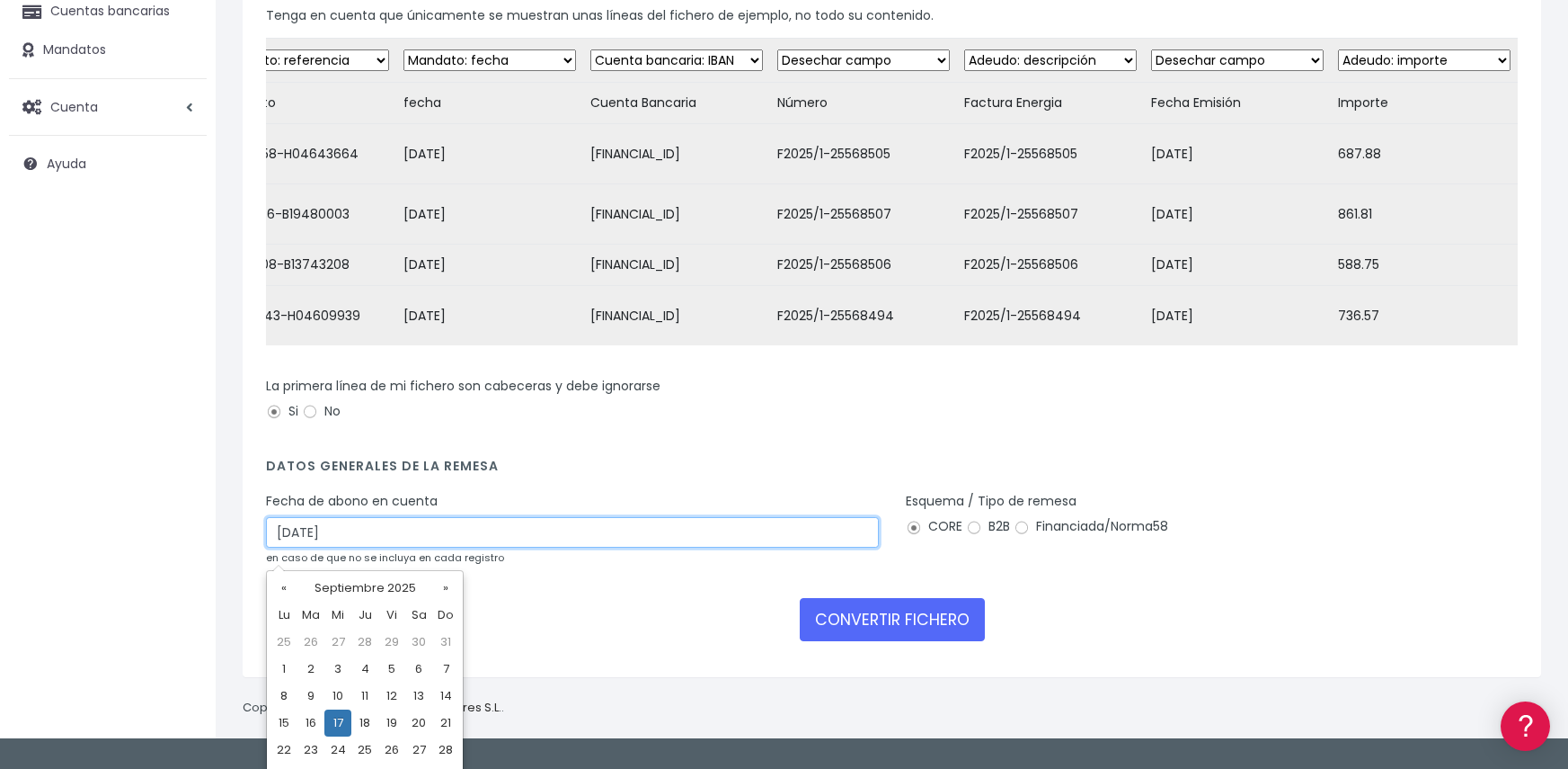
click at [495, 542] on input "17/09/2025" at bounding box center [572, 532] width 613 height 31
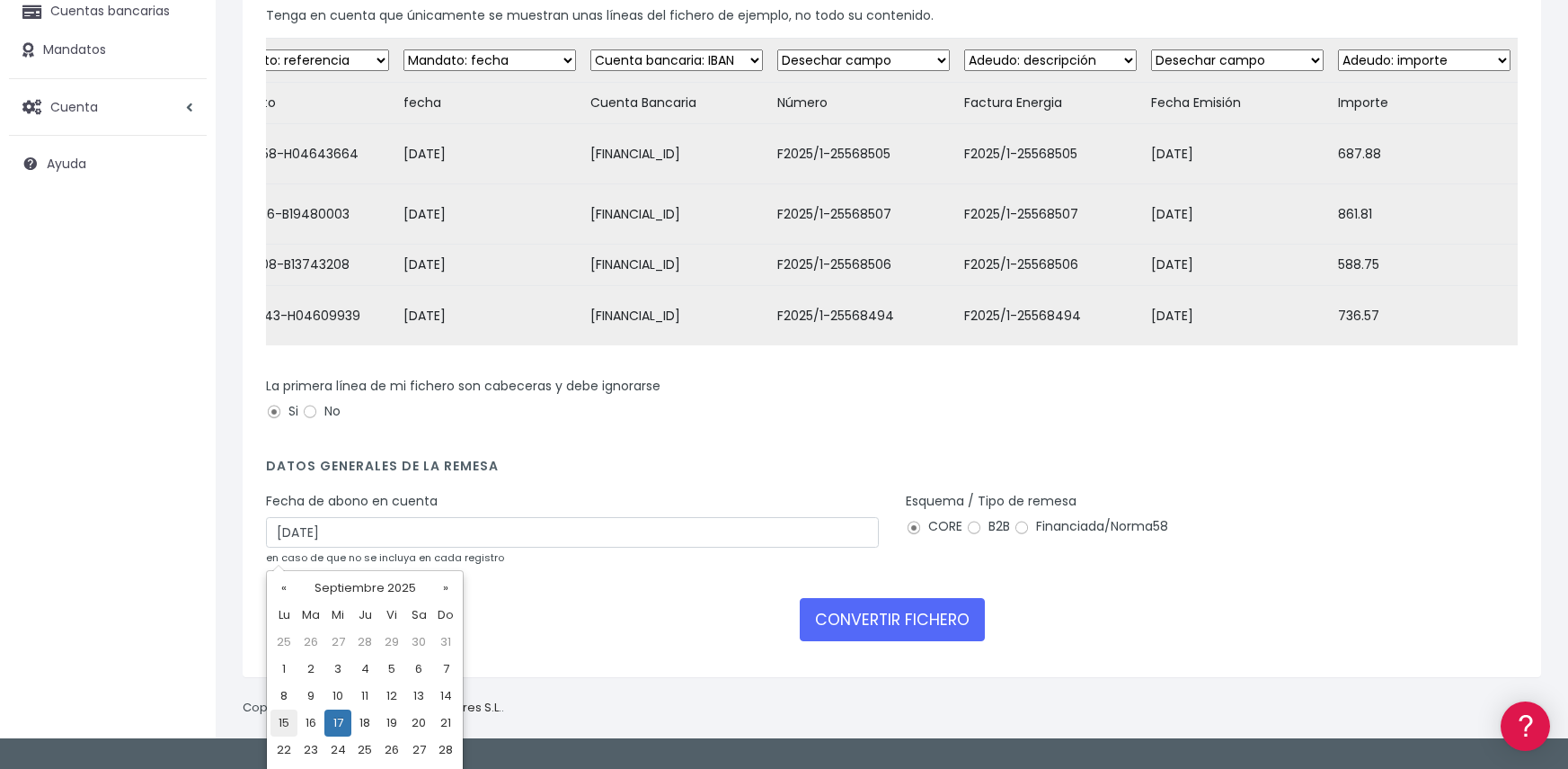
click at [287, 727] on td "15" at bounding box center [284, 723] width 27 height 27
type input "15/09/2025"
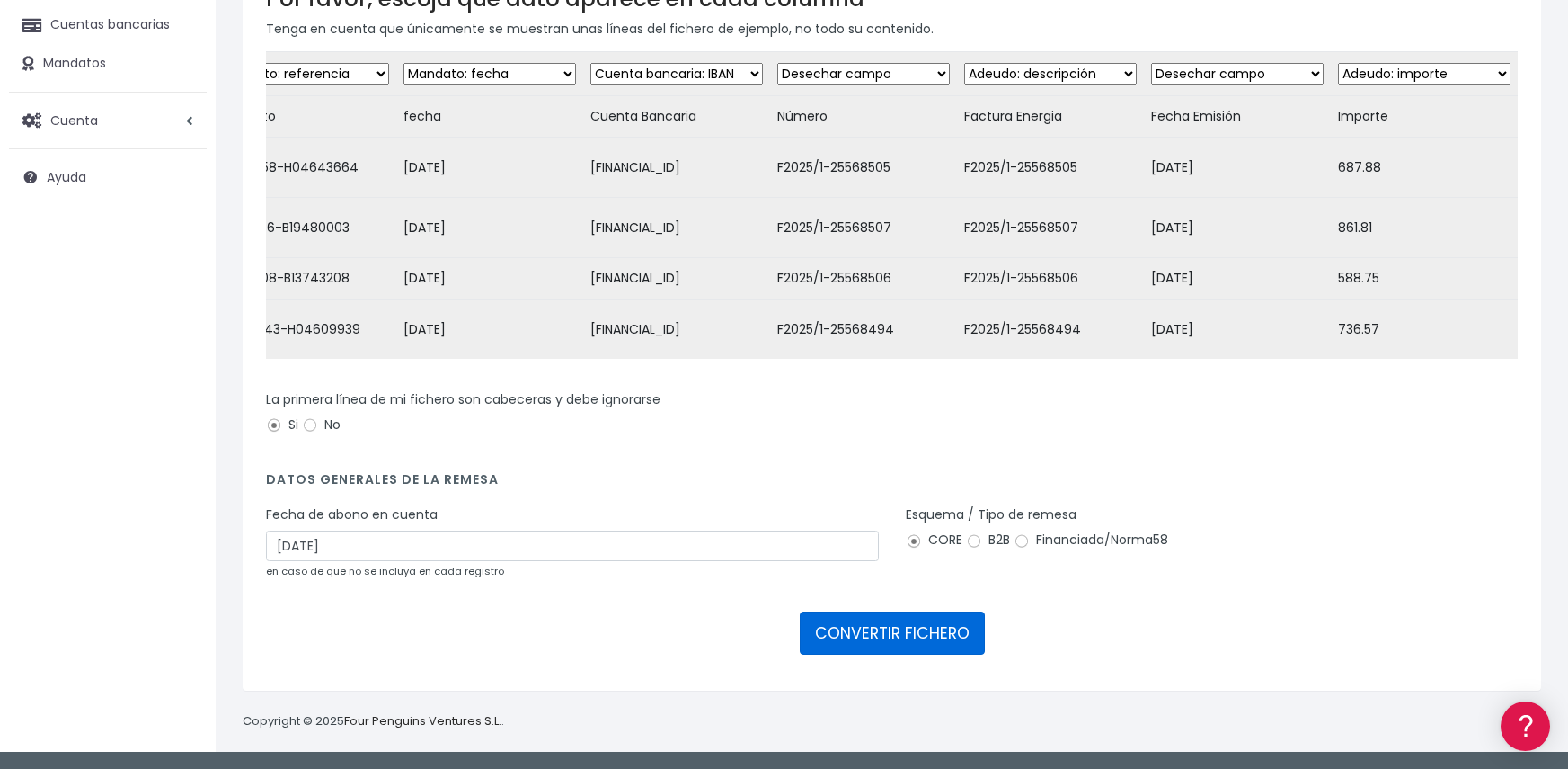
click at [915, 634] on button "CONVERTIR FICHERO" at bounding box center [892, 632] width 185 height 43
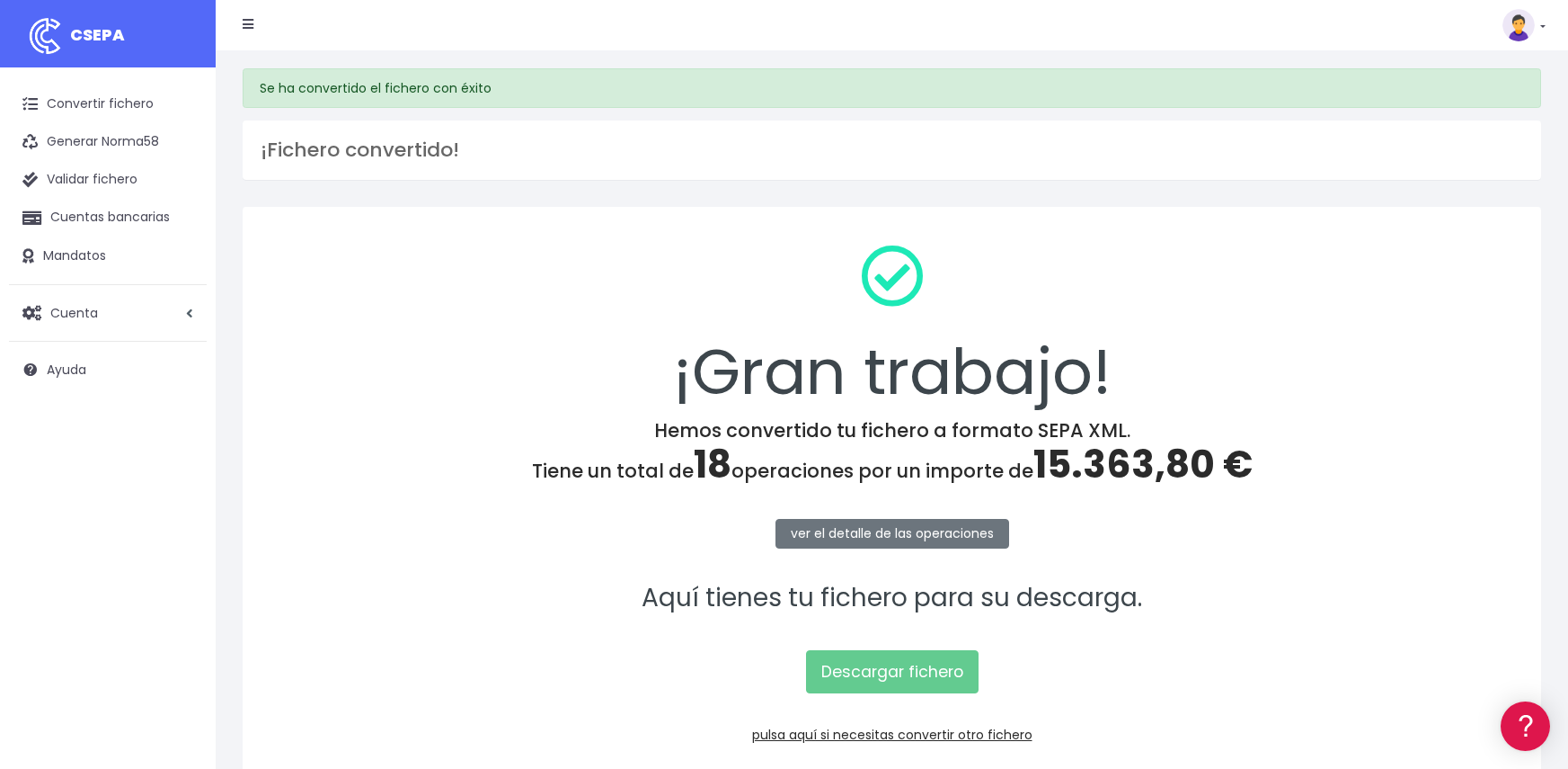
scroll to position [90, 0]
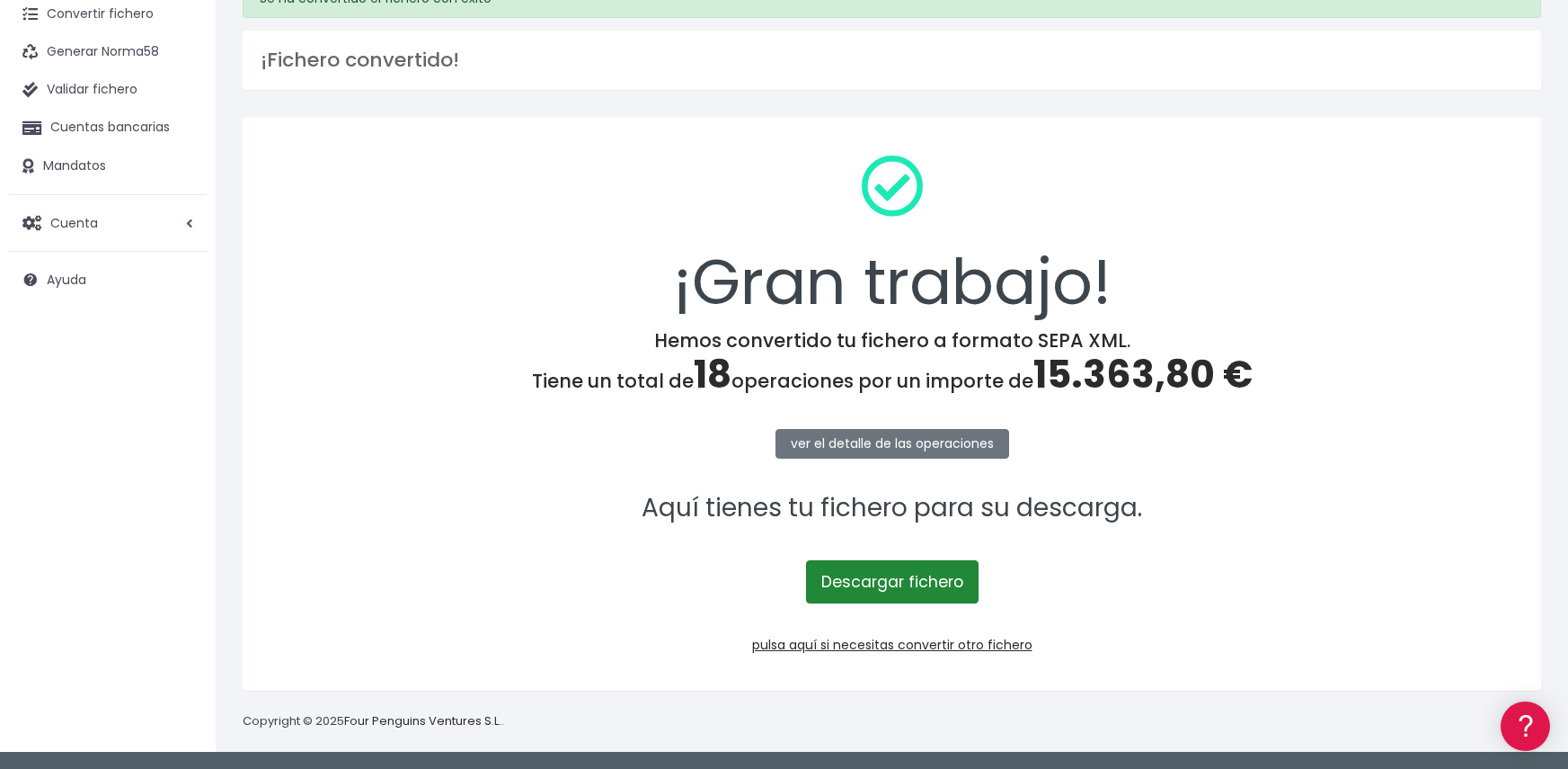
drag, startPoint x: 861, startPoint y: 574, endPoint x: 867, endPoint y: 587, distance: 14.3
click at [861, 574] on link "Descargar fichero" at bounding box center [892, 581] width 172 height 43
click at [885, 577] on link "Descargar fichero" at bounding box center [892, 581] width 172 height 43
